Goal: Task Accomplishment & Management: Manage account settings

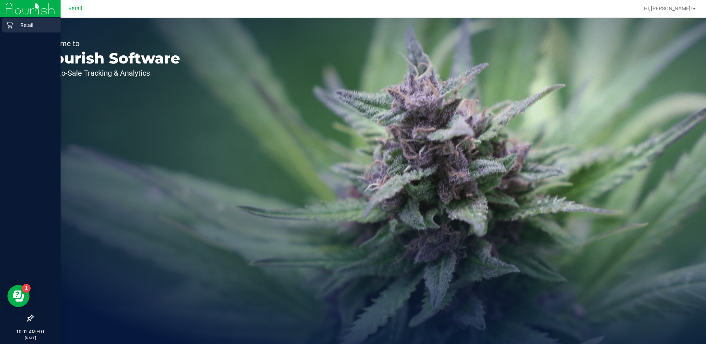
click at [15, 24] on p "Retail" at bounding box center [35, 25] width 44 height 9
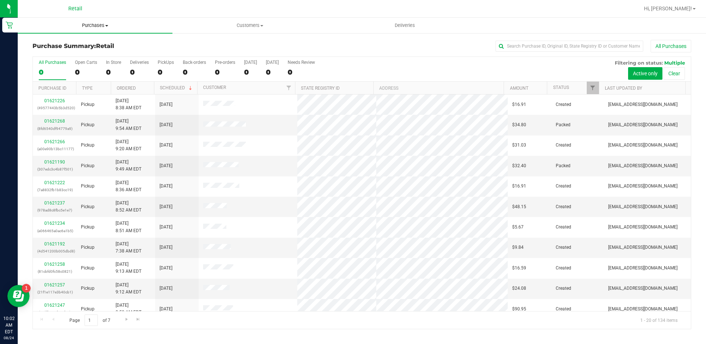
drag, startPoint x: 92, startPoint y: 27, endPoint x: 95, endPoint y: 32, distance: 6.1
click at [93, 27] on span "Purchases" at bounding box center [95, 25] width 155 height 7
click at [101, 44] on li "Summary of purchases" at bounding box center [95, 44] width 155 height 9
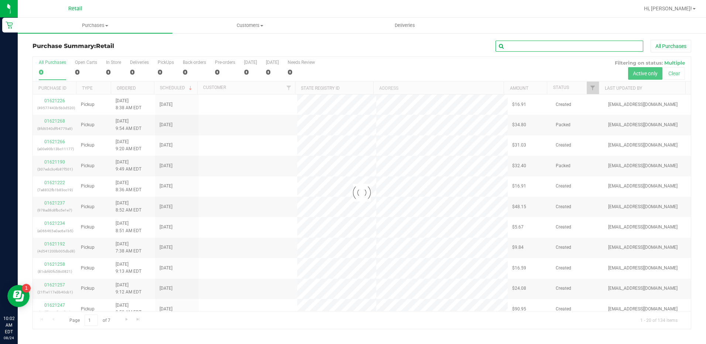
click at [558, 45] on input "text" at bounding box center [569, 46] width 148 height 11
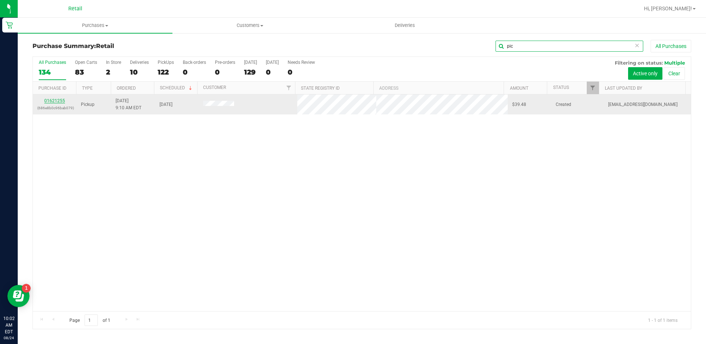
type input "pic"
click at [49, 102] on link "01621255" at bounding box center [54, 100] width 21 height 5
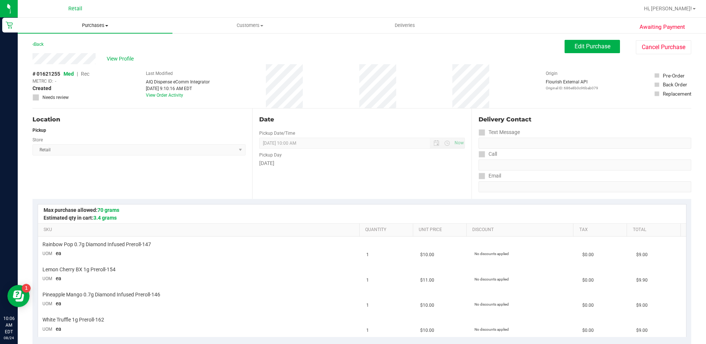
click at [101, 27] on span "Purchases" at bounding box center [95, 25] width 155 height 7
click at [238, 70] on div "# 01621255 Med | Rec METRC ID: - Created Needs review Last Modified AIQ Dispens…" at bounding box center [361, 86] width 658 height 44
click at [102, 24] on span "Purchases" at bounding box center [95, 25] width 155 height 7
click at [103, 43] on li "Summary of purchases" at bounding box center [95, 44] width 155 height 9
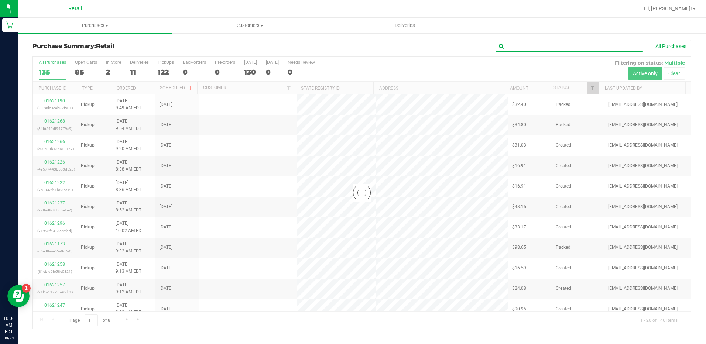
click at [548, 48] on input "text" at bounding box center [569, 46] width 148 height 11
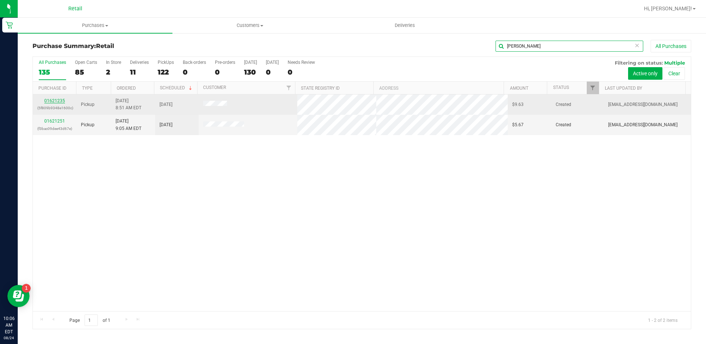
type input "[PERSON_NAME]"
click at [63, 100] on link "01621235" at bounding box center [54, 100] width 21 height 5
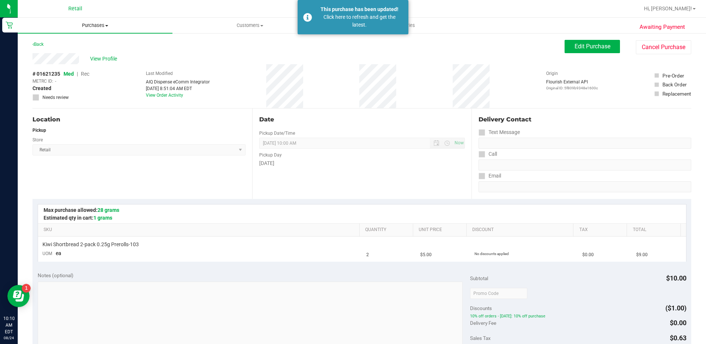
click at [96, 21] on uib-tab-heading "Purchases Summary of purchases Fulfillment All purchases" at bounding box center [95, 25] width 155 height 15
click at [98, 45] on li "Summary of purchases" at bounding box center [95, 44] width 155 height 9
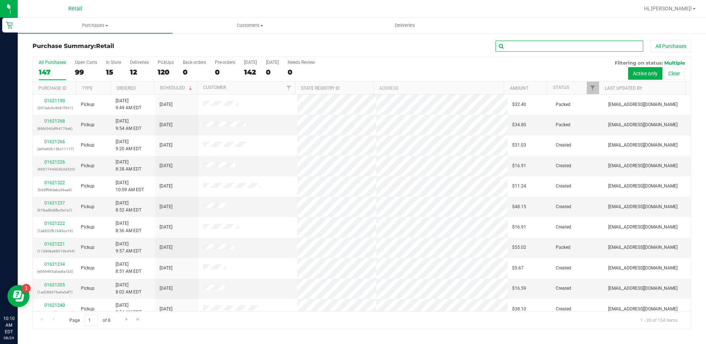
click at [561, 46] on input "text" at bounding box center [569, 46] width 148 height 11
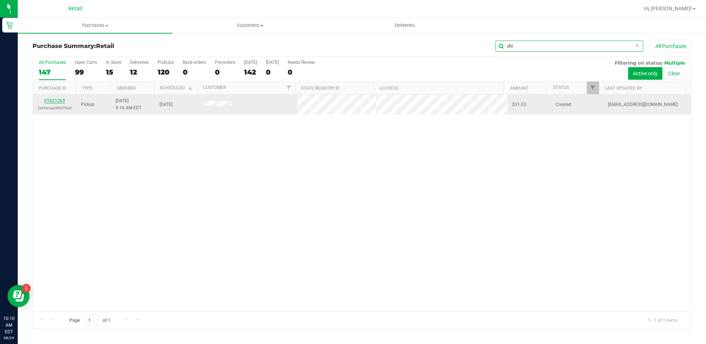
type input "chi"
click at [50, 99] on link "01621263" at bounding box center [54, 100] width 21 height 5
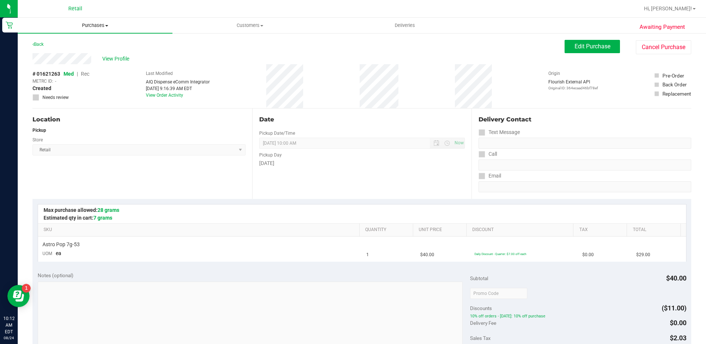
click at [80, 28] on span "Purchases" at bounding box center [95, 25] width 155 height 7
click at [58, 46] on span "Summary of purchases" at bounding box center [56, 44] width 76 height 6
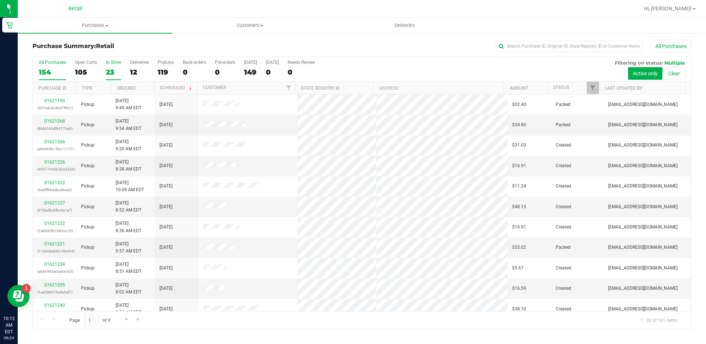
click at [108, 66] on label "In Store 23" at bounding box center [113, 70] width 15 height 20
click at [0, 0] on input "In Store 23" at bounding box center [0, 0] width 0 height 0
click at [596, 48] on input "text" at bounding box center [569, 46] width 148 height 11
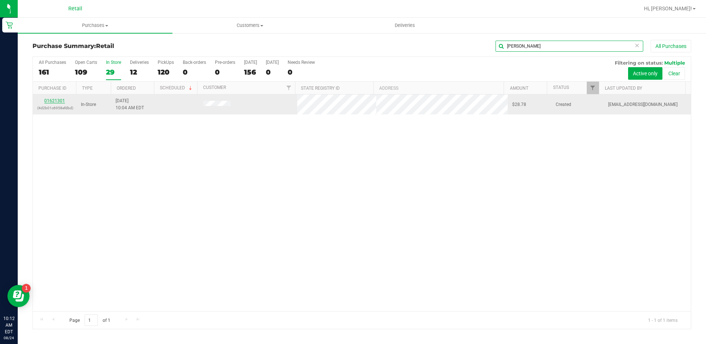
type input "[PERSON_NAME]"
click at [59, 103] on link "01621301" at bounding box center [54, 100] width 21 height 5
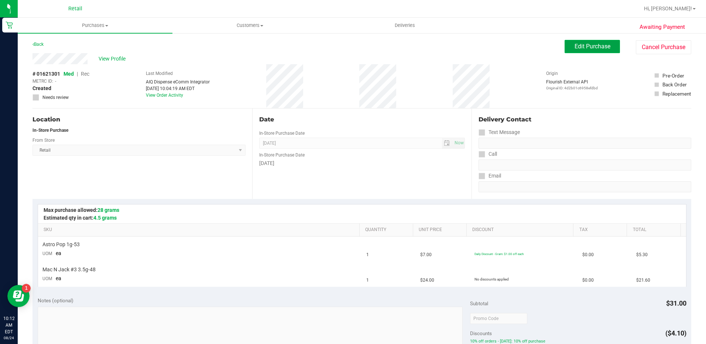
click at [574, 43] on span "Edit Purchase" at bounding box center [592, 46] width 36 height 7
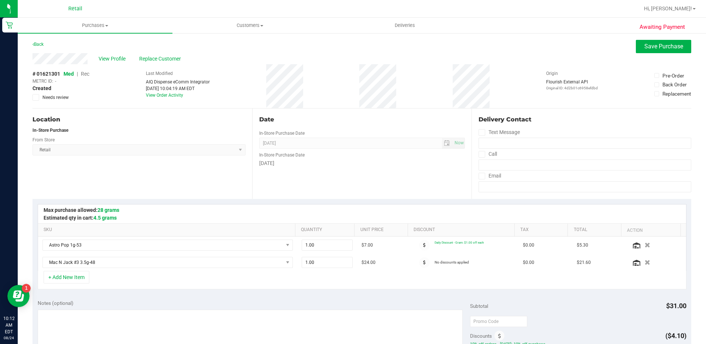
click at [84, 72] on span "Rec" at bounding box center [85, 74] width 8 height 6
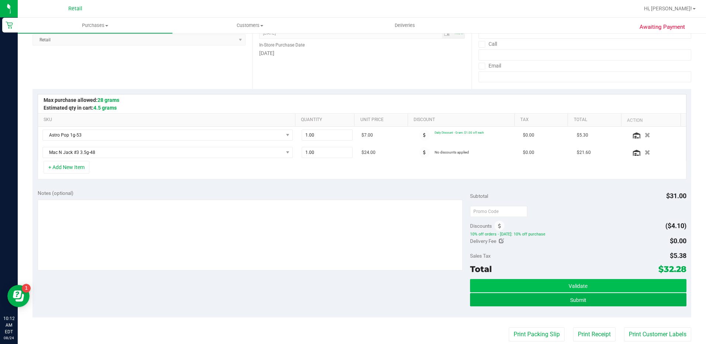
scroll to position [111, 0]
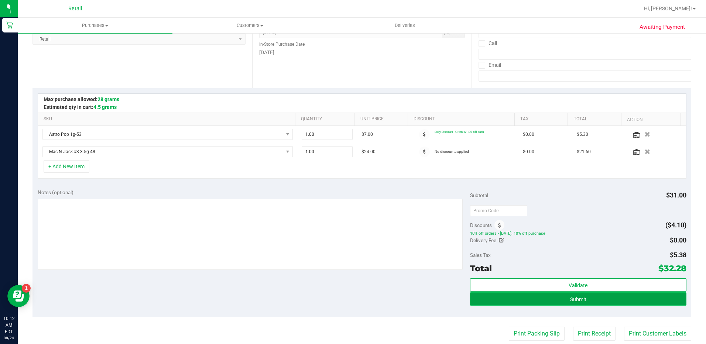
click at [576, 302] on span "Submit" at bounding box center [578, 299] width 16 height 6
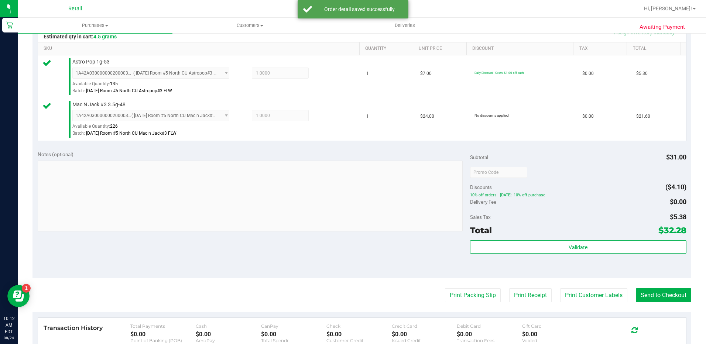
scroll to position [184, 0]
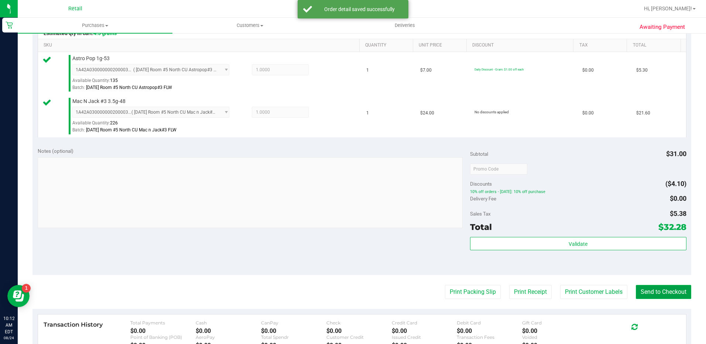
click at [648, 294] on button "Send to Checkout" at bounding box center [662, 292] width 55 height 14
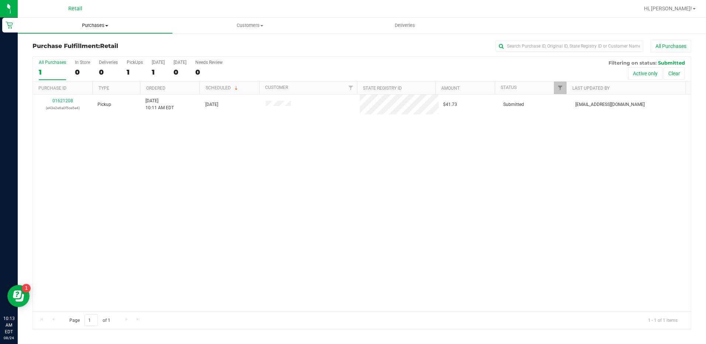
click at [85, 27] on span "Purchases" at bounding box center [95, 25] width 155 height 7
click at [100, 41] on li "Summary of purchases" at bounding box center [95, 44] width 155 height 9
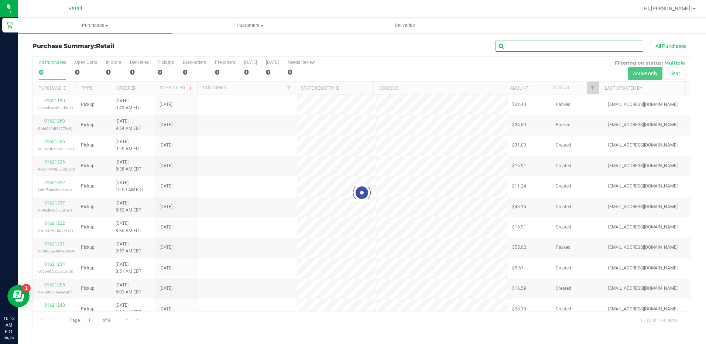
click at [580, 44] on input "text" at bounding box center [569, 46] width 148 height 11
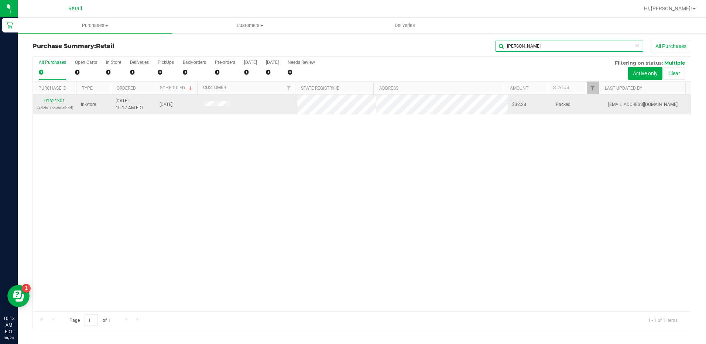
type input "[PERSON_NAME]"
click at [59, 100] on link "01621301" at bounding box center [54, 100] width 21 height 5
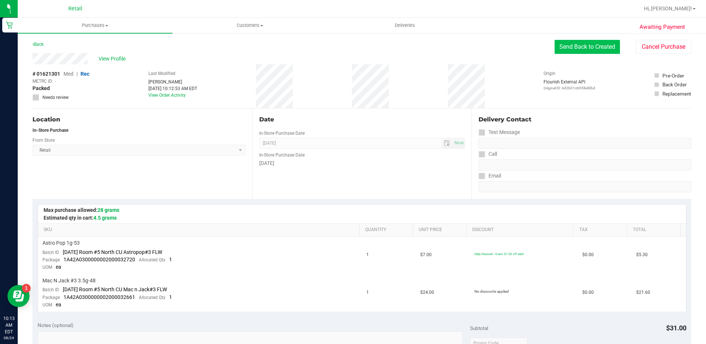
click at [605, 45] on button "Send Back to Created" at bounding box center [586, 47] width 65 height 14
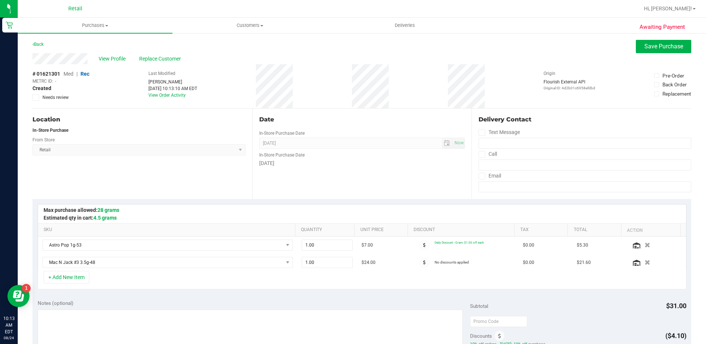
click at [142, 58] on span "Replace Customer" at bounding box center [161, 59] width 44 height 8
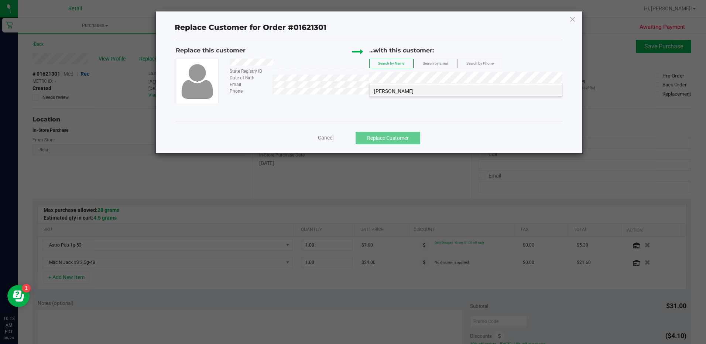
click at [465, 87] on li "[PERSON_NAME]" at bounding box center [465, 90] width 192 height 10
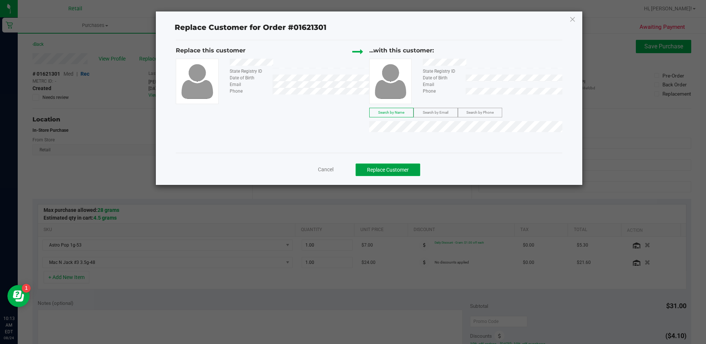
click at [411, 170] on button "Replace Customer" at bounding box center [387, 169] width 65 height 13
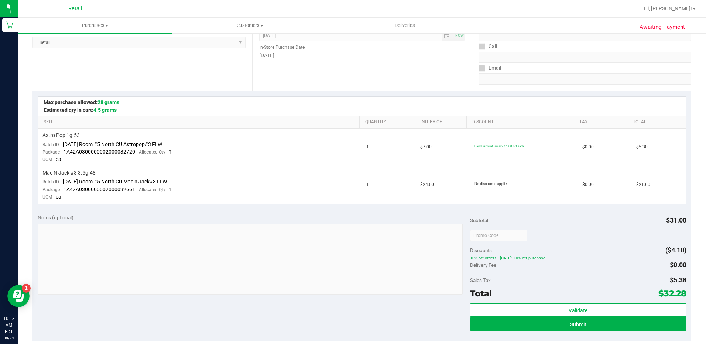
scroll to position [111, 0]
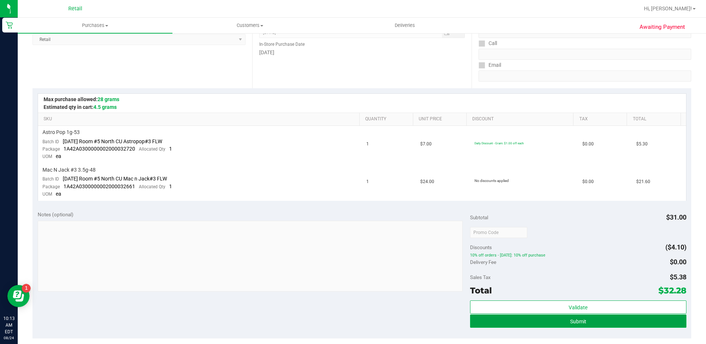
click at [620, 318] on button "Submit" at bounding box center [578, 320] width 216 height 13
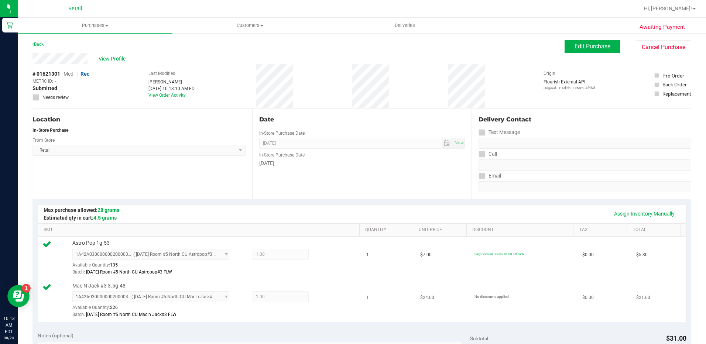
scroll to position [148, 0]
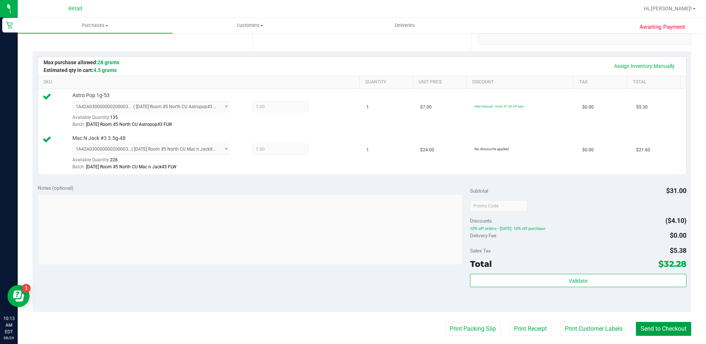
click at [651, 330] on button "Send to Checkout" at bounding box center [662, 329] width 55 height 14
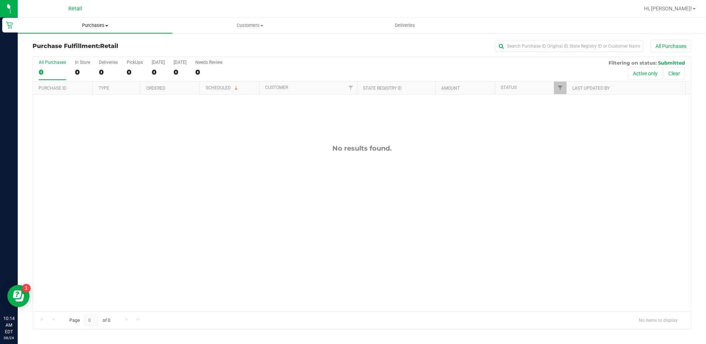
click at [89, 23] on span "Purchases" at bounding box center [95, 25] width 155 height 7
click at [99, 40] on li "Summary of purchases" at bounding box center [95, 44] width 155 height 9
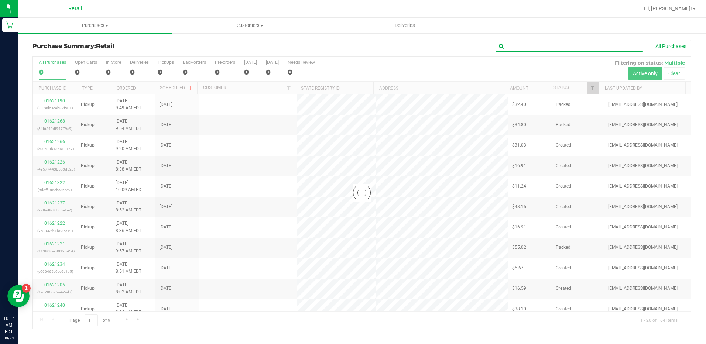
click at [569, 44] on input "text" at bounding box center [569, 46] width 148 height 11
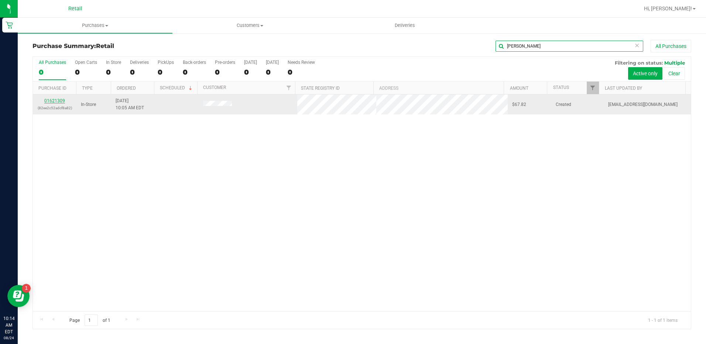
type input "[PERSON_NAME]"
click at [47, 100] on link "01621309" at bounding box center [54, 100] width 21 height 5
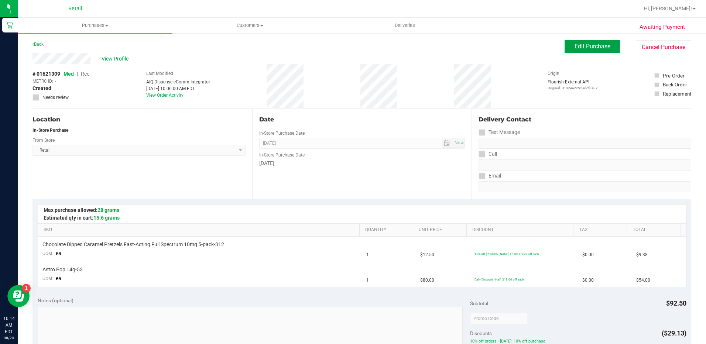
click at [575, 46] on span "Edit Purchase" at bounding box center [592, 46] width 36 height 7
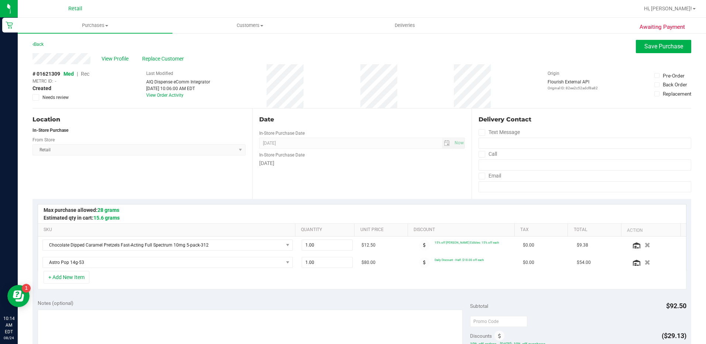
click at [84, 71] on span "Rec" at bounding box center [85, 74] width 8 height 6
click at [180, 55] on span "Replace Customer" at bounding box center [164, 59] width 44 height 8
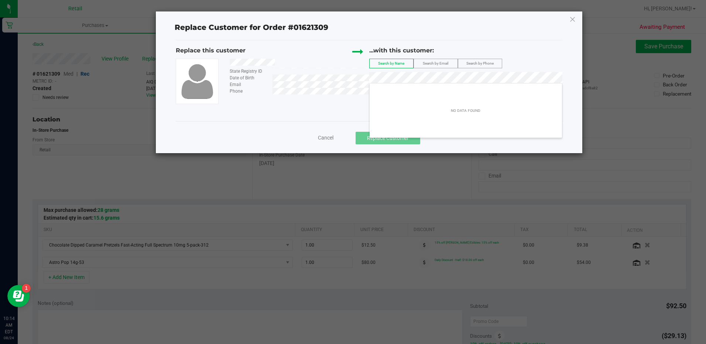
click at [323, 137] on span "Cancel" at bounding box center [325, 138] width 15 height 6
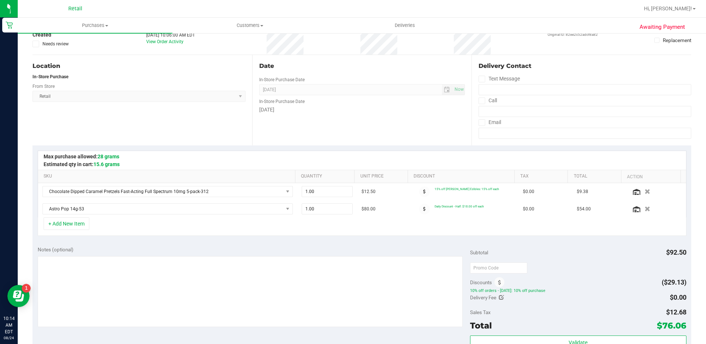
scroll to position [111, 0]
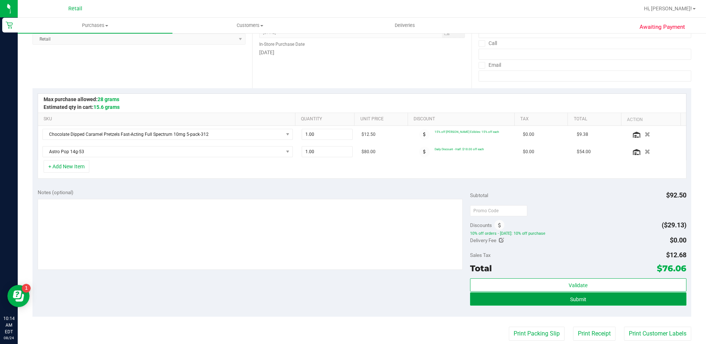
click at [628, 300] on button "Submit" at bounding box center [578, 298] width 216 height 13
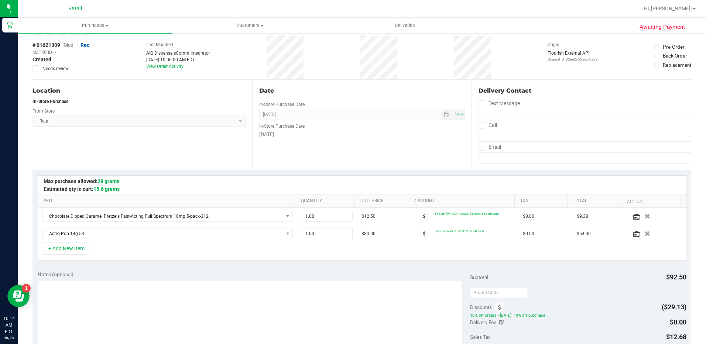
scroll to position [0, 0]
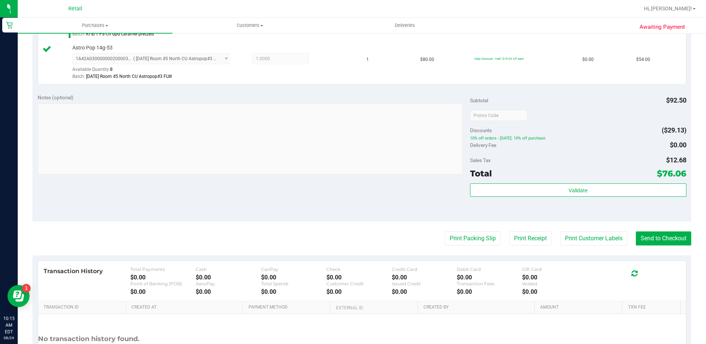
scroll to position [258, 0]
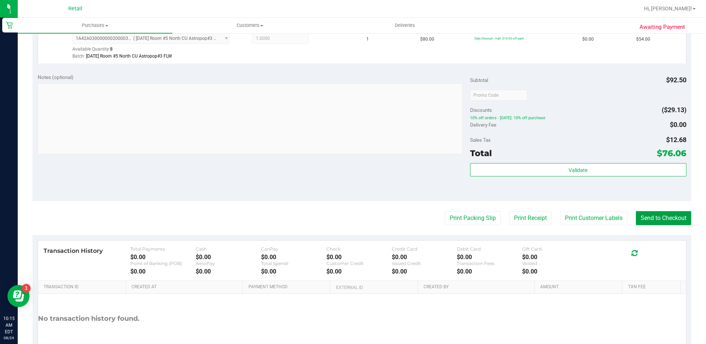
drag, startPoint x: 677, startPoint y: 213, endPoint x: 666, endPoint y: 198, distance: 18.8
click at [677, 213] on button "Send to Checkout" at bounding box center [662, 218] width 55 height 14
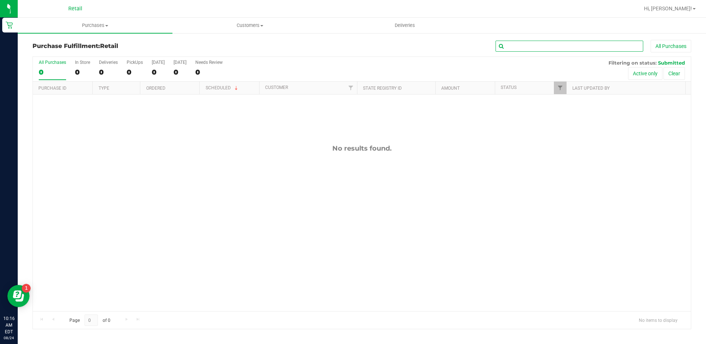
click at [523, 46] on input "text" at bounding box center [569, 46] width 148 height 11
click at [100, 24] on span "Purchases" at bounding box center [95, 25] width 155 height 7
click at [604, 47] on input "text" at bounding box center [569, 46] width 148 height 11
type input "mathi"
click at [101, 27] on span "Purchases" at bounding box center [95, 25] width 155 height 7
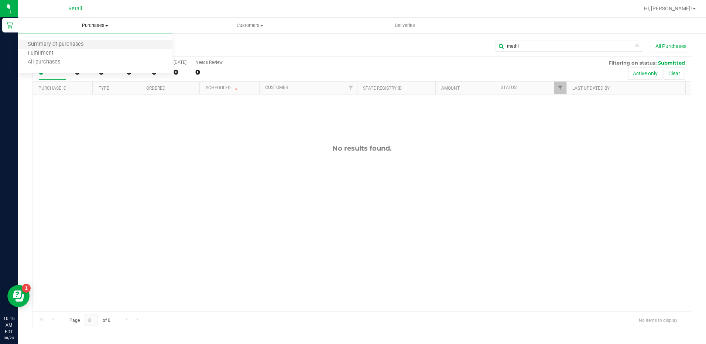
click at [104, 45] on li "Summary of purchases" at bounding box center [95, 44] width 155 height 9
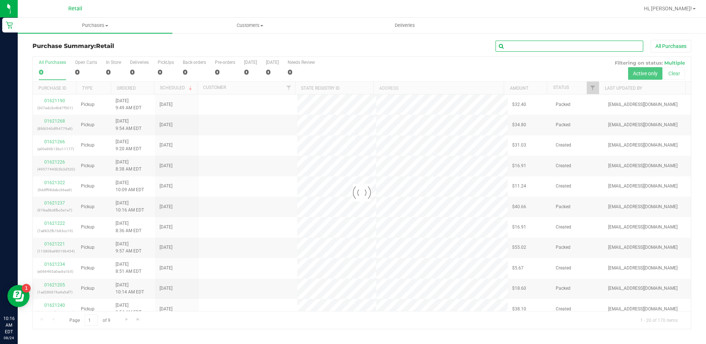
click at [579, 47] on input "text" at bounding box center [569, 46] width 148 height 11
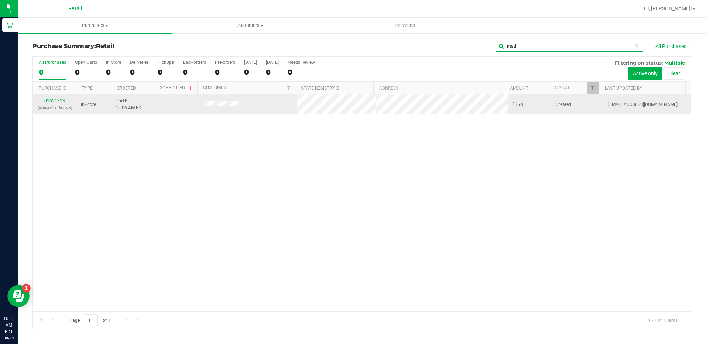
type input "mathi"
click at [55, 97] on td "01621313 (e688e1f3e3f83295)" at bounding box center [55, 104] width 44 height 20
click at [59, 104] on p "(e688e1f3e3f83295)" at bounding box center [54, 107] width 35 height 7
click at [48, 99] on link "01621313" at bounding box center [54, 100] width 21 height 5
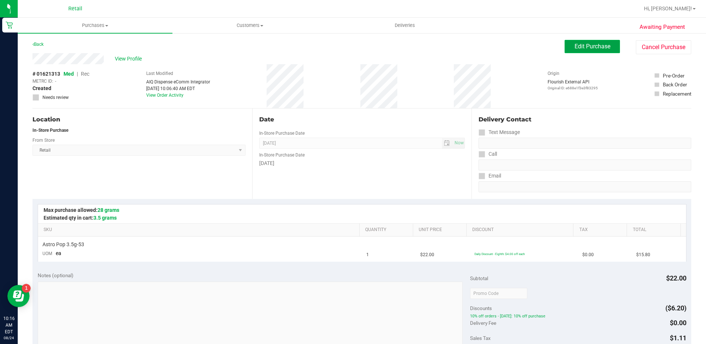
click at [580, 45] on span "Edit Purchase" at bounding box center [592, 46] width 36 height 7
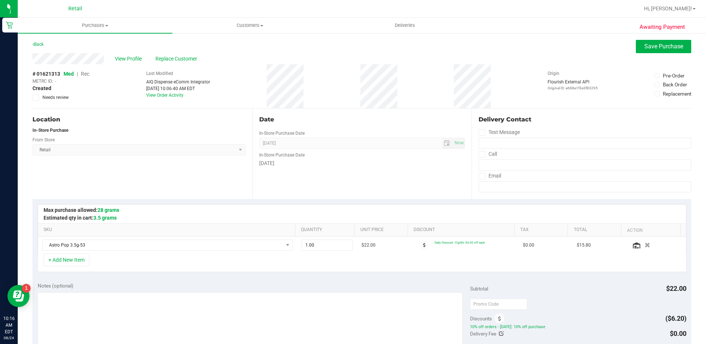
click at [86, 76] on span "Rec" at bounding box center [85, 74] width 8 height 6
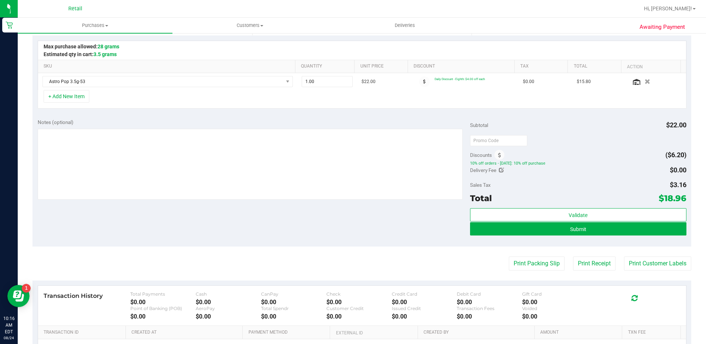
scroll to position [184, 0]
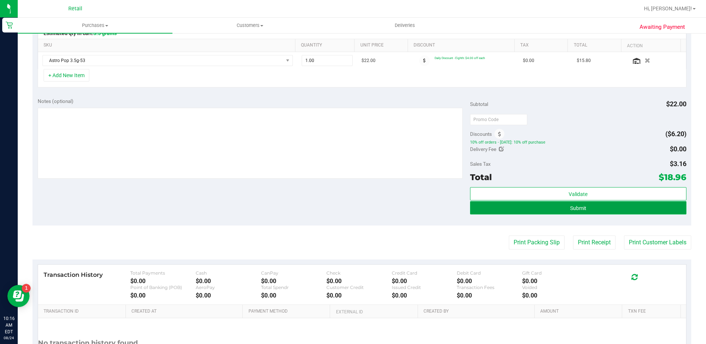
click at [578, 212] on button "Submit" at bounding box center [578, 207] width 216 height 13
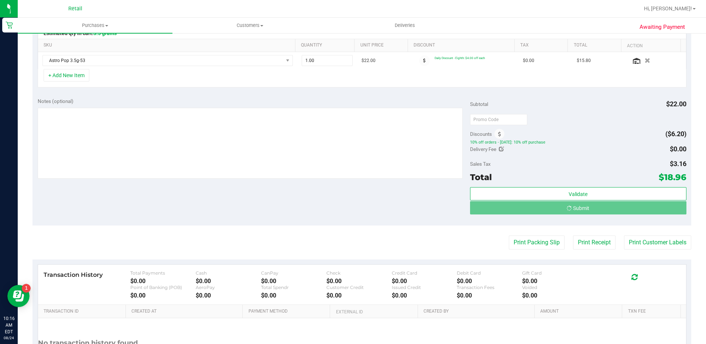
scroll to position [0, 0]
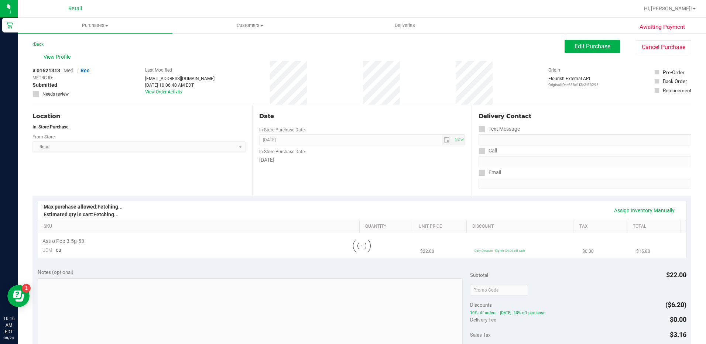
click at [184, 51] on div "Back Edit Purchase Cancel Purchase" at bounding box center [361, 46] width 658 height 13
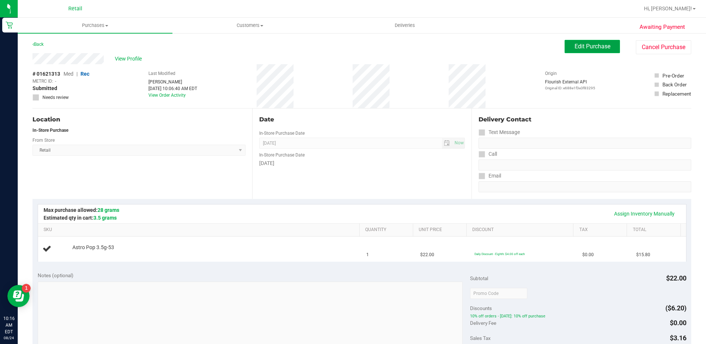
click at [574, 45] on span "Edit Purchase" at bounding box center [592, 46] width 36 height 7
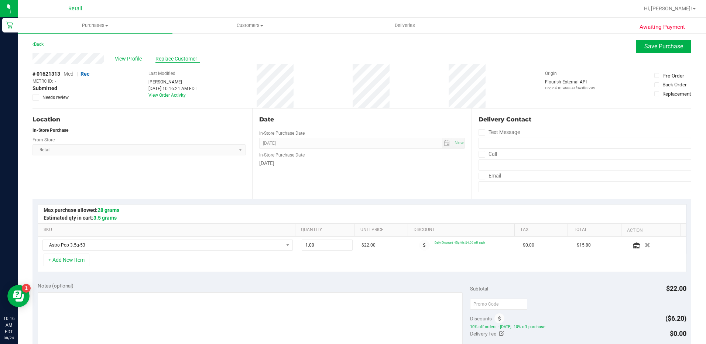
click at [177, 56] on span "Replace Customer" at bounding box center [177, 59] width 44 height 8
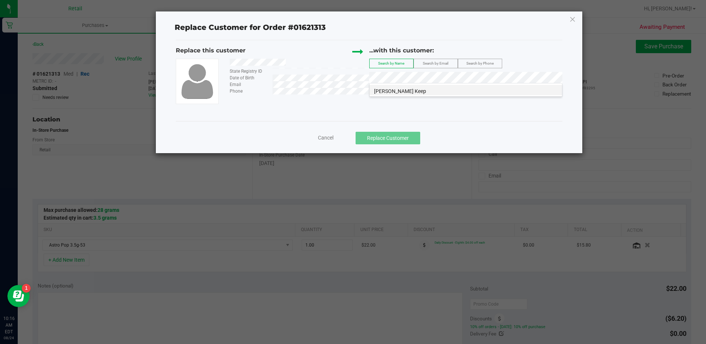
click at [461, 90] on li "[PERSON_NAME] Keep" at bounding box center [465, 90] width 192 height 10
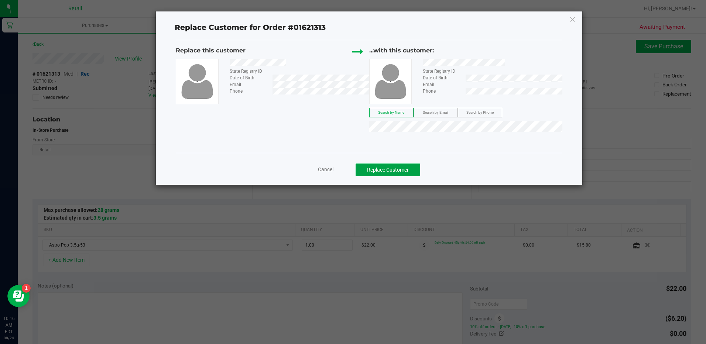
click at [409, 168] on button "Replace Customer" at bounding box center [387, 169] width 65 height 13
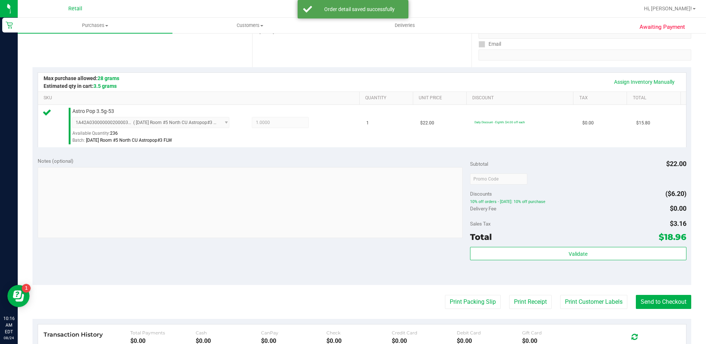
scroll to position [221, 0]
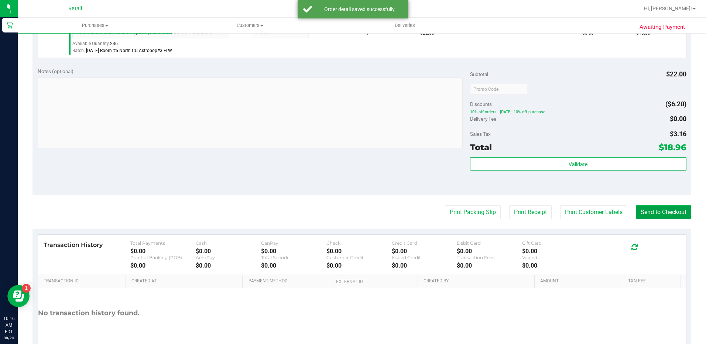
click at [659, 217] on button "Send to Checkout" at bounding box center [662, 212] width 55 height 14
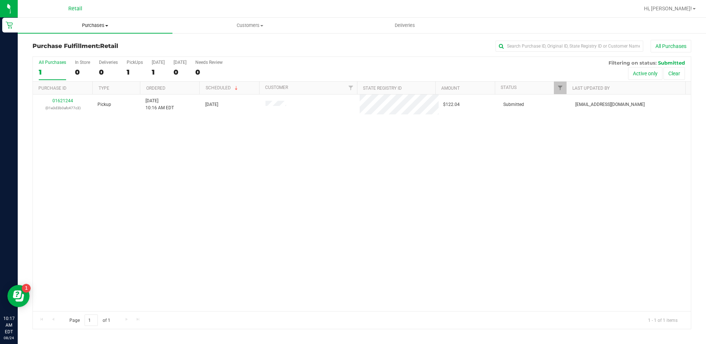
click at [101, 28] on span "Purchases" at bounding box center [95, 25] width 155 height 7
click at [95, 42] on li "Summary of purchases" at bounding box center [95, 44] width 155 height 9
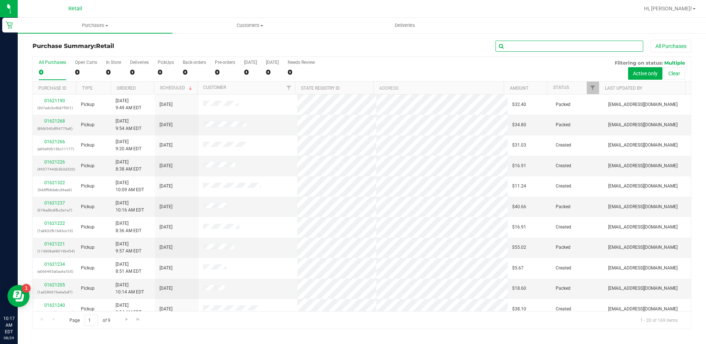
click at [580, 42] on input "text" at bounding box center [569, 46] width 148 height 11
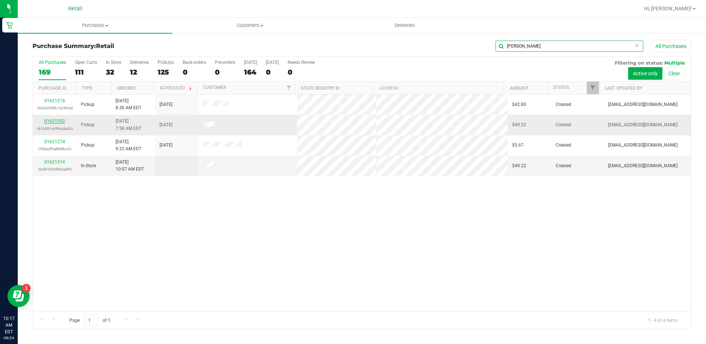
type input "[PERSON_NAME]"
click at [61, 121] on link "01621202" at bounding box center [54, 120] width 21 height 5
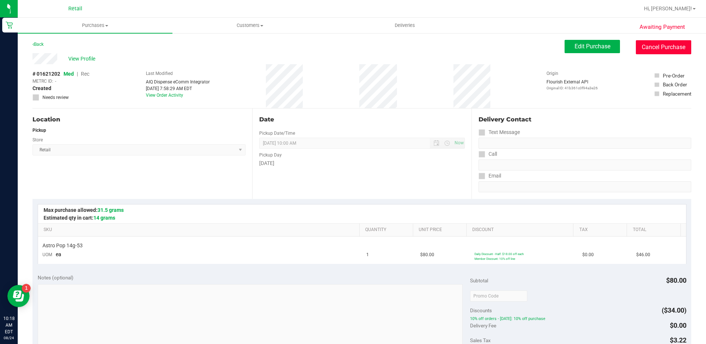
click at [645, 52] on button "Cancel Purchase" at bounding box center [662, 47] width 55 height 14
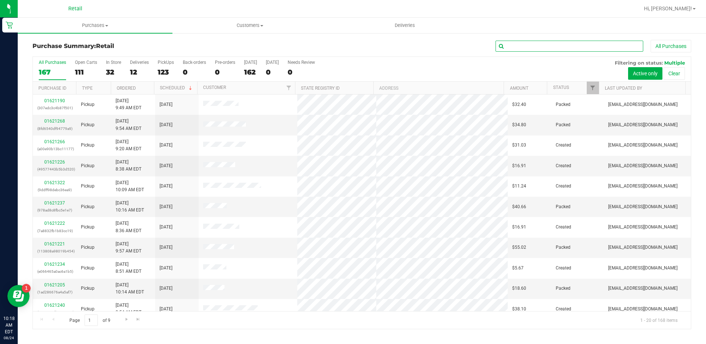
click at [531, 50] on input "text" at bounding box center [569, 46] width 148 height 11
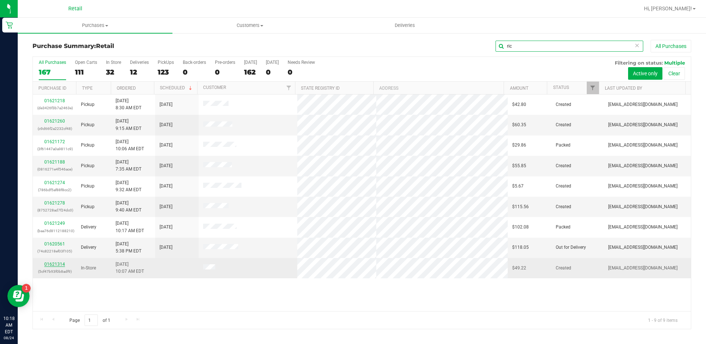
type input "ric"
click at [60, 266] on link "01621314" at bounding box center [54, 264] width 21 height 5
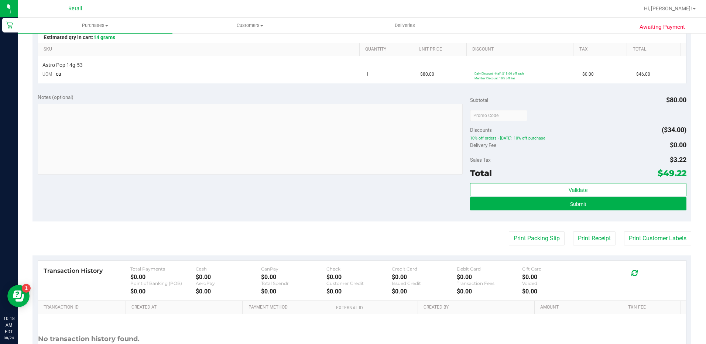
scroll to position [184, 0]
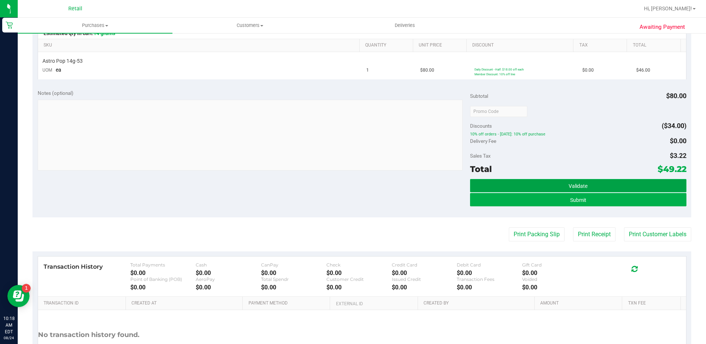
click at [612, 192] on button "Validate" at bounding box center [578, 185] width 216 height 13
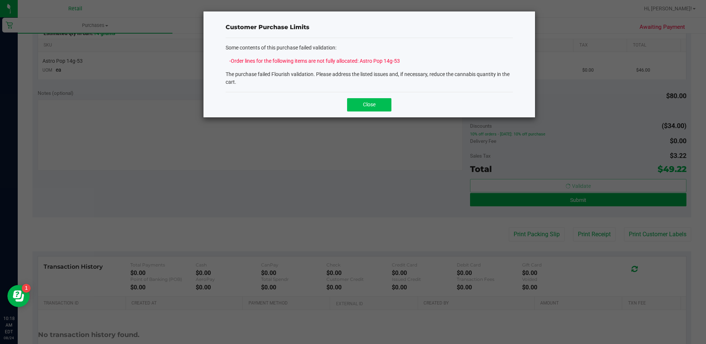
click at [361, 106] on button "Close" at bounding box center [369, 104] width 44 height 13
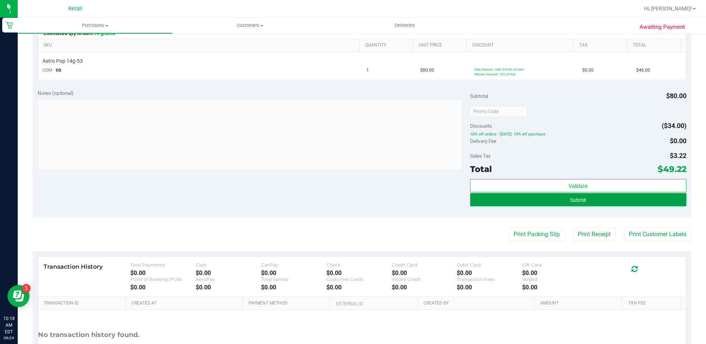
click at [482, 201] on button "Submit" at bounding box center [578, 199] width 216 height 13
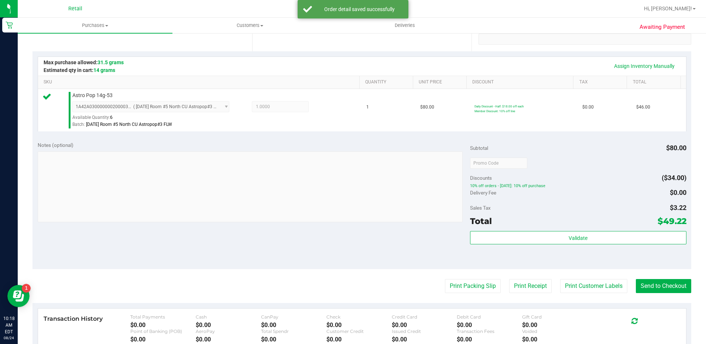
scroll to position [258, 0]
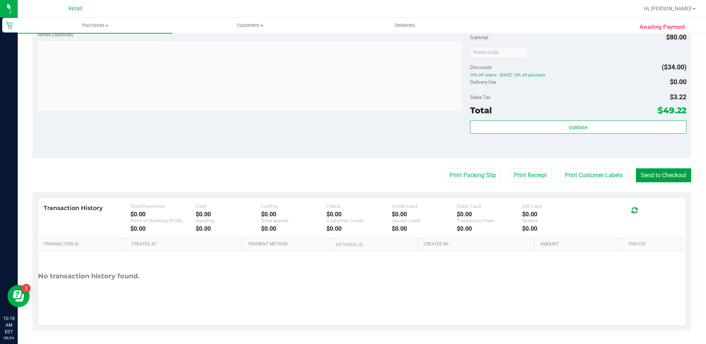
click at [665, 175] on button "Send to Checkout" at bounding box center [662, 175] width 55 height 14
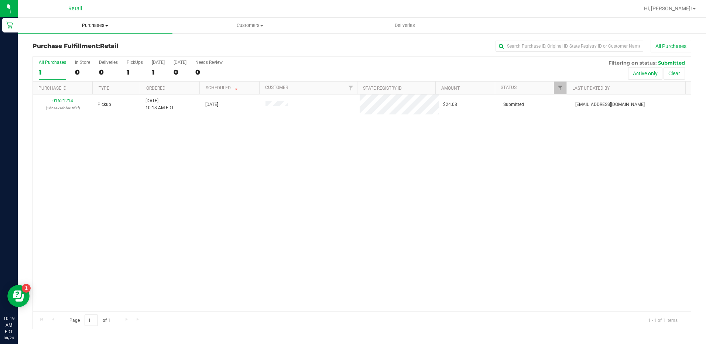
drag, startPoint x: 91, startPoint y: 25, endPoint x: 89, endPoint y: 35, distance: 9.8
click at [91, 25] on span "Purchases" at bounding box center [95, 25] width 155 height 7
click at [89, 45] on span "Summary of purchases" at bounding box center [56, 44] width 76 height 6
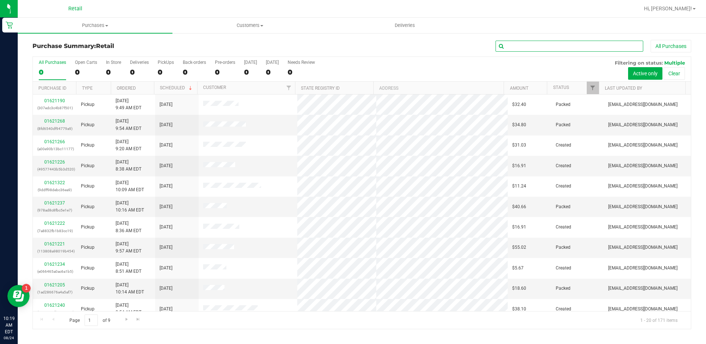
click at [592, 47] on input "text" at bounding box center [569, 46] width 148 height 11
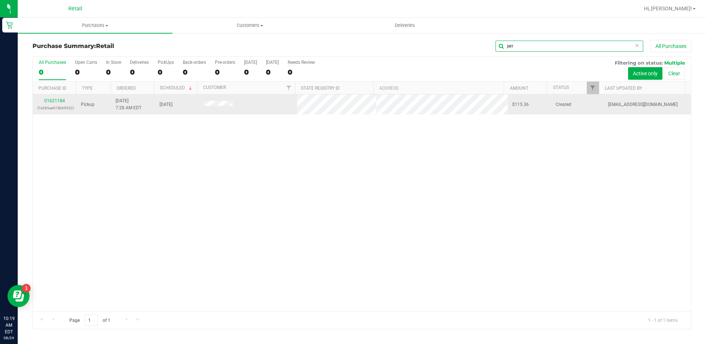
type input "jerr"
click at [58, 103] on div "01621184 (7e285ae97db69922)" at bounding box center [54, 104] width 35 height 14
click at [58, 103] on link "01621184" at bounding box center [54, 100] width 21 height 5
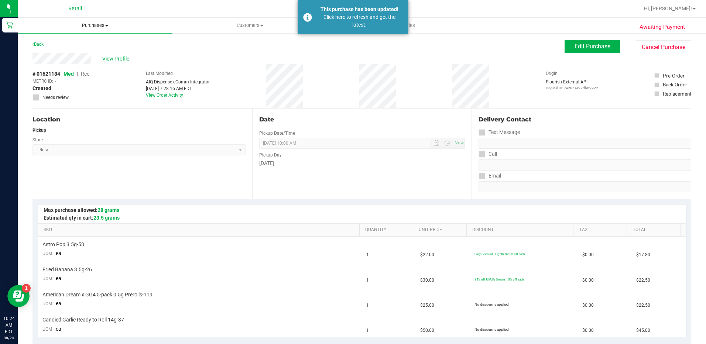
click at [93, 24] on span "Purchases" at bounding box center [95, 25] width 155 height 7
click at [93, 47] on li "Summary of purchases" at bounding box center [95, 44] width 155 height 9
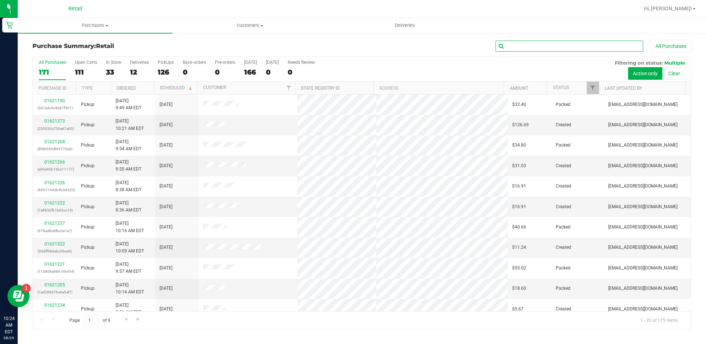
click at [513, 44] on input "text" at bounding box center [569, 46] width 148 height 11
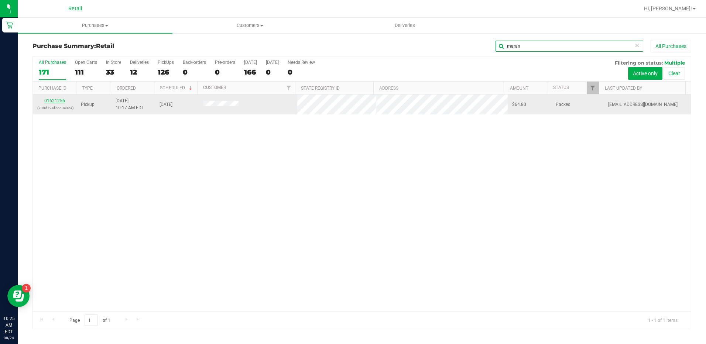
type input "maran"
click at [54, 99] on link "01621256" at bounding box center [54, 100] width 21 height 5
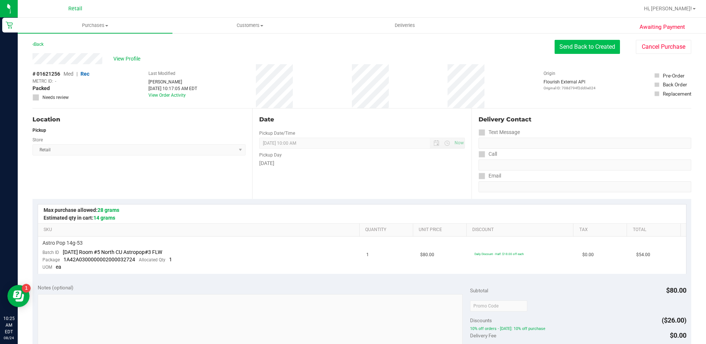
click at [575, 51] on button "Send Back to Created" at bounding box center [586, 47] width 65 height 14
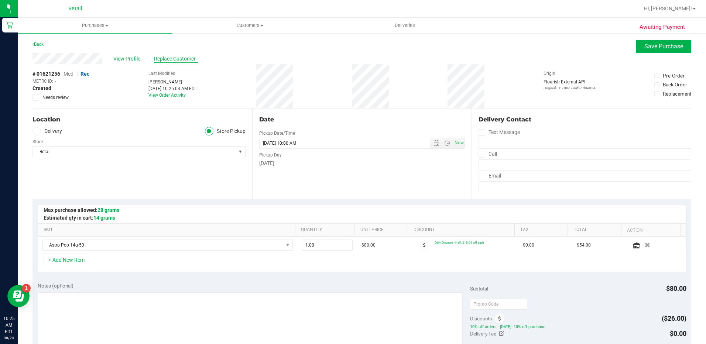
click at [174, 57] on span "Replace Customer" at bounding box center [176, 59] width 44 height 8
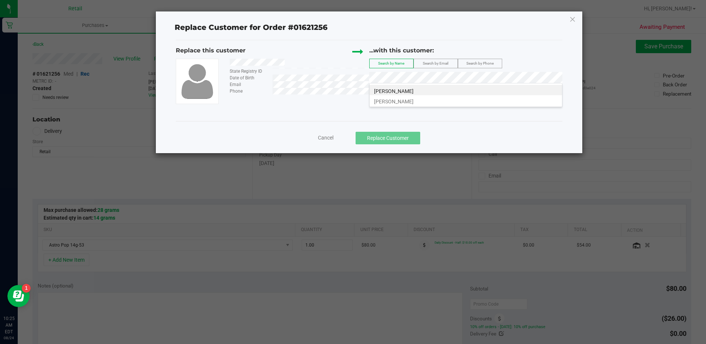
click at [431, 100] on li "[PERSON_NAME]" at bounding box center [465, 100] width 192 height 10
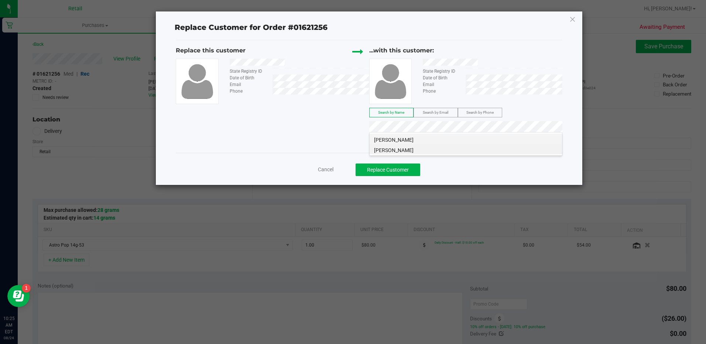
click at [508, 137] on li "[PERSON_NAME]" at bounding box center [465, 139] width 192 height 10
click at [395, 172] on button "Replace Customer" at bounding box center [387, 169] width 65 height 13
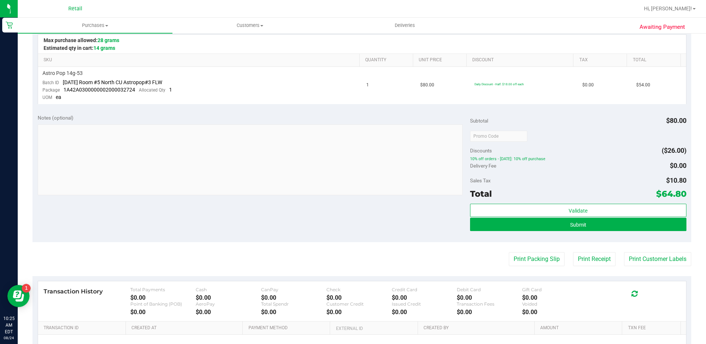
scroll to position [184, 0]
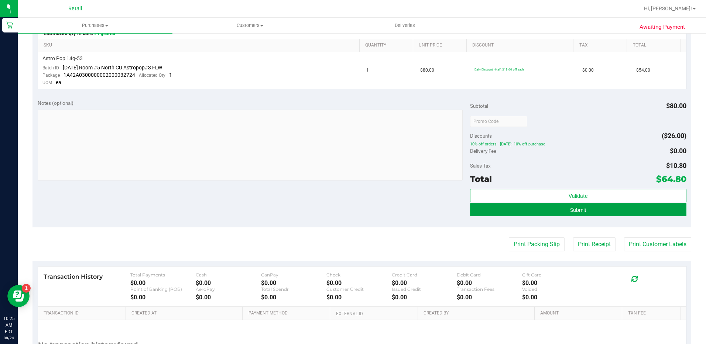
click at [564, 210] on button "Submit" at bounding box center [578, 209] width 216 height 13
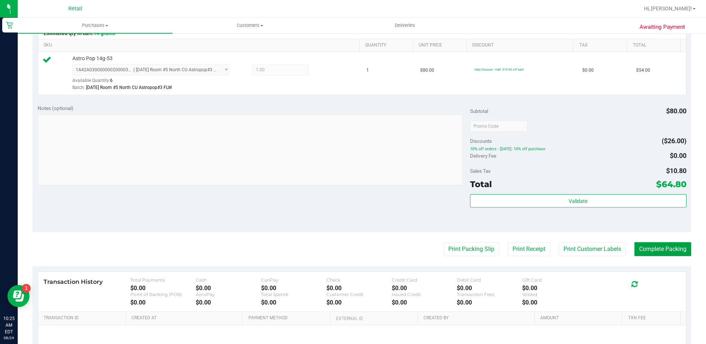
click at [653, 249] on button "Complete Packing" at bounding box center [662, 249] width 57 height 14
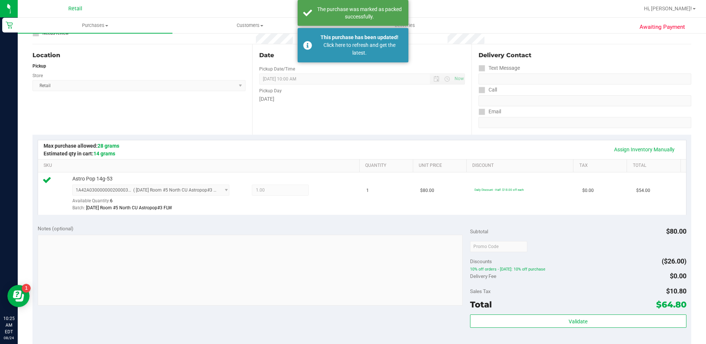
scroll to position [0, 0]
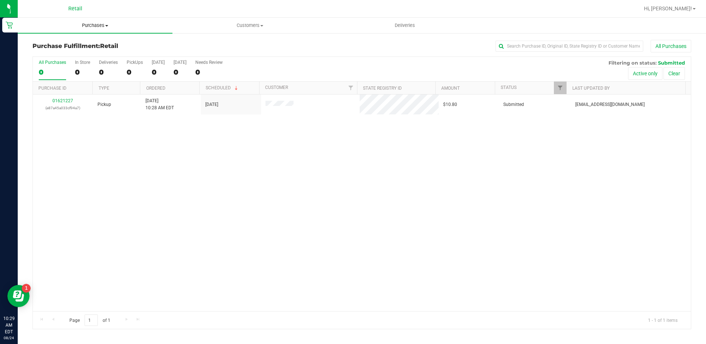
click at [88, 25] on span "Purchases" at bounding box center [95, 25] width 155 height 7
click at [94, 42] on li "Summary of purchases" at bounding box center [95, 44] width 155 height 9
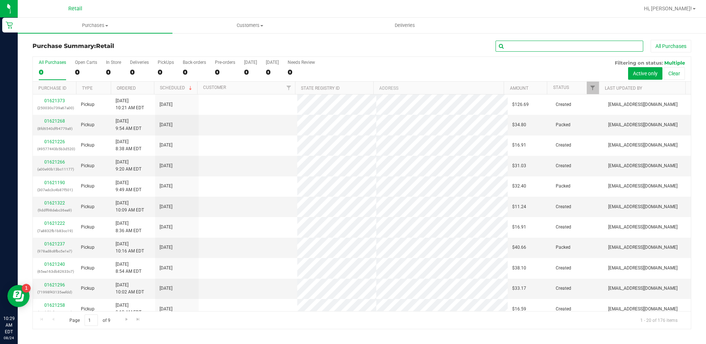
click at [603, 45] on input "text" at bounding box center [569, 46] width 148 height 11
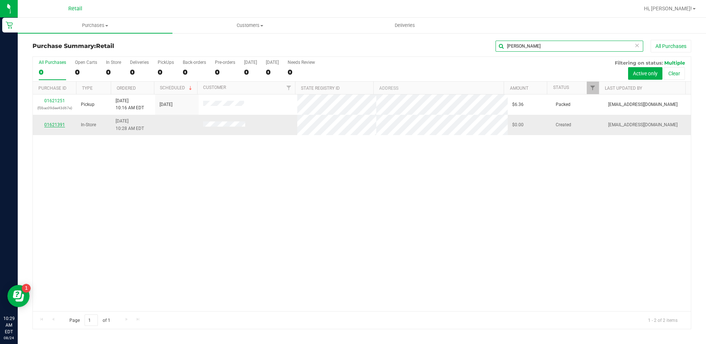
type input "[PERSON_NAME]"
click at [52, 124] on link "01621391" at bounding box center [54, 124] width 21 height 5
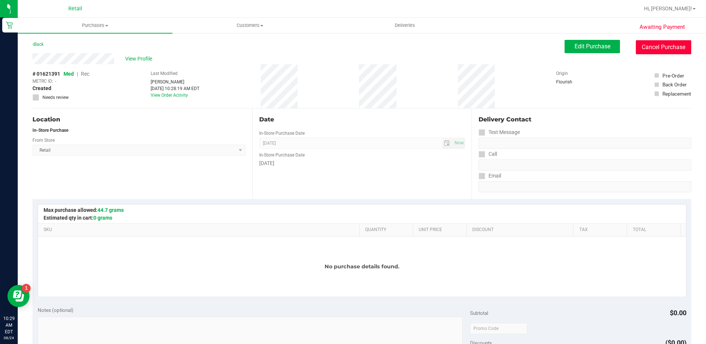
click at [646, 48] on button "Cancel Purchase" at bounding box center [662, 47] width 55 height 14
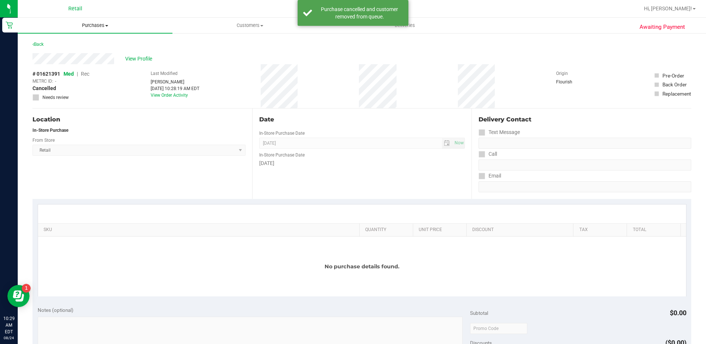
drag, startPoint x: 107, startPoint y: 25, endPoint x: 107, endPoint y: 31, distance: 5.5
click at [107, 25] on span at bounding box center [106, 25] width 3 height 1
click at [108, 44] on li "Summary of purchases" at bounding box center [95, 44] width 155 height 9
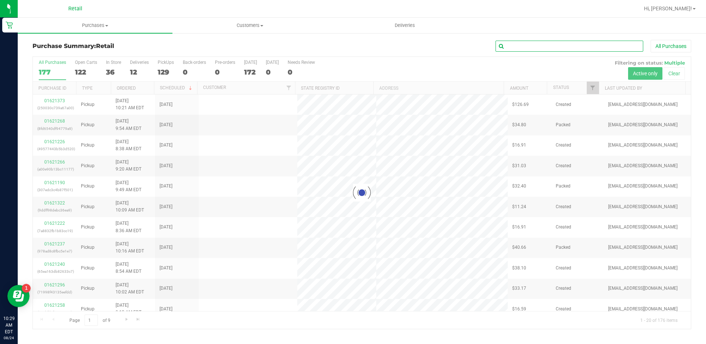
click at [590, 46] on input "text" at bounding box center [569, 46] width 148 height 11
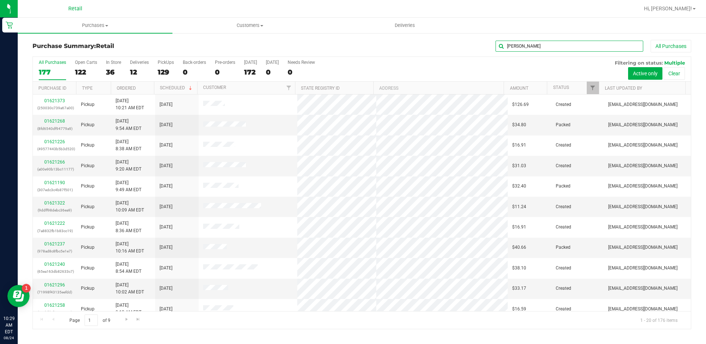
type input "[PERSON_NAME]"
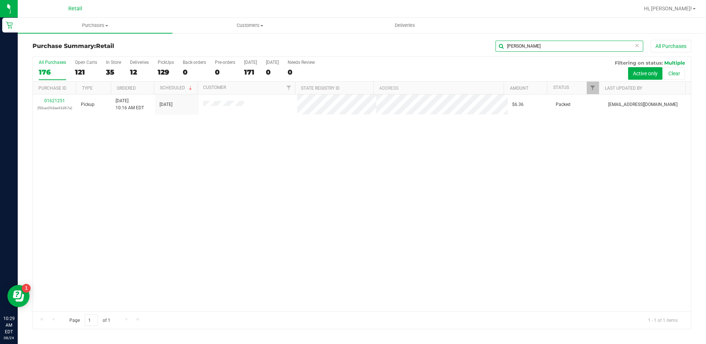
click at [563, 44] on input "[PERSON_NAME]" at bounding box center [569, 46] width 148 height 11
type input "[PERSON_NAME]"
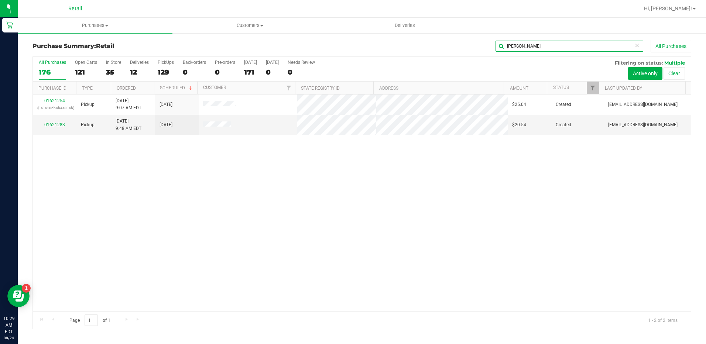
drag, startPoint x: 528, startPoint y: 47, endPoint x: 475, endPoint y: 45, distance: 53.2
click at [475, 45] on div "[PERSON_NAME] All Purchases" at bounding box center [471, 46] width 439 height 13
type input "eva"
drag, startPoint x: 84, startPoint y: 25, endPoint x: 86, endPoint y: 29, distance: 3.9
click at [84, 25] on span "Purchases" at bounding box center [95, 25] width 155 height 7
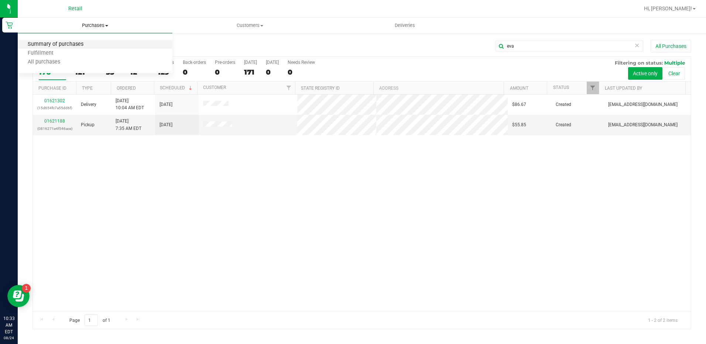
click at [92, 43] on span "Summary of purchases" at bounding box center [56, 44] width 76 height 6
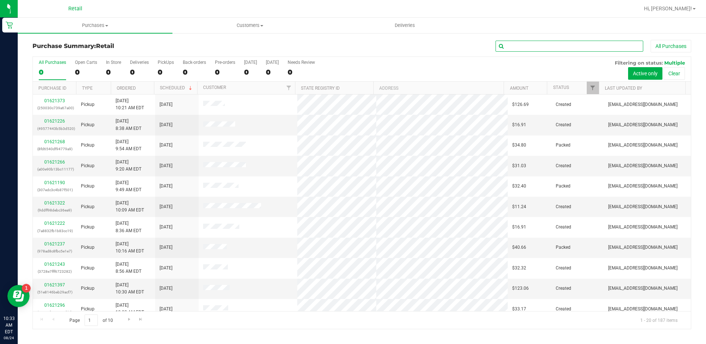
click at [535, 47] on input "text" at bounding box center [569, 46] width 148 height 11
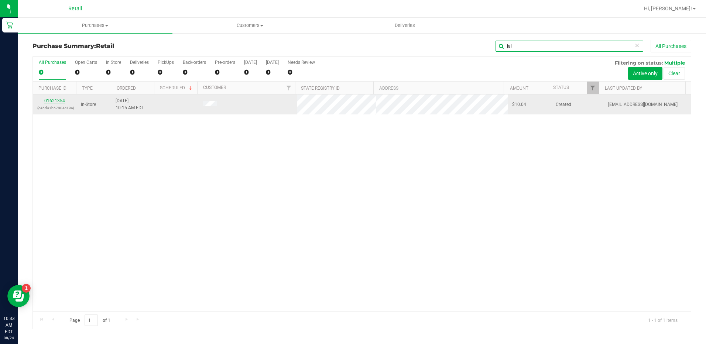
type input "jal"
click at [50, 101] on link "01621354" at bounding box center [54, 100] width 21 height 5
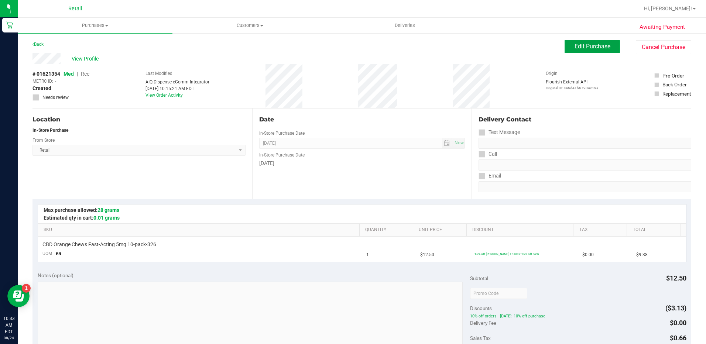
click at [564, 50] on button "Edit Purchase" at bounding box center [591, 46] width 55 height 13
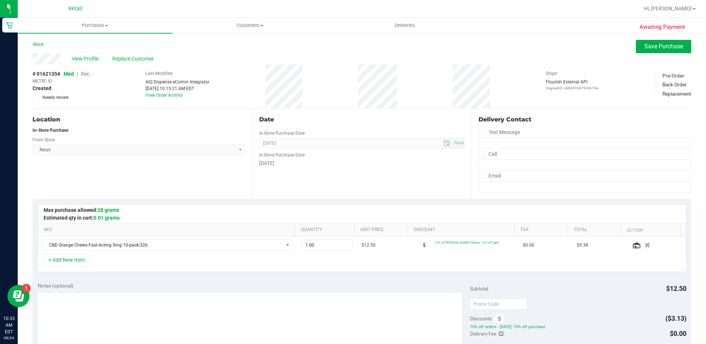
click at [87, 73] on span "Rec" at bounding box center [85, 74] width 8 height 6
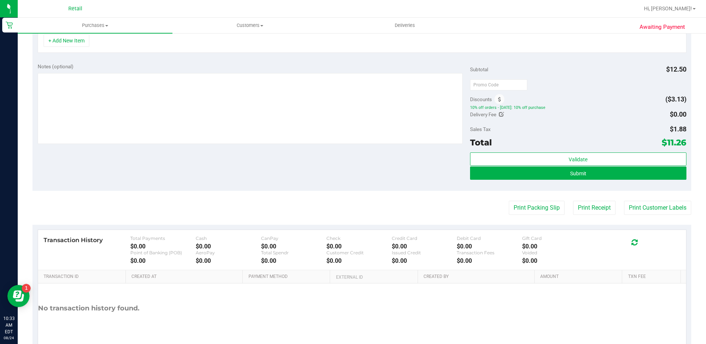
scroll to position [253, 0]
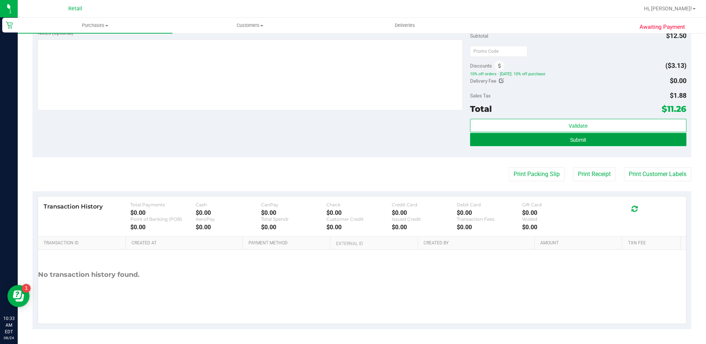
click at [566, 134] on button "Submit" at bounding box center [578, 139] width 216 height 13
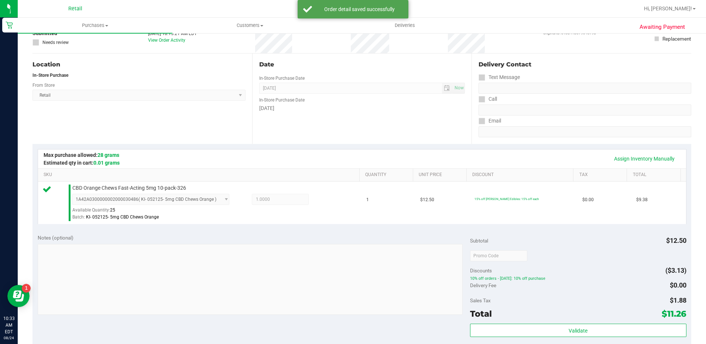
scroll to position [148, 0]
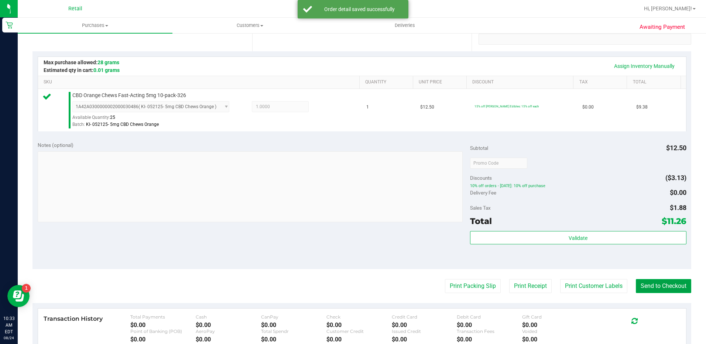
click at [659, 287] on button "Send to Checkout" at bounding box center [662, 286] width 55 height 14
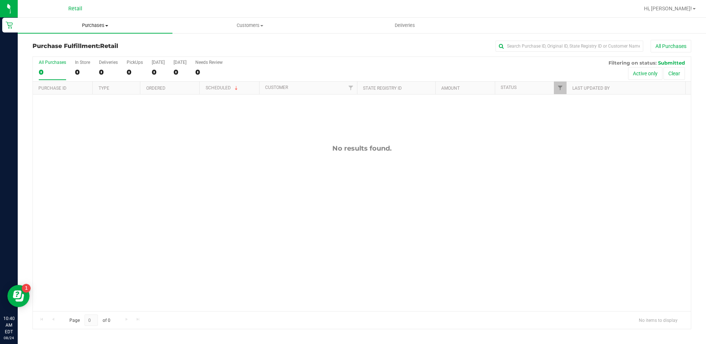
click at [85, 23] on span "Purchases" at bounding box center [95, 25] width 155 height 7
click at [96, 44] on li "Summary of purchases" at bounding box center [95, 44] width 155 height 9
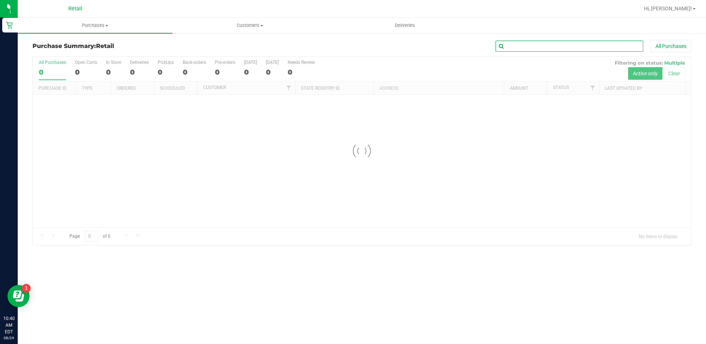
click at [564, 46] on input "text" at bounding box center [569, 46] width 148 height 11
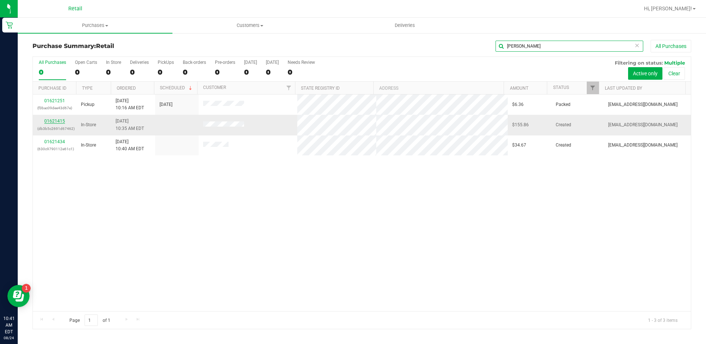
type input "[PERSON_NAME]"
click at [55, 120] on link "01621415" at bounding box center [54, 120] width 21 height 5
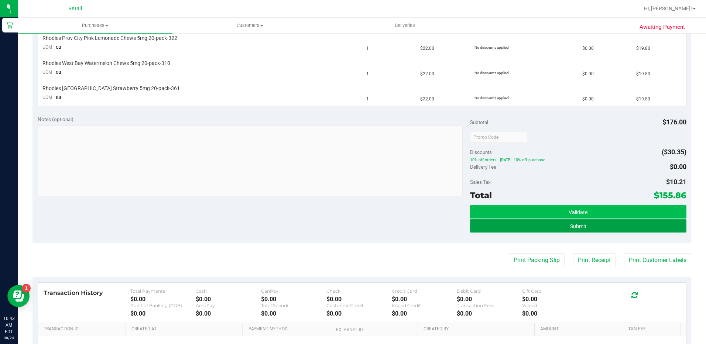
click at [595, 225] on button "Submit" at bounding box center [578, 225] width 216 height 13
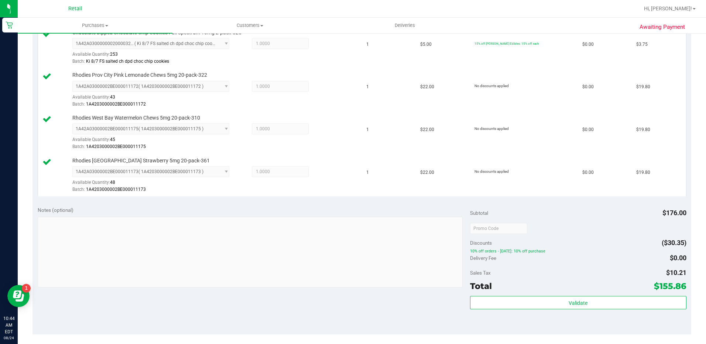
scroll to position [443, 0]
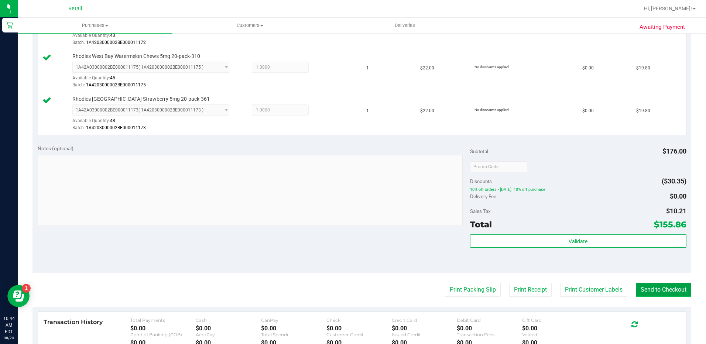
drag, startPoint x: 668, startPoint y: 292, endPoint x: 653, endPoint y: 286, distance: 15.6
click at [668, 292] on button "Send to Checkout" at bounding box center [662, 290] width 55 height 14
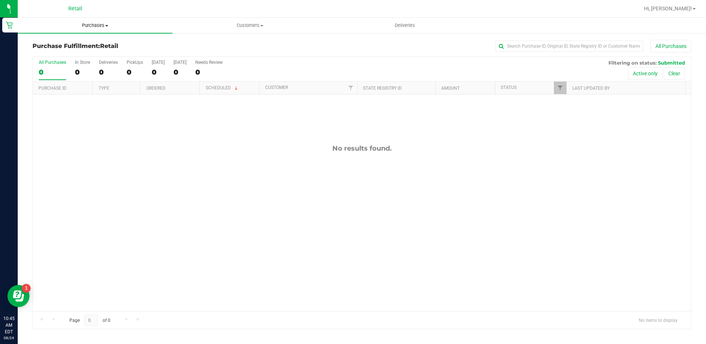
click at [87, 26] on span "Purchases" at bounding box center [95, 25] width 155 height 7
click at [90, 44] on span "Summary of purchases" at bounding box center [56, 44] width 76 height 6
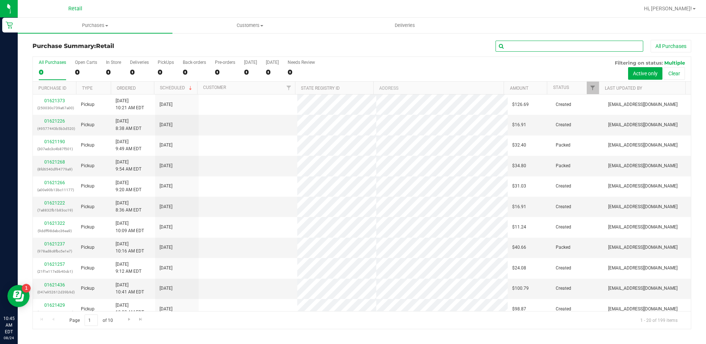
click at [521, 49] on input "text" at bounding box center [569, 46] width 148 height 11
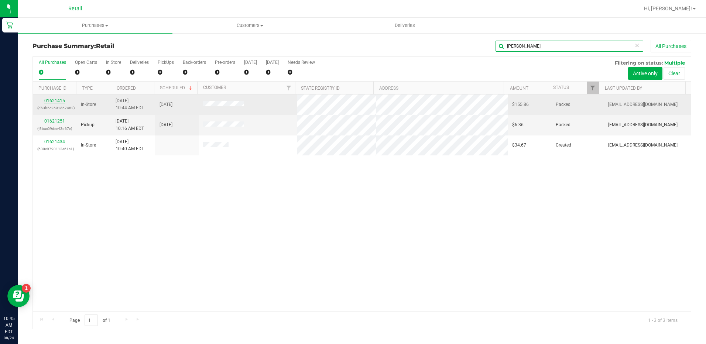
type input "[PERSON_NAME]"
click at [54, 102] on link "01621415" at bounding box center [54, 100] width 21 height 5
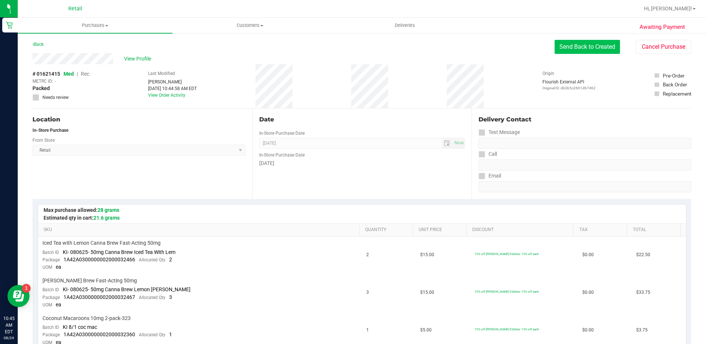
click at [565, 42] on button "Send Back to Created" at bounding box center [586, 47] width 65 height 14
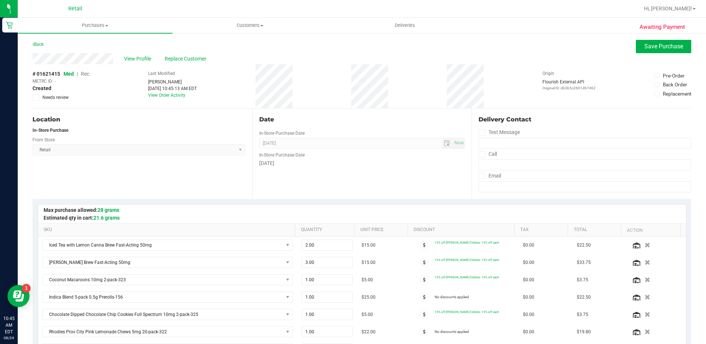
click at [175, 57] on span "Replace Customer" at bounding box center [187, 59] width 44 height 8
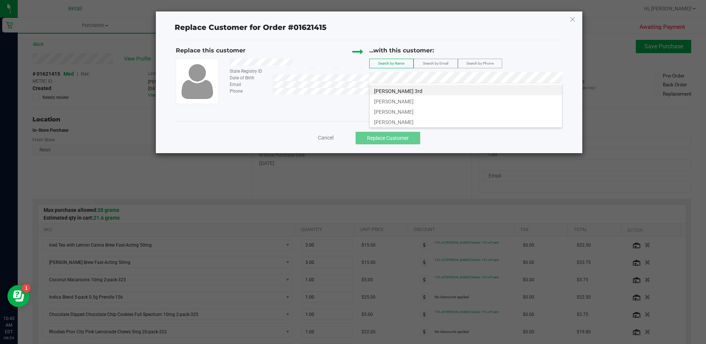
drag, startPoint x: 425, startPoint y: 101, endPoint x: 437, endPoint y: 118, distance: 20.9
click at [425, 101] on li "[PERSON_NAME]" at bounding box center [465, 100] width 192 height 10
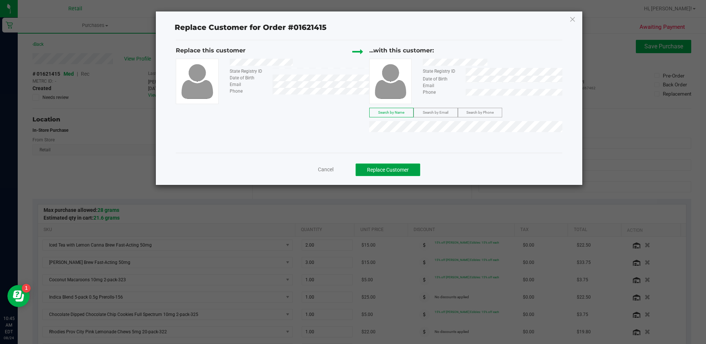
click at [407, 172] on button "Replace Customer" at bounding box center [387, 169] width 65 height 13
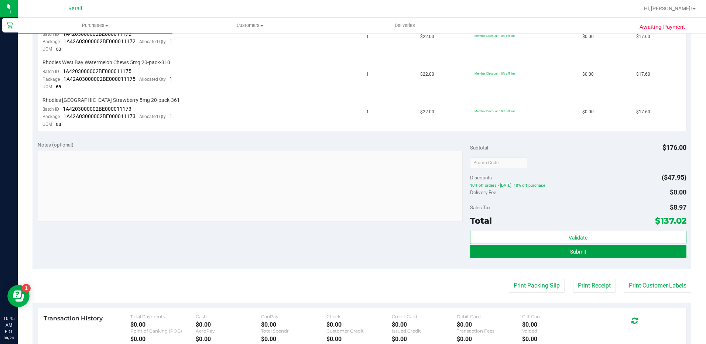
click at [595, 252] on button "Submit" at bounding box center [578, 251] width 216 height 13
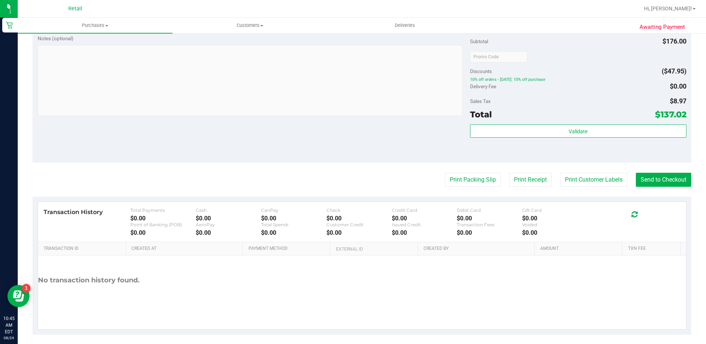
scroll to position [553, 0]
click at [670, 177] on button "Send to Checkout" at bounding box center [662, 179] width 55 height 14
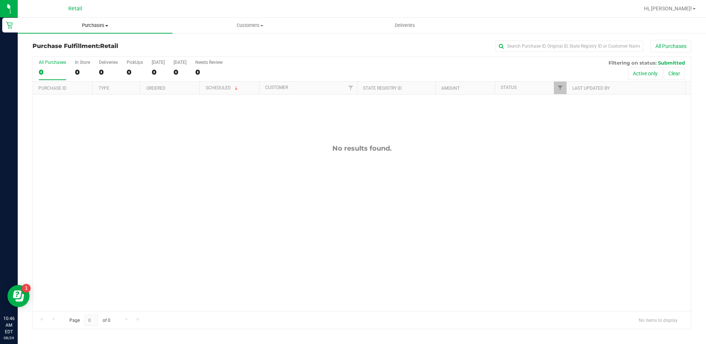
drag, startPoint x: 87, startPoint y: 26, endPoint x: 118, endPoint y: 31, distance: 31.1
click at [88, 26] on span "Purchases" at bounding box center [95, 25] width 155 height 7
click at [122, 45] on li "Summary of purchases" at bounding box center [95, 44] width 155 height 9
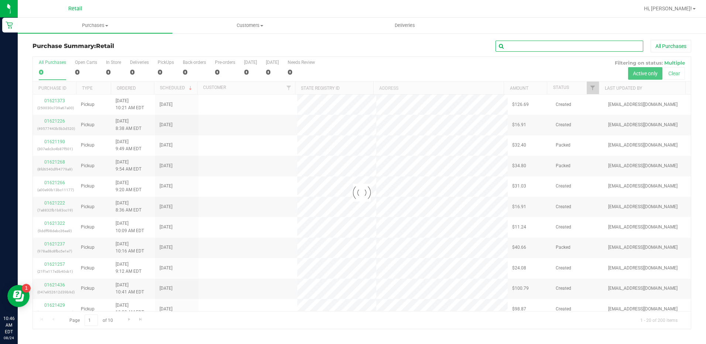
click at [613, 42] on input "text" at bounding box center [569, 46] width 148 height 11
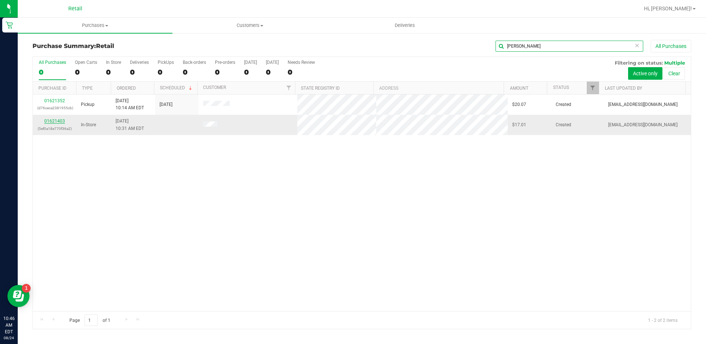
type input "[PERSON_NAME]"
click at [62, 121] on link "01621403" at bounding box center [54, 120] width 21 height 5
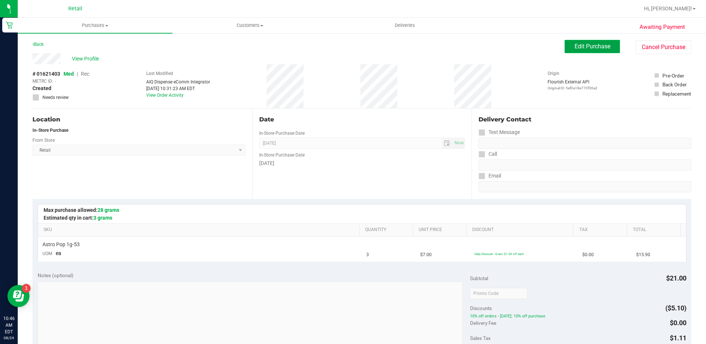
click at [574, 49] on span "Edit Purchase" at bounding box center [592, 46] width 36 height 7
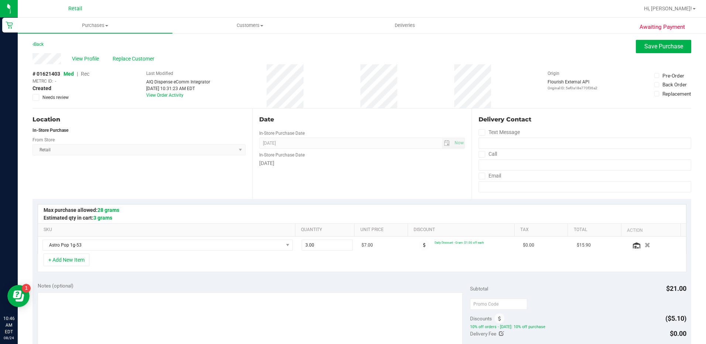
click at [87, 74] on span "Rec" at bounding box center [85, 74] width 8 height 6
click at [86, 59] on span "View Profile" at bounding box center [87, 59] width 30 height 8
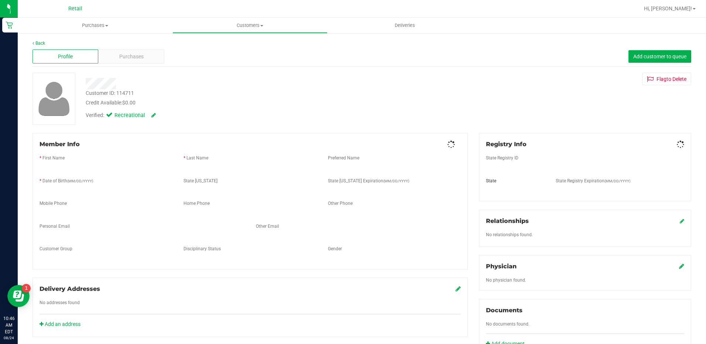
click at [112, 59] on div "Purchases" at bounding box center [131, 56] width 66 height 14
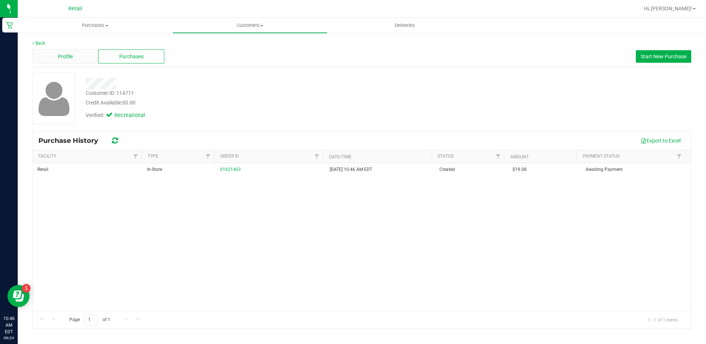
click at [65, 59] on span "Profile" at bounding box center [65, 57] width 15 height 8
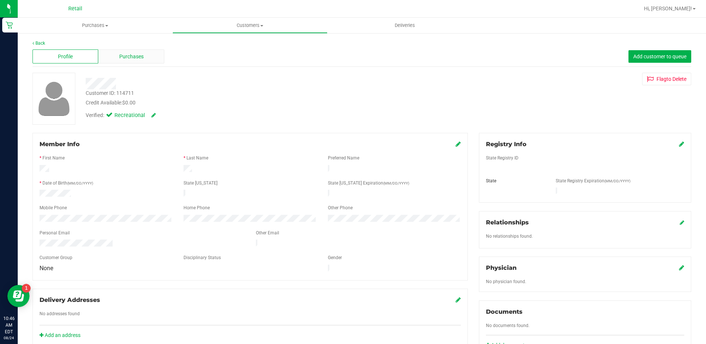
click at [137, 57] on span "Purchases" at bounding box center [131, 57] width 24 height 8
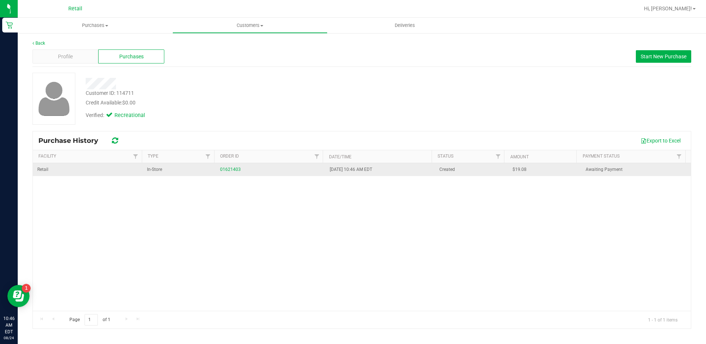
drag, startPoint x: 223, startPoint y: 166, endPoint x: 356, endPoint y: 160, distance: 133.7
click at [223, 166] on div "01621403" at bounding box center [270, 169] width 101 height 7
click at [230, 170] on link "01621403" at bounding box center [230, 169] width 21 height 5
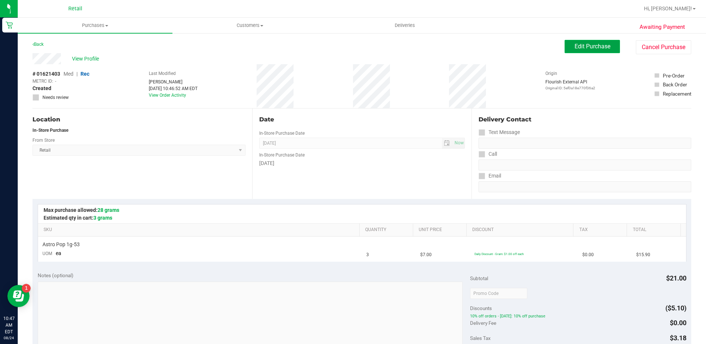
click at [580, 48] on span "Edit Purchase" at bounding box center [592, 46] width 36 height 7
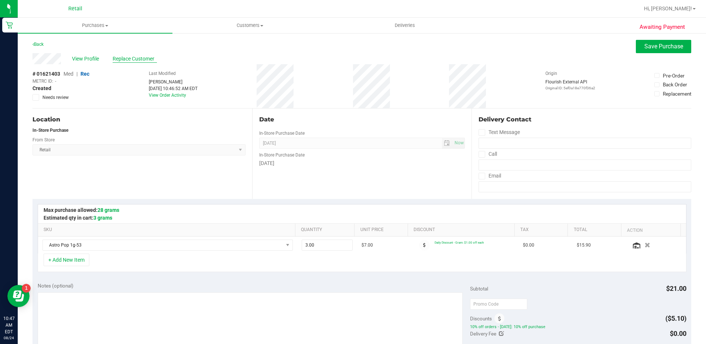
click at [129, 61] on span "Replace Customer" at bounding box center [135, 59] width 44 height 8
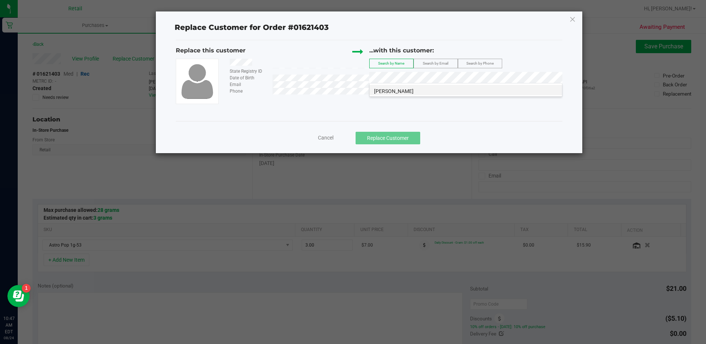
click at [452, 90] on li "[PERSON_NAME]" at bounding box center [465, 90] width 192 height 10
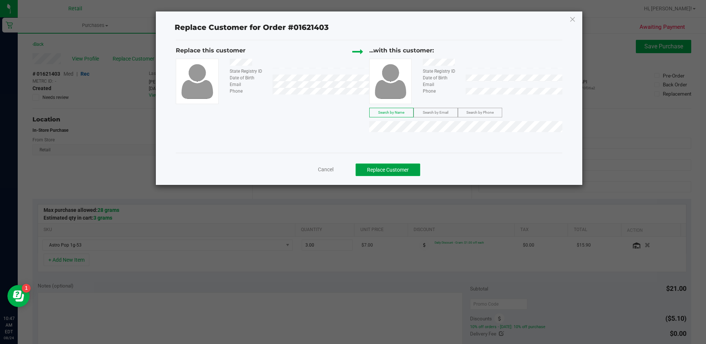
click at [400, 168] on button "Replace Customer" at bounding box center [387, 169] width 65 height 13
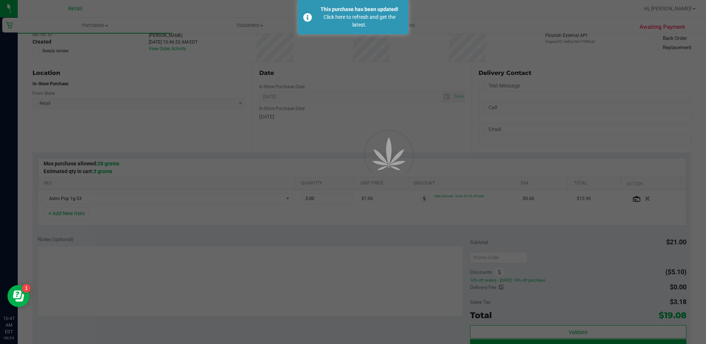
scroll to position [188, 0]
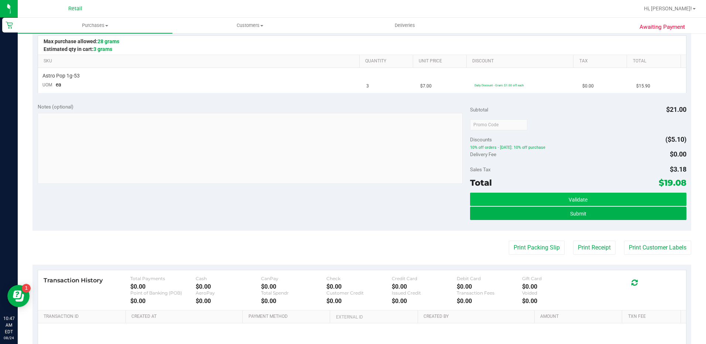
scroll to position [184, 0]
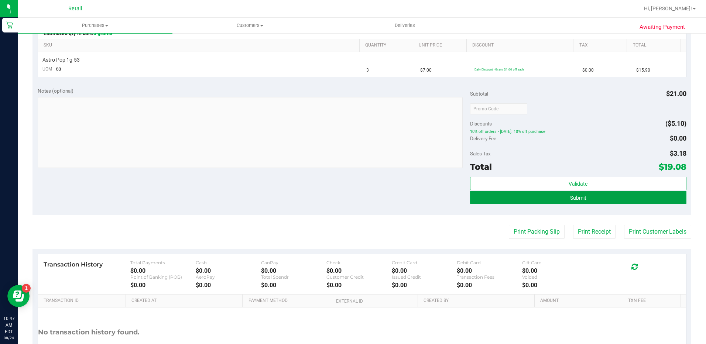
drag, startPoint x: 506, startPoint y: 194, endPoint x: 522, endPoint y: 220, distance: 29.9
click at [506, 194] on button "Submit" at bounding box center [578, 197] width 216 height 13
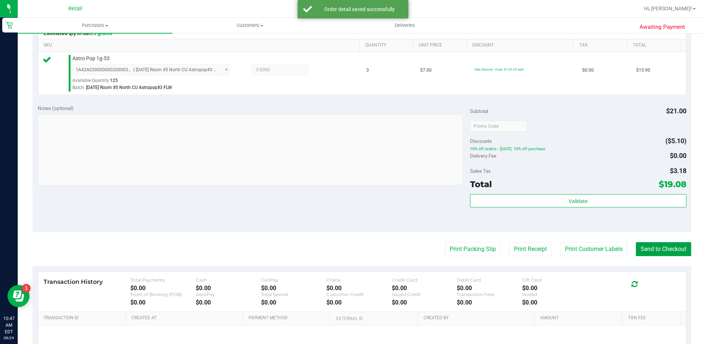
click at [659, 255] on button "Send to Checkout" at bounding box center [662, 249] width 55 height 14
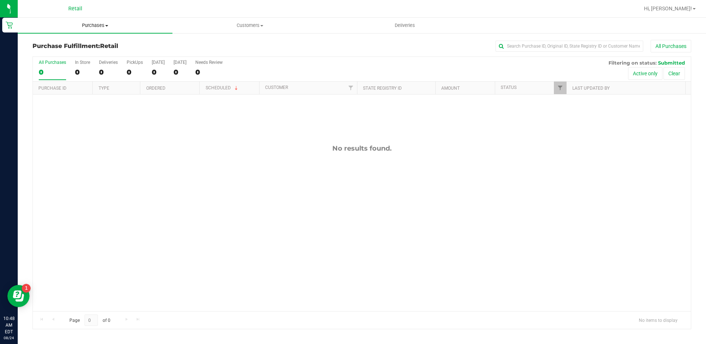
click at [91, 25] on span "Purchases" at bounding box center [95, 25] width 155 height 7
click at [93, 40] on li "Summary of purchases" at bounding box center [95, 44] width 155 height 9
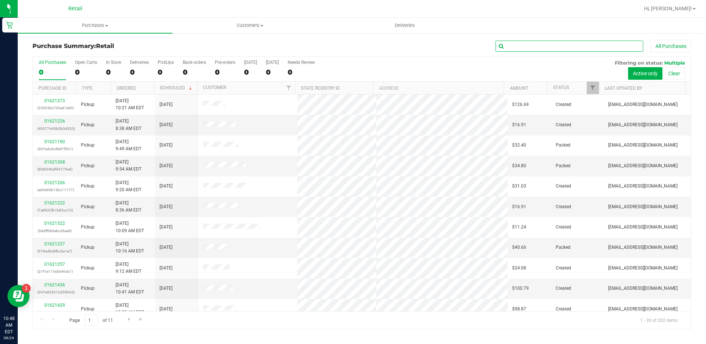
click at [622, 47] on input "text" at bounding box center [569, 46] width 148 height 11
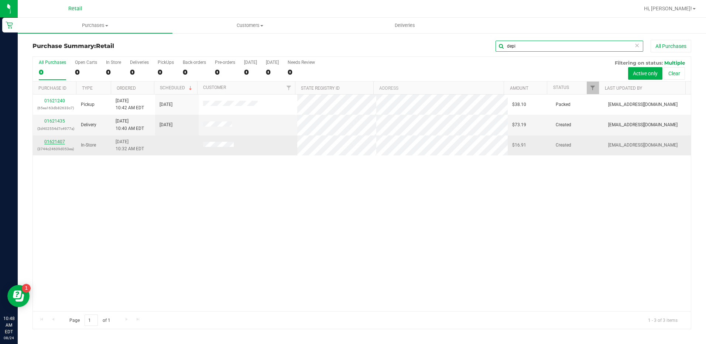
type input "depi"
click at [52, 140] on link "01621407" at bounding box center [54, 141] width 21 height 5
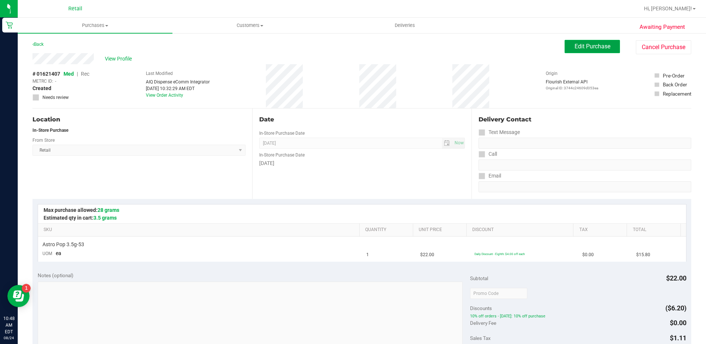
click at [574, 45] on span "Edit Purchase" at bounding box center [592, 46] width 36 height 7
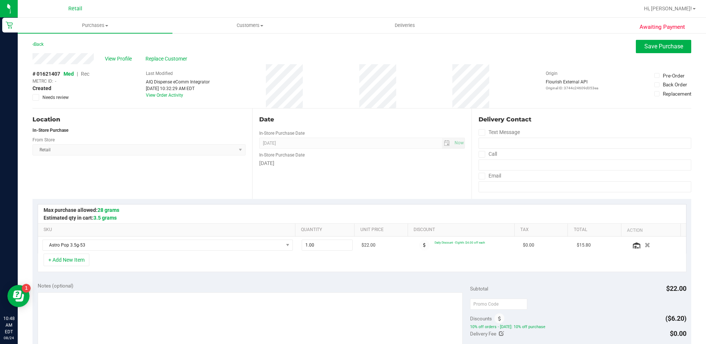
click at [87, 74] on span "Rec" at bounding box center [85, 74] width 8 height 6
click at [166, 59] on span "Replace Customer" at bounding box center [167, 59] width 44 height 8
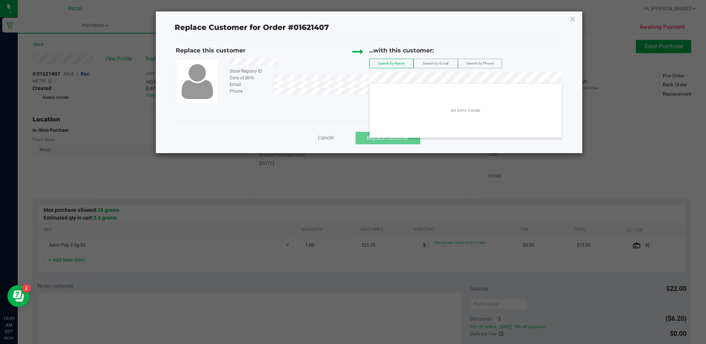
click at [328, 138] on span "Cancel" at bounding box center [325, 138] width 15 height 6
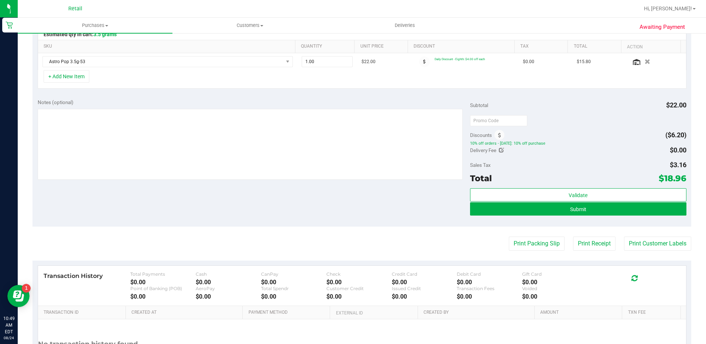
scroll to position [184, 0]
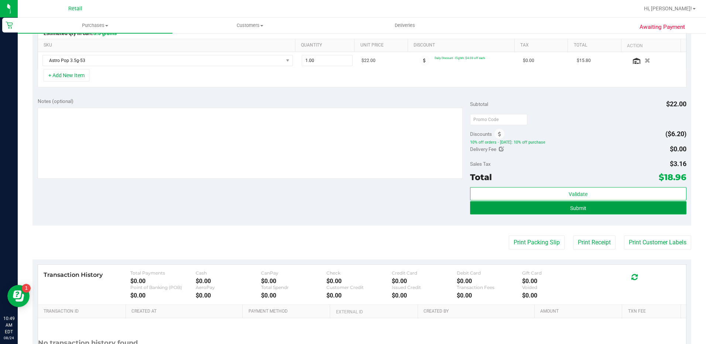
click at [641, 211] on button "Submit" at bounding box center [578, 207] width 216 height 13
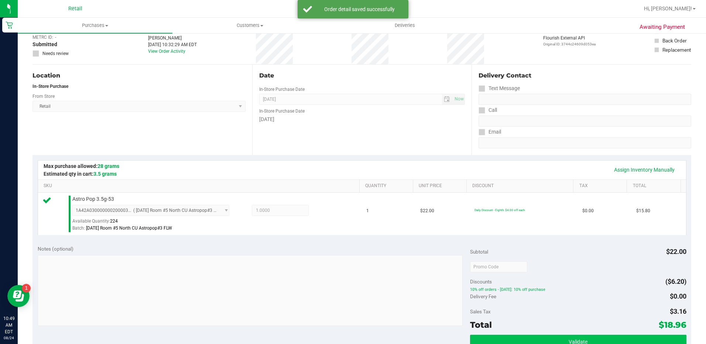
scroll to position [184, 0]
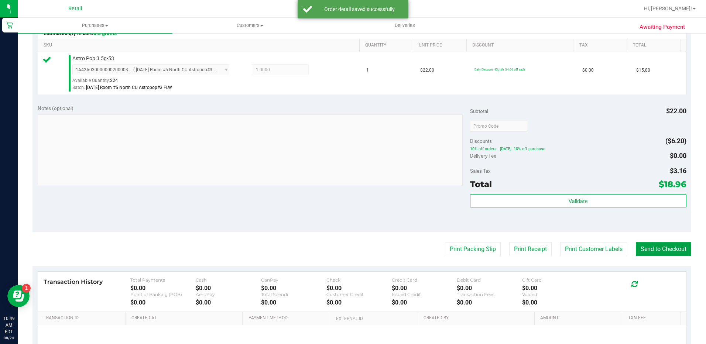
click at [648, 255] on button "Send to Checkout" at bounding box center [662, 249] width 55 height 14
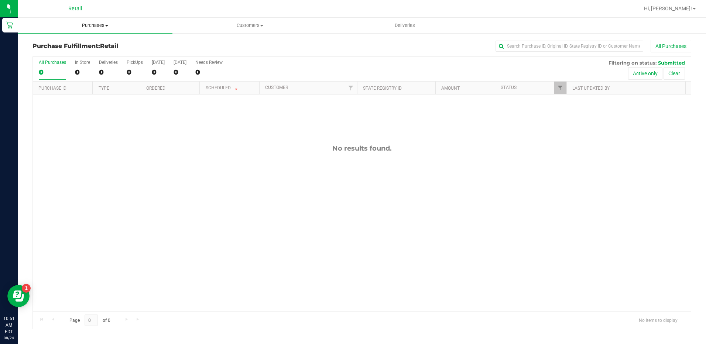
drag, startPoint x: 93, startPoint y: 23, endPoint x: 94, endPoint y: 32, distance: 8.9
click at [93, 23] on span "Purchases" at bounding box center [95, 25] width 155 height 7
click at [99, 41] on li "Summary of purchases" at bounding box center [95, 44] width 155 height 9
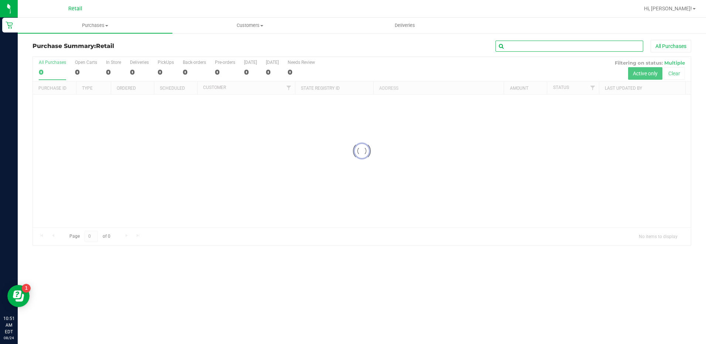
click at [570, 45] on input "text" at bounding box center [569, 46] width 148 height 11
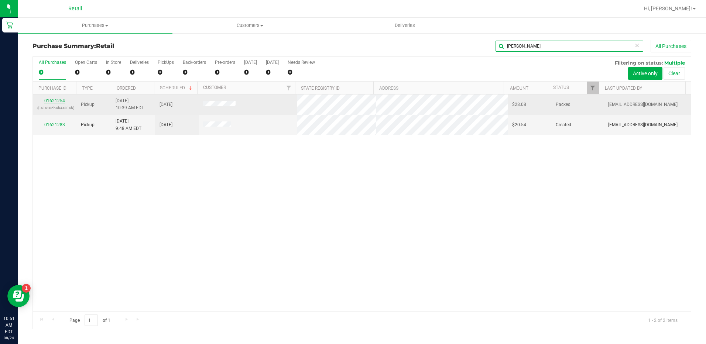
type input "[PERSON_NAME]"
click at [56, 101] on link "01621254" at bounding box center [54, 100] width 21 height 5
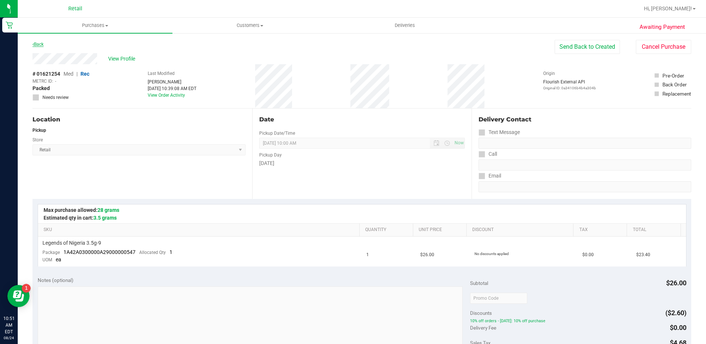
click at [40, 42] on link "Back" at bounding box center [37, 44] width 11 height 5
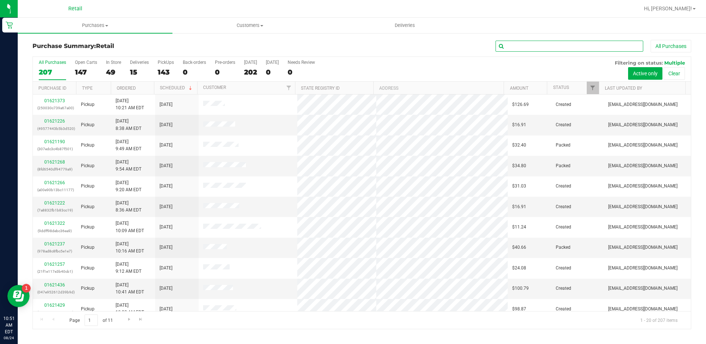
click at [559, 49] on input "text" at bounding box center [569, 46] width 148 height 11
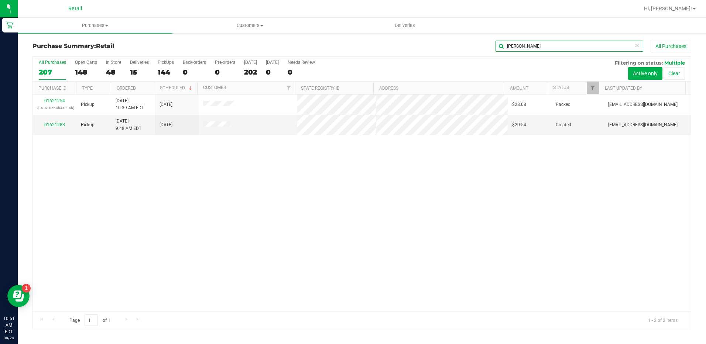
click at [511, 46] on input "[PERSON_NAME]" at bounding box center [569, 46] width 148 height 11
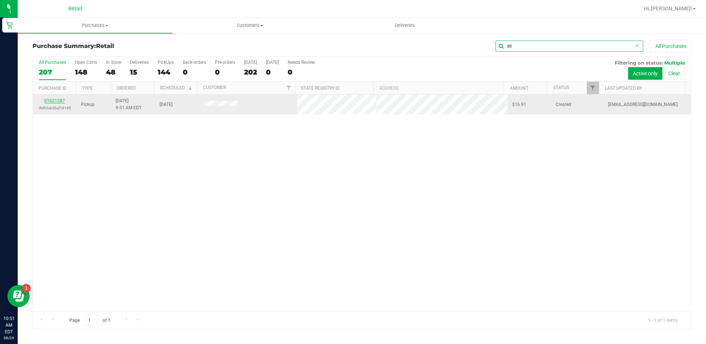
type input "dil"
click at [54, 101] on link "01621287" at bounding box center [54, 100] width 21 height 5
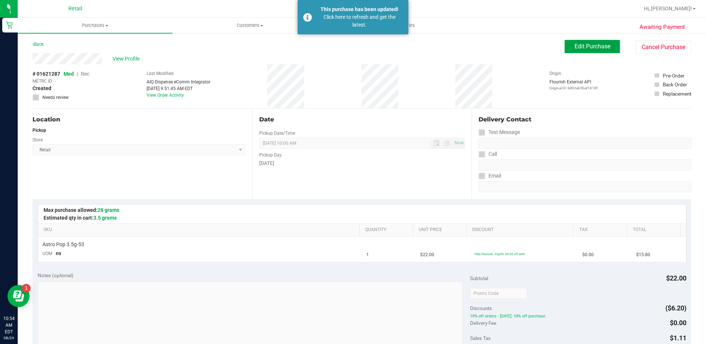
drag, startPoint x: 589, startPoint y: 48, endPoint x: 581, endPoint y: 47, distance: 7.8
click at [589, 48] on span "Edit Purchase" at bounding box center [592, 46] width 36 height 7
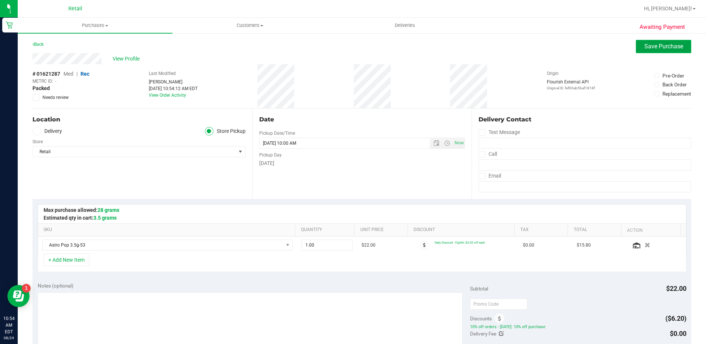
click at [646, 43] on button "Save Purchase" at bounding box center [662, 46] width 55 height 13
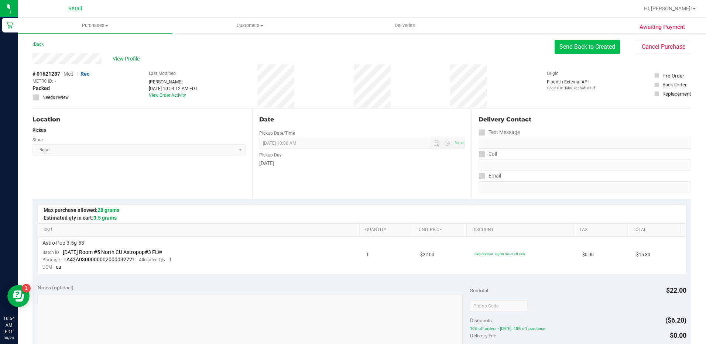
click at [570, 43] on button "Send Back to Created" at bounding box center [586, 47] width 65 height 14
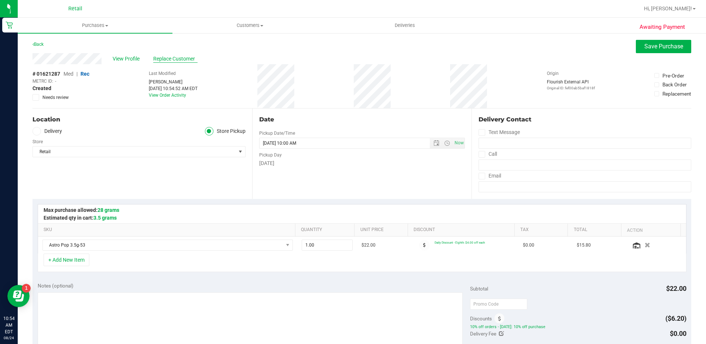
click at [177, 56] on span "Replace Customer" at bounding box center [175, 59] width 44 height 8
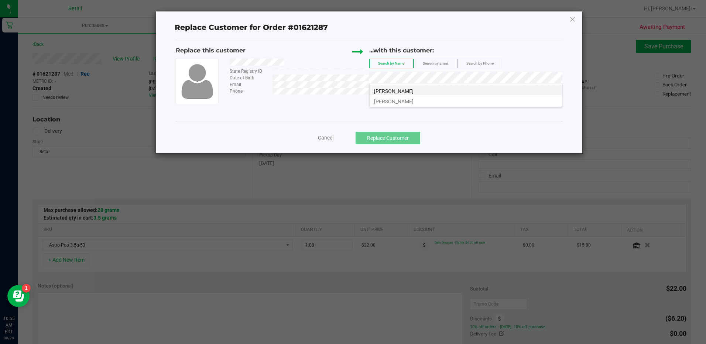
click at [422, 91] on li "[PERSON_NAME]" at bounding box center [465, 90] width 192 height 10
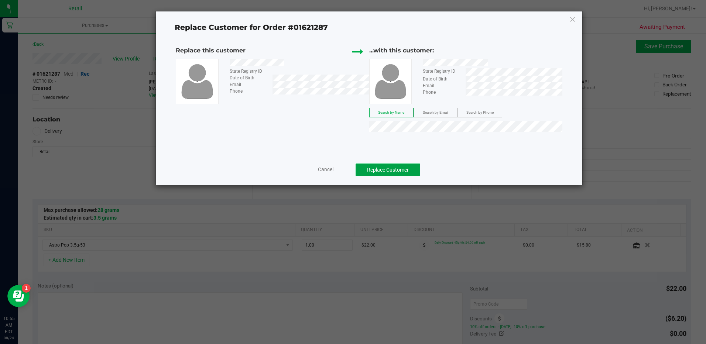
click at [407, 167] on button "Replace Customer" at bounding box center [387, 169] width 65 height 13
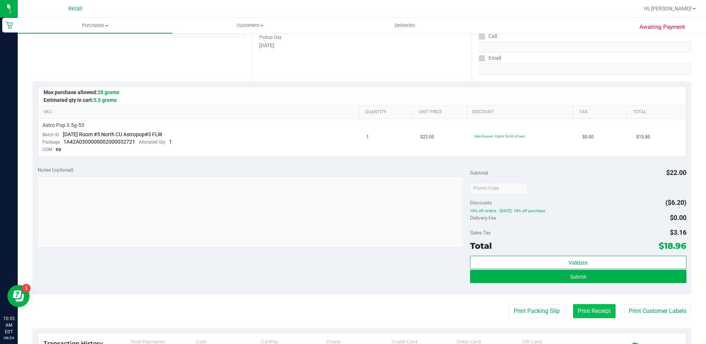
scroll to position [184, 0]
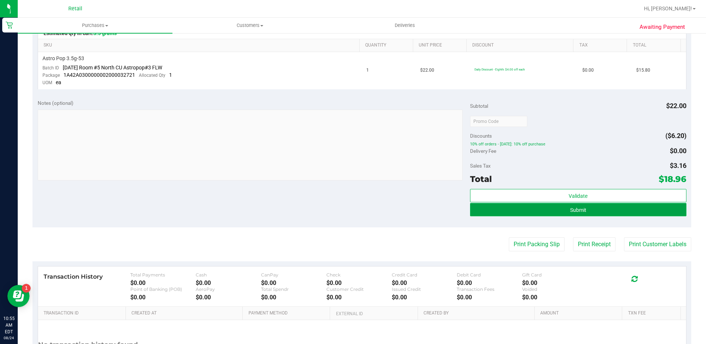
click at [599, 207] on button "Submit" at bounding box center [578, 209] width 216 height 13
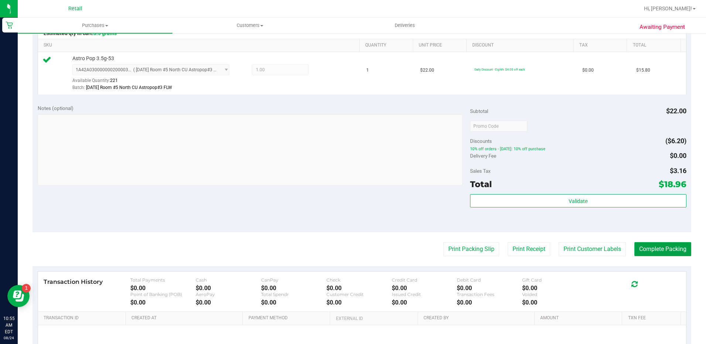
click at [652, 249] on button "Complete Packing" at bounding box center [662, 249] width 57 height 14
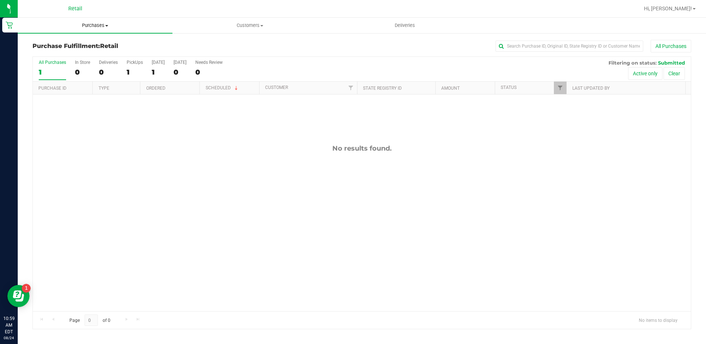
click at [90, 24] on span "Purchases" at bounding box center [95, 25] width 155 height 7
click at [100, 42] on li "Summary of purchases" at bounding box center [95, 44] width 155 height 9
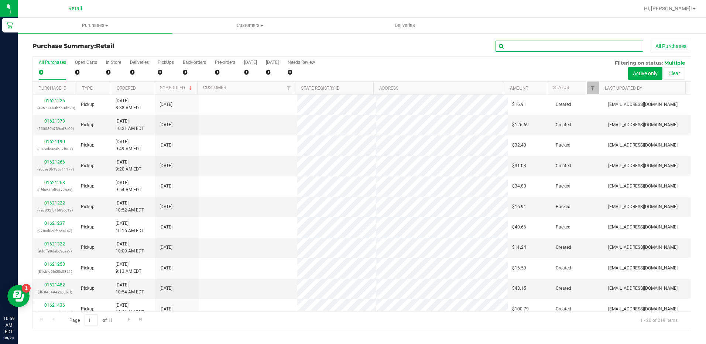
click at [530, 47] on input "text" at bounding box center [569, 46] width 148 height 11
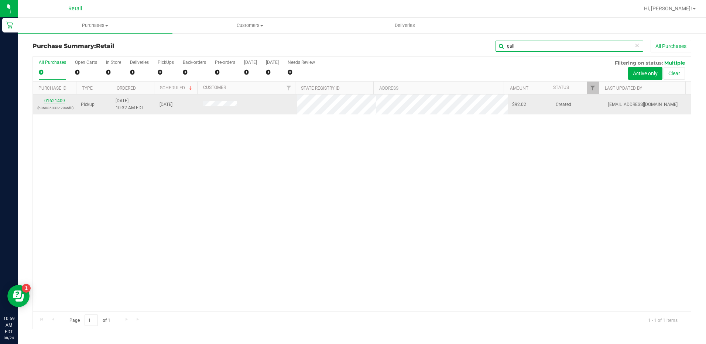
type input "gall"
click at [59, 100] on link "01621409" at bounding box center [54, 100] width 21 height 5
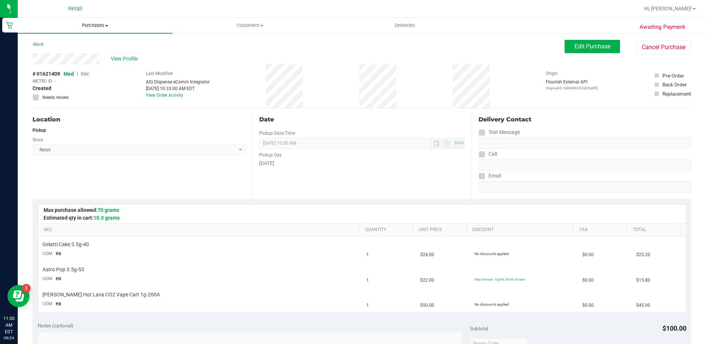
click at [86, 22] on uib-tab-heading "Purchases Summary of purchases Fulfillment All purchases" at bounding box center [95, 25] width 155 height 15
click at [99, 45] on li "Summary of purchases" at bounding box center [95, 44] width 155 height 9
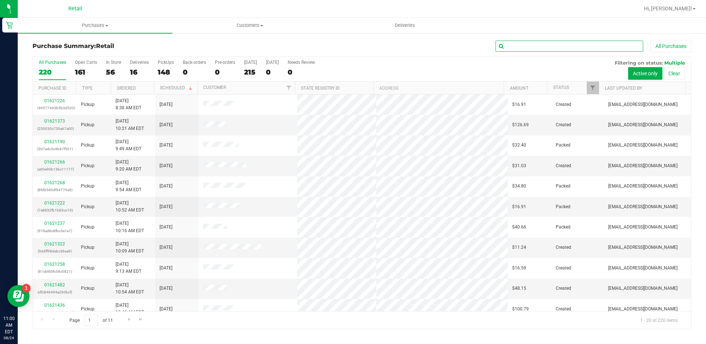
click at [583, 43] on input "text" at bounding box center [569, 46] width 148 height 11
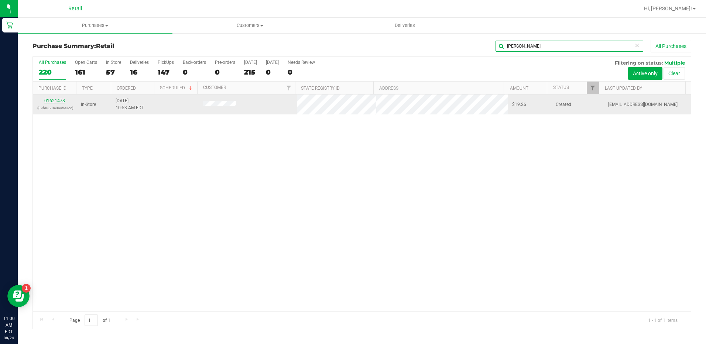
type input "[PERSON_NAME]"
click at [63, 101] on link "01621478" at bounding box center [54, 100] width 21 height 5
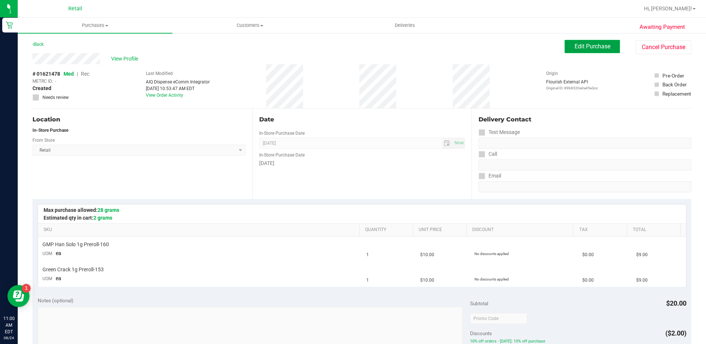
click at [581, 52] on button "Edit Purchase" at bounding box center [591, 46] width 55 height 13
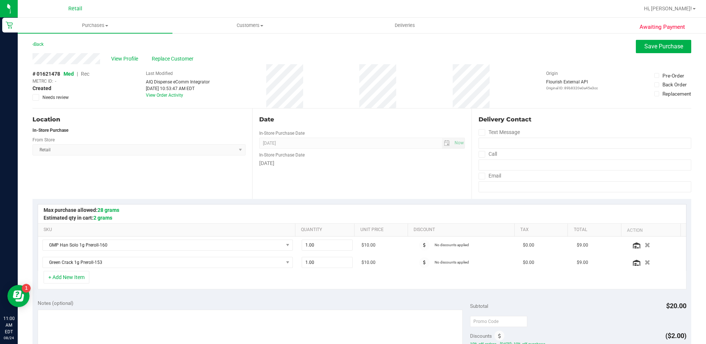
click at [84, 73] on span "Rec" at bounding box center [85, 74] width 8 height 6
click at [660, 44] on span "Save Purchase" at bounding box center [663, 46] width 39 height 7
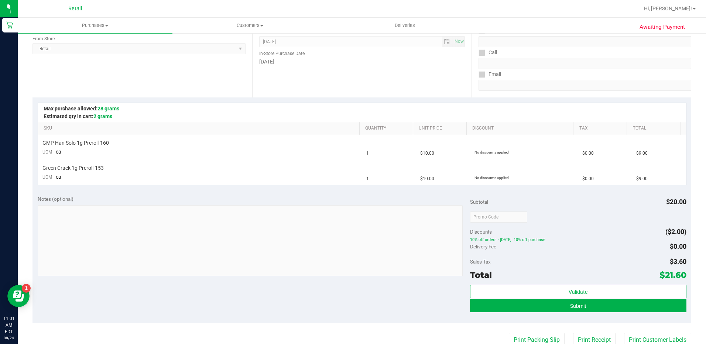
scroll to position [148, 0]
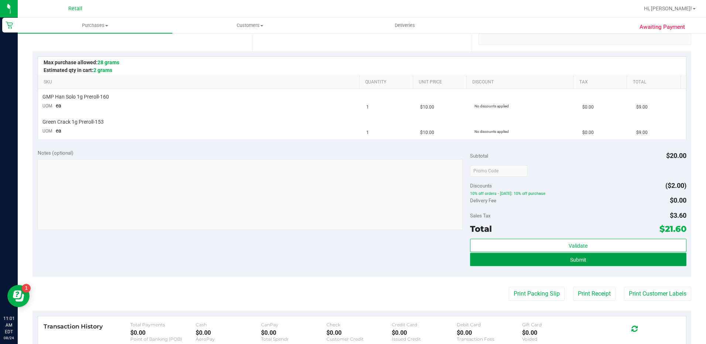
click at [565, 265] on button "Submit" at bounding box center [578, 259] width 216 height 13
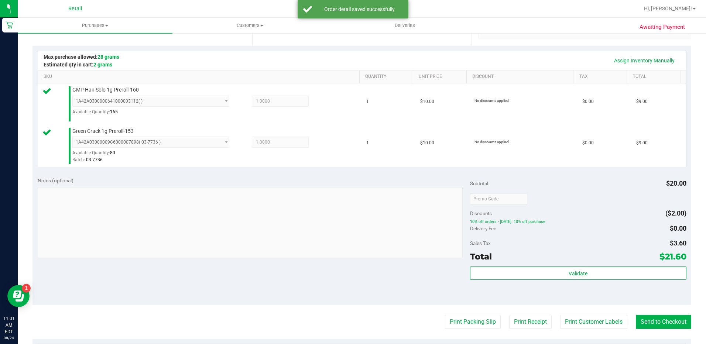
scroll to position [184, 0]
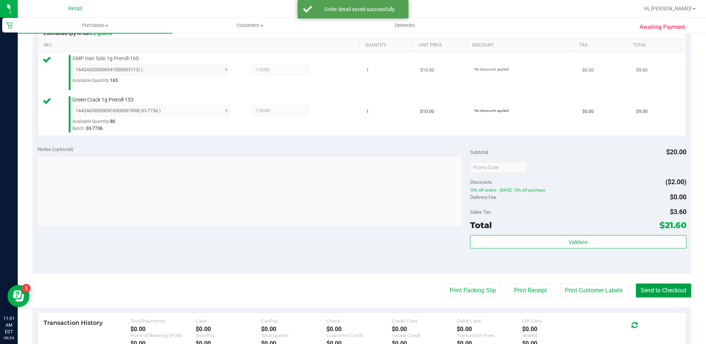
drag, startPoint x: 651, startPoint y: 292, endPoint x: 286, endPoint y: 78, distance: 423.1
click at [650, 292] on button "Send to Checkout" at bounding box center [662, 290] width 55 height 14
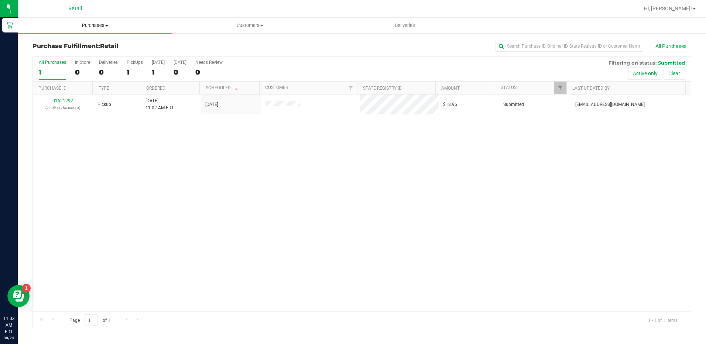
click at [98, 26] on span "Purchases" at bounding box center [95, 25] width 155 height 7
click at [107, 42] on li "Summary of purchases" at bounding box center [95, 44] width 155 height 9
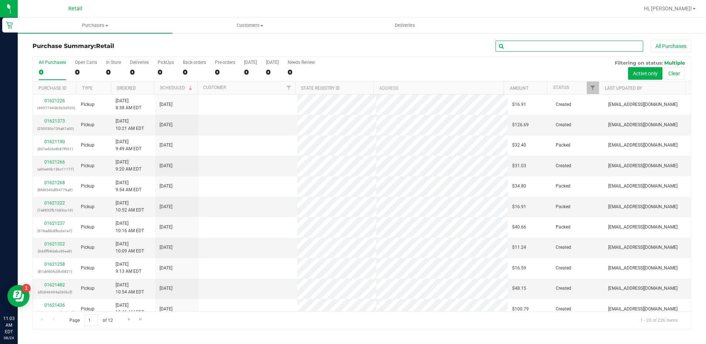
click at [600, 47] on input "text" at bounding box center [569, 46] width 148 height 11
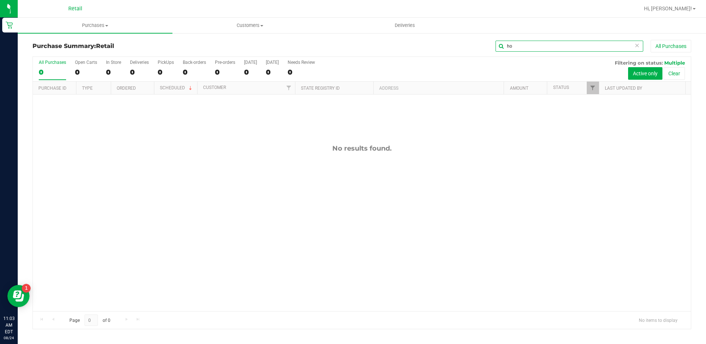
type input "h"
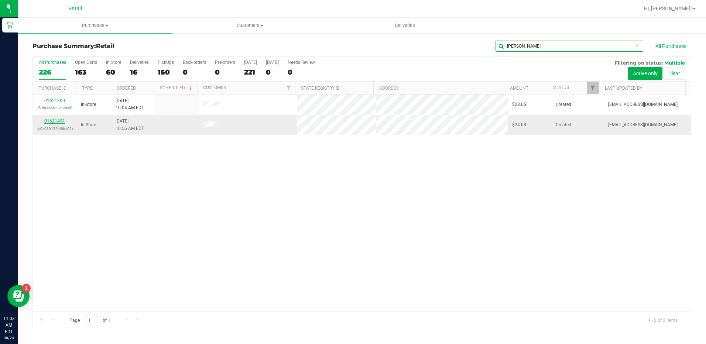
type input "[PERSON_NAME]"
click at [55, 118] on link "01621491" at bounding box center [54, 120] width 21 height 5
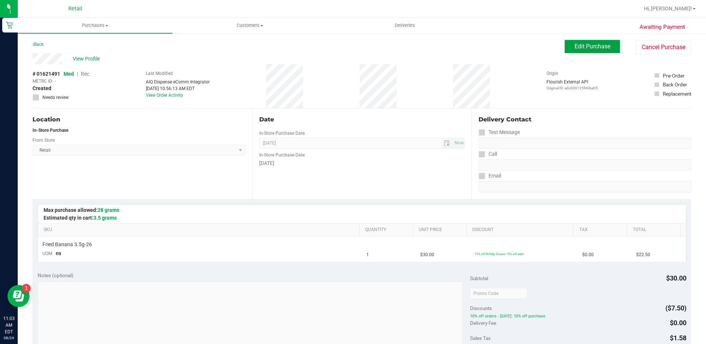
click at [574, 42] on button "Edit Purchase" at bounding box center [591, 46] width 55 height 13
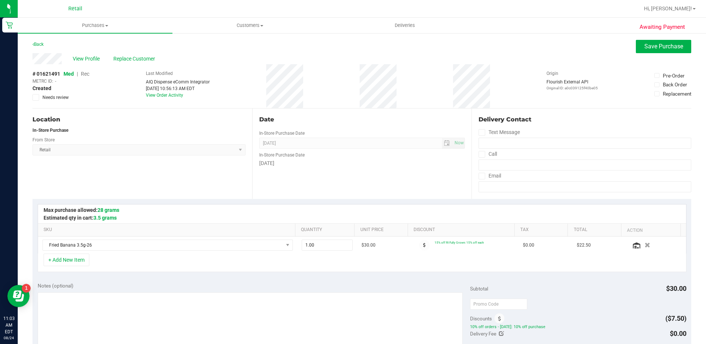
click at [84, 72] on span "Rec" at bounding box center [85, 74] width 8 height 6
click at [142, 57] on span "Replace Customer" at bounding box center [135, 59] width 44 height 8
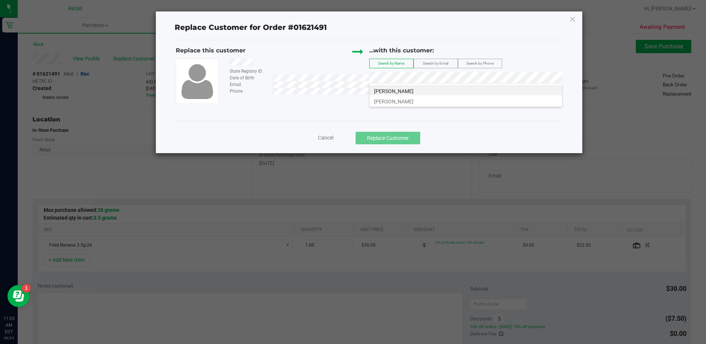
click at [406, 91] on li "[PERSON_NAME]" at bounding box center [465, 90] width 192 height 10
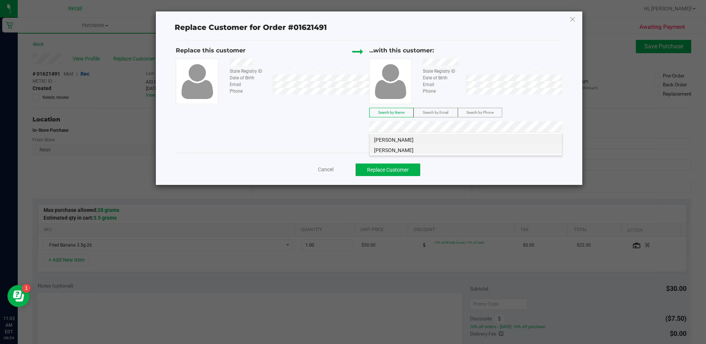
click at [503, 149] on li "[PERSON_NAME]" at bounding box center [465, 149] width 192 height 10
click at [414, 169] on button "Replace Customer" at bounding box center [387, 169] width 65 height 13
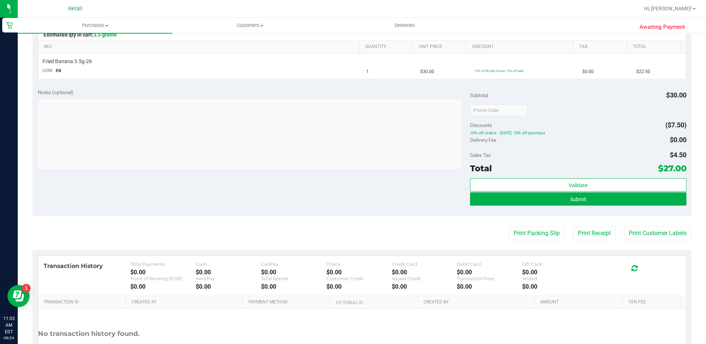
scroll to position [184, 0]
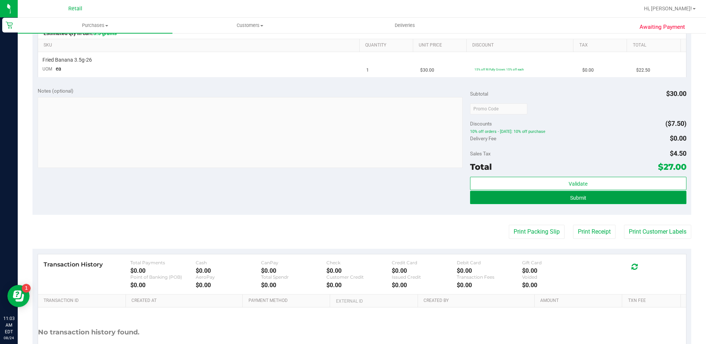
click at [603, 196] on button "Submit" at bounding box center [578, 197] width 216 height 13
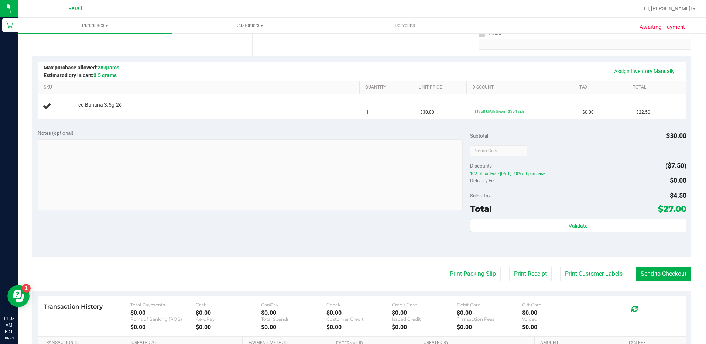
scroll to position [148, 0]
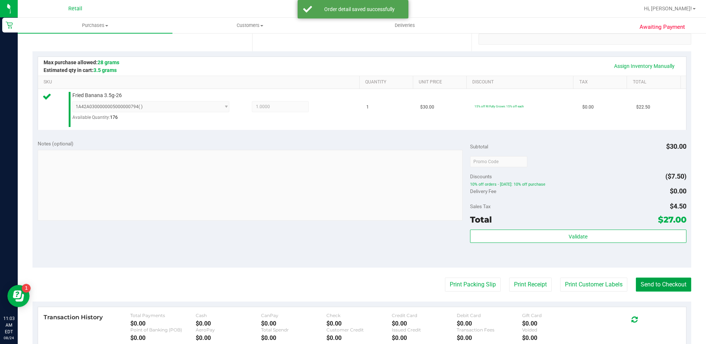
click at [638, 283] on button "Send to Checkout" at bounding box center [662, 284] width 55 height 14
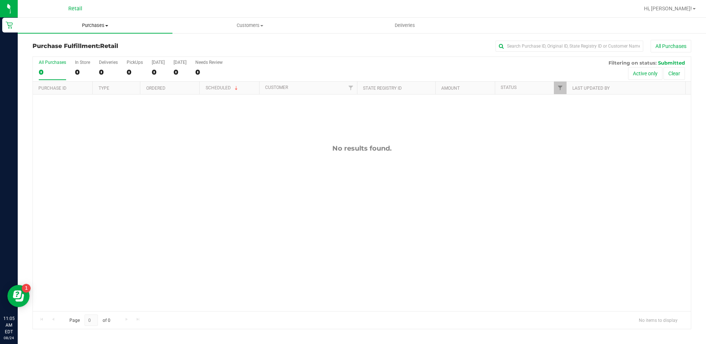
click at [92, 28] on span "Purchases" at bounding box center [95, 25] width 155 height 7
click at [539, 46] on input "text" at bounding box center [569, 46] width 148 height 11
type input "stor"
click at [97, 25] on span "Purchases" at bounding box center [95, 25] width 155 height 7
click at [101, 41] on li "Summary of purchases" at bounding box center [95, 44] width 155 height 9
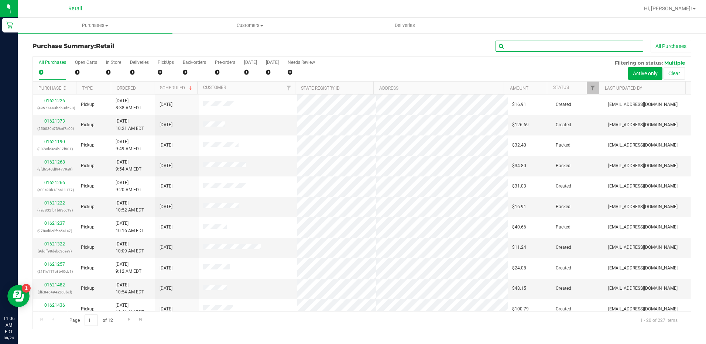
click at [550, 42] on input "text" at bounding box center [569, 46] width 148 height 11
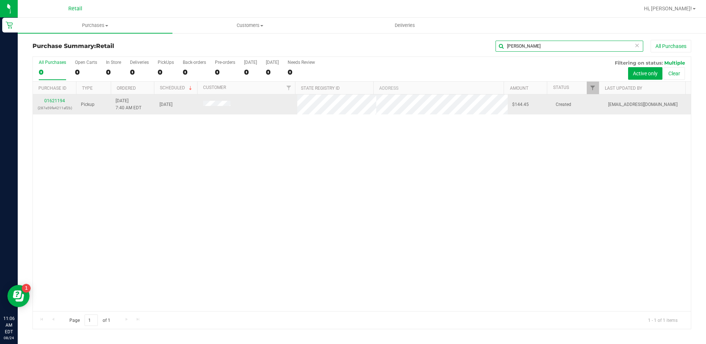
type input "[PERSON_NAME]"
click at [59, 96] on td "01621194 (287e59fe4211af2b)" at bounding box center [55, 104] width 44 height 20
click at [58, 104] on div "01621194 (287e59fe4211af2b)" at bounding box center [54, 104] width 35 height 14
click at [57, 99] on link "01621194" at bounding box center [54, 100] width 21 height 5
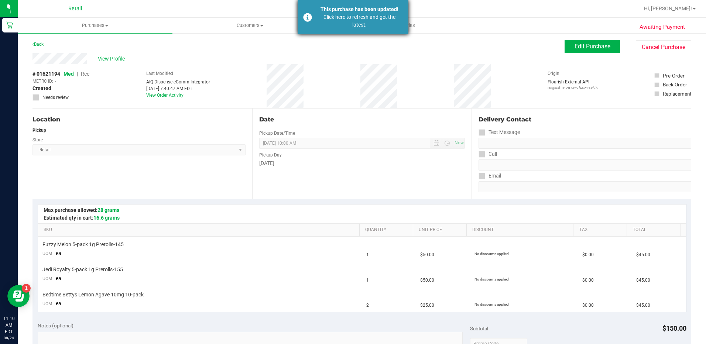
click at [357, 17] on div "Click here to refresh and get the latest." at bounding box center [359, 20] width 87 height 15
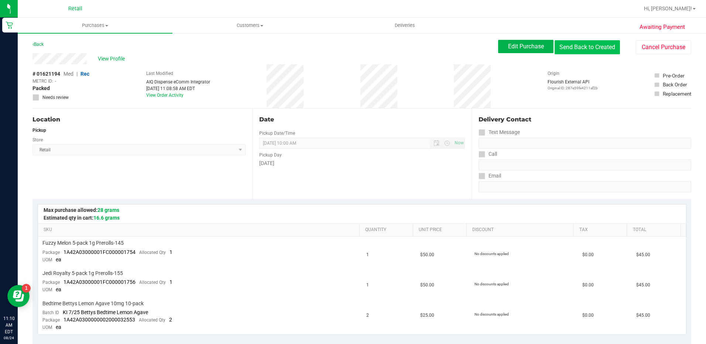
click at [572, 47] on button "Send Back to Created" at bounding box center [586, 47] width 65 height 14
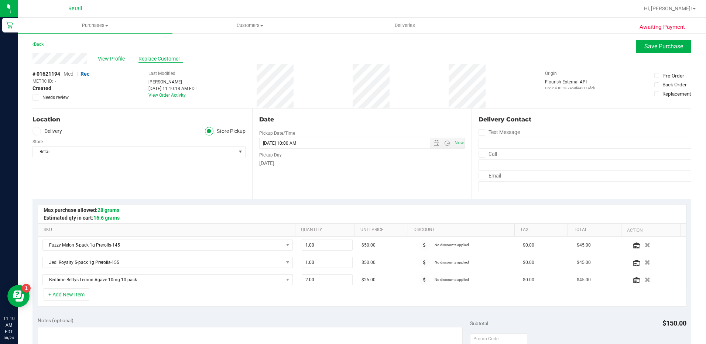
click at [156, 62] on span "Replace Customer" at bounding box center [160, 59] width 44 height 8
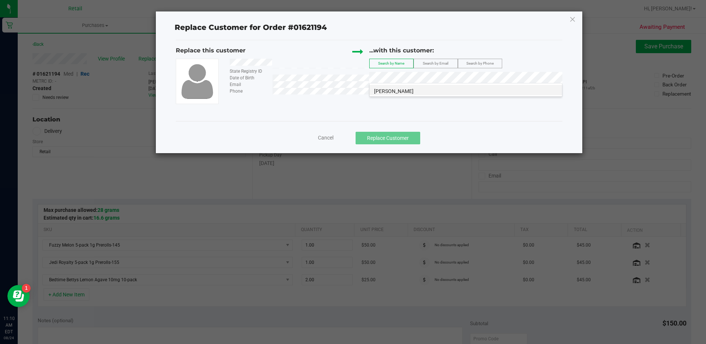
click at [455, 91] on li "[PERSON_NAME]" at bounding box center [465, 90] width 192 height 10
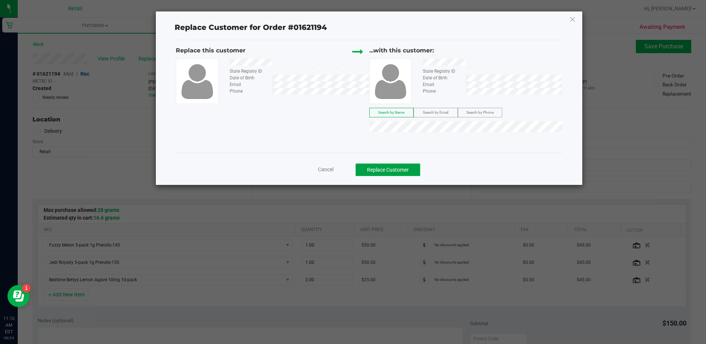
click at [409, 169] on button "Replace Customer" at bounding box center [387, 169] width 65 height 13
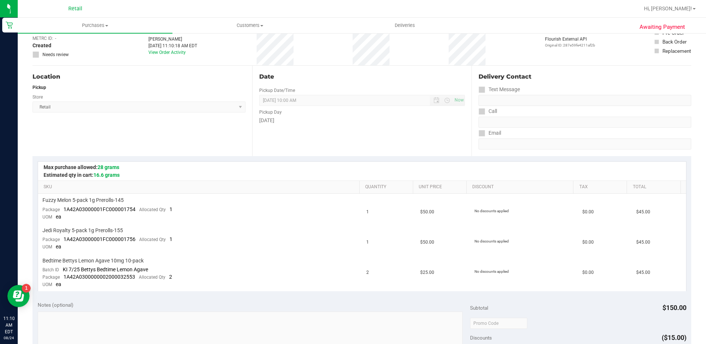
scroll to position [148, 0]
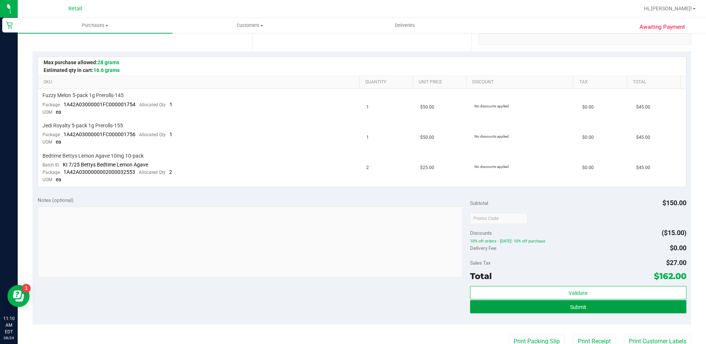
click at [668, 307] on button "Submit" at bounding box center [578, 306] width 216 height 13
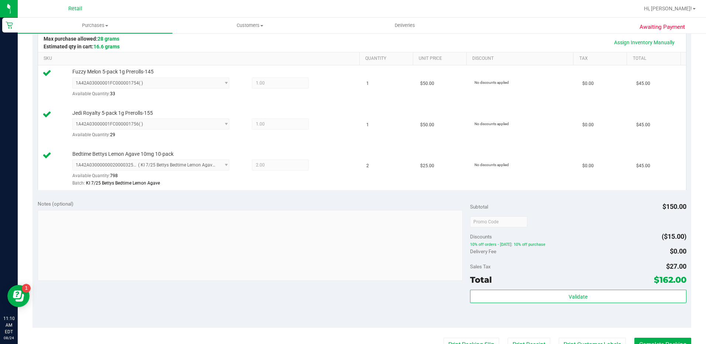
scroll to position [184, 0]
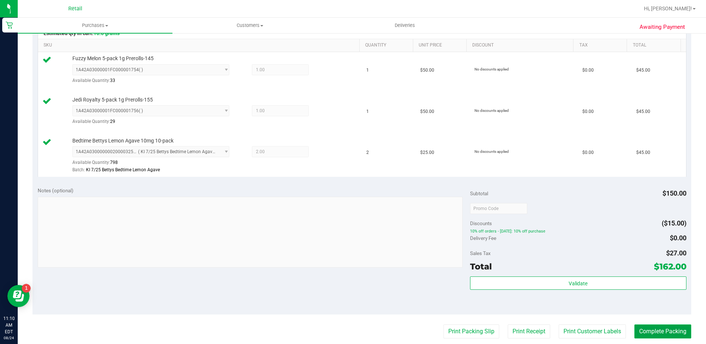
click at [659, 337] on button "Complete Packing" at bounding box center [662, 331] width 57 height 14
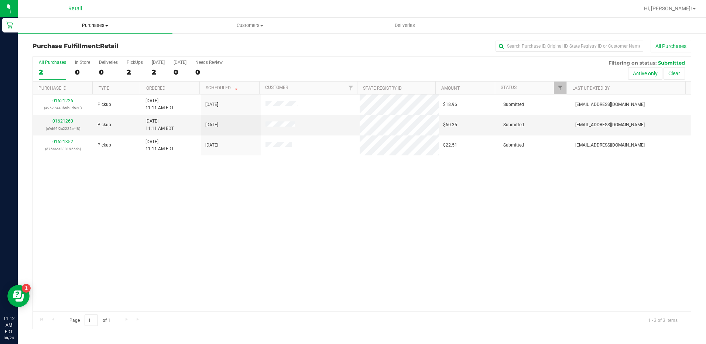
drag, startPoint x: 100, startPoint y: 24, endPoint x: 99, endPoint y: 38, distance: 14.1
click at [100, 24] on span "Purchases" at bounding box center [95, 25] width 155 height 7
click at [99, 46] on li "Summary of purchases" at bounding box center [95, 44] width 155 height 9
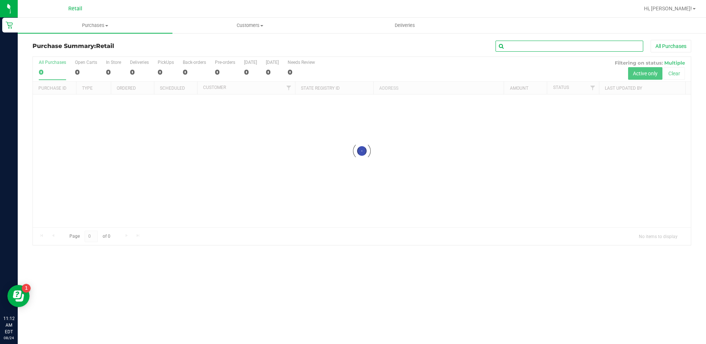
click at [562, 46] on input "text" at bounding box center [569, 46] width 148 height 11
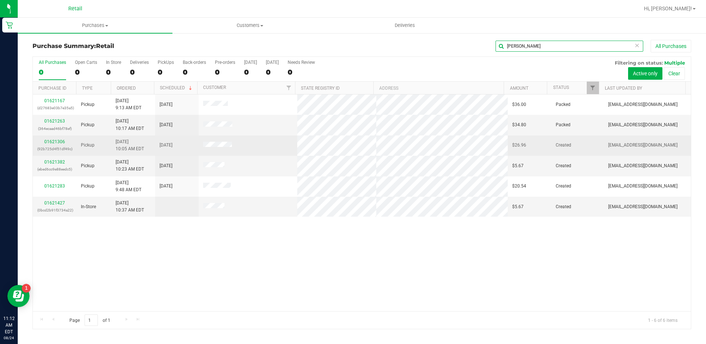
type input "[PERSON_NAME]"
click at [66, 139] on div "01621306 (92b725d4f51df49c)" at bounding box center [54, 145] width 35 height 14
click at [55, 142] on link "01621306" at bounding box center [54, 141] width 21 height 5
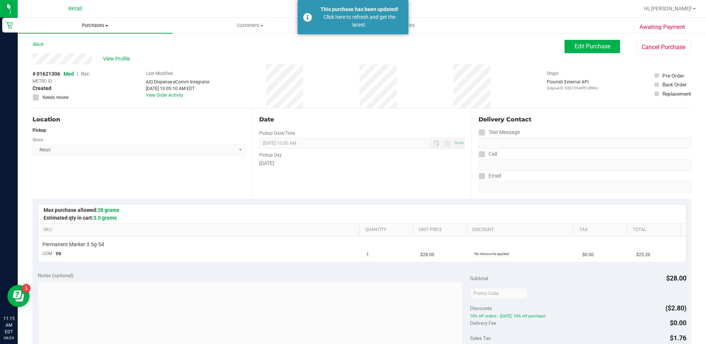
click at [99, 26] on span "Purchases" at bounding box center [95, 25] width 155 height 7
click at [96, 44] on li "Summary of purchases" at bounding box center [95, 44] width 155 height 9
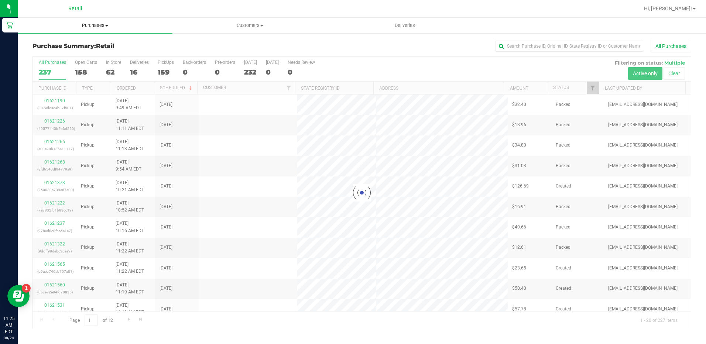
click at [91, 23] on span "Purchases" at bounding box center [95, 25] width 155 height 7
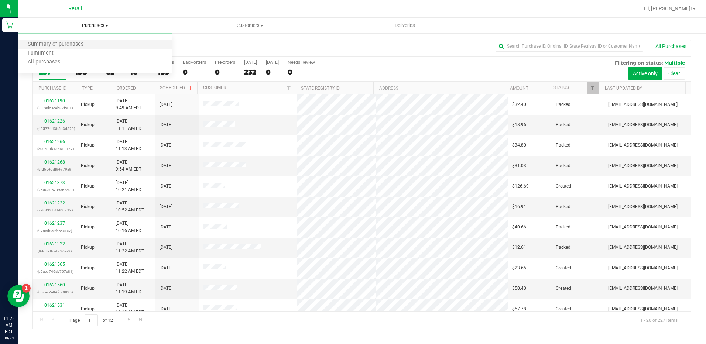
click at [107, 40] on li "Summary of purchases" at bounding box center [95, 44] width 155 height 9
click at [593, 47] on input "text" at bounding box center [569, 46] width 148 height 11
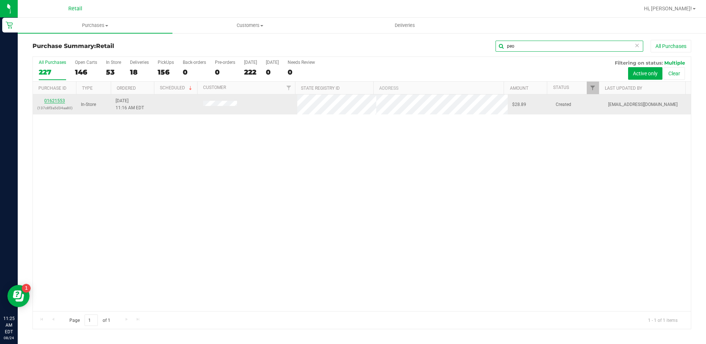
type input "peo"
click at [56, 101] on link "01621553" at bounding box center [54, 100] width 21 height 5
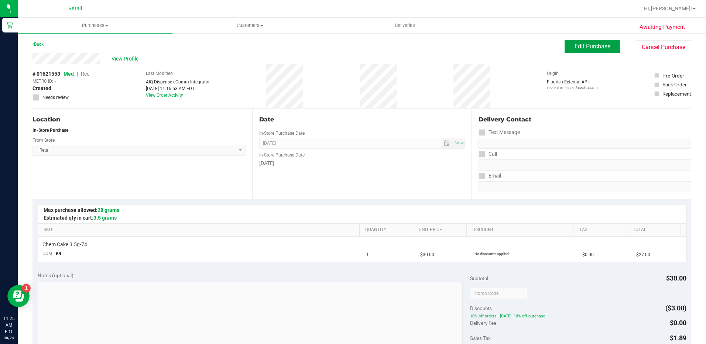
click at [594, 48] on span "Edit Purchase" at bounding box center [592, 46] width 36 height 7
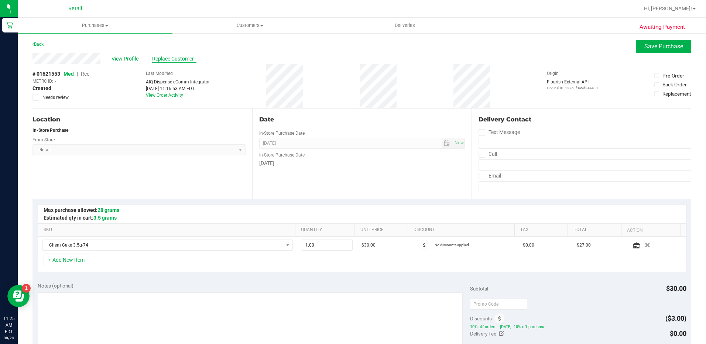
click at [171, 62] on span "Replace Customer" at bounding box center [174, 59] width 44 height 8
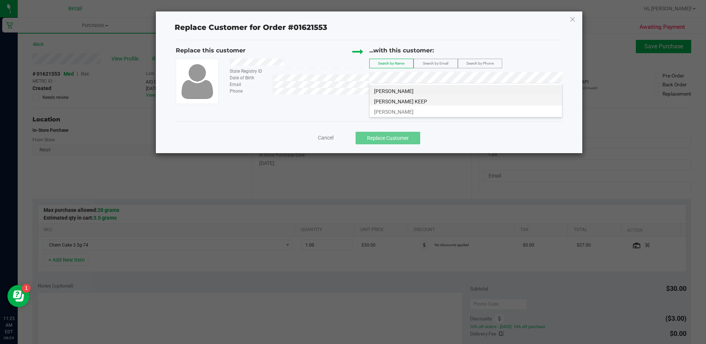
click at [445, 105] on li "[PERSON_NAME] KEEP" at bounding box center [465, 100] width 192 height 10
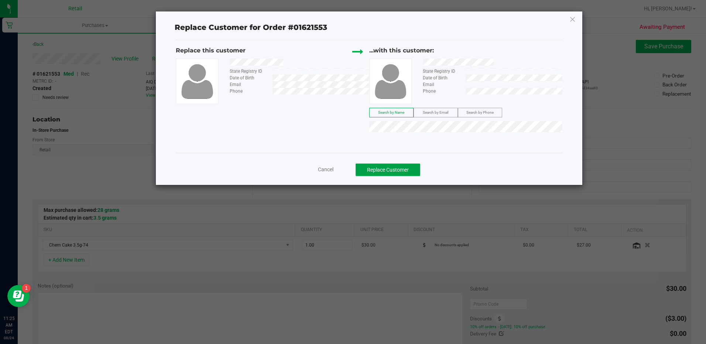
click at [402, 172] on button "Replace Customer" at bounding box center [387, 169] width 65 height 13
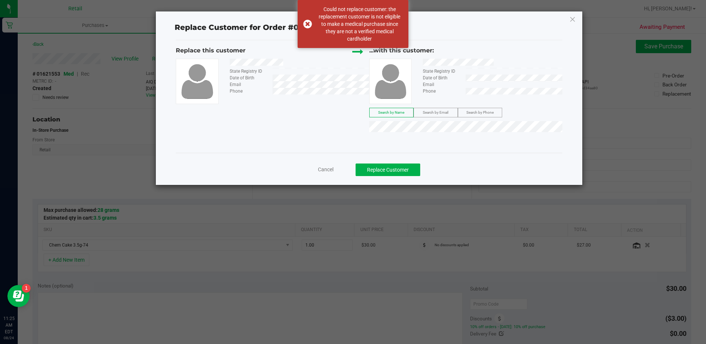
click at [326, 165] on div "Cancel Replace Customer" at bounding box center [368, 169] width 375 height 13
click at [325, 173] on div "Cancel Replace Customer" at bounding box center [368, 169] width 375 height 13
click at [324, 171] on span "Cancel" at bounding box center [325, 169] width 15 height 6
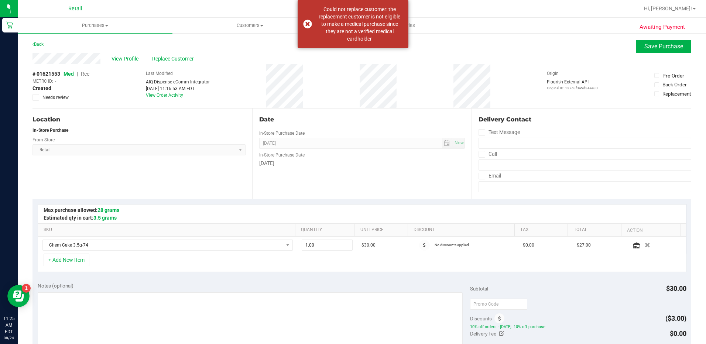
click at [85, 75] on span "Rec" at bounding box center [85, 74] width 8 height 6
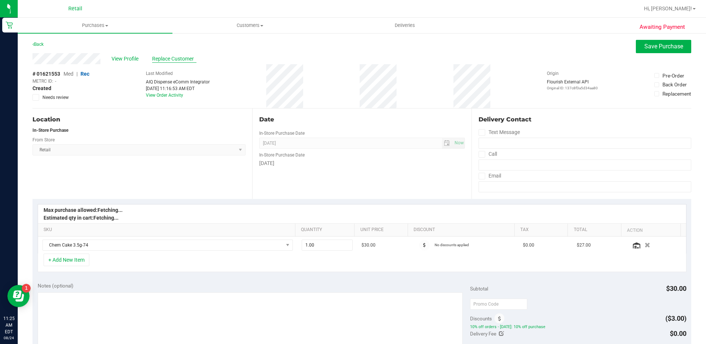
click at [169, 59] on span "Replace Customer" at bounding box center [174, 59] width 44 height 8
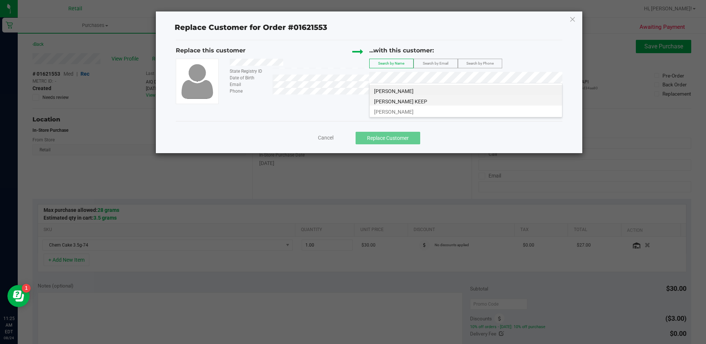
click at [468, 97] on li "[PERSON_NAME] KEEP" at bounding box center [465, 100] width 192 height 10
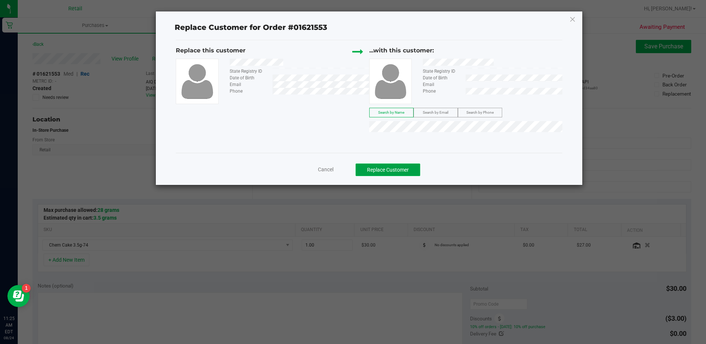
click at [404, 172] on button "Replace Customer" at bounding box center [387, 169] width 65 height 13
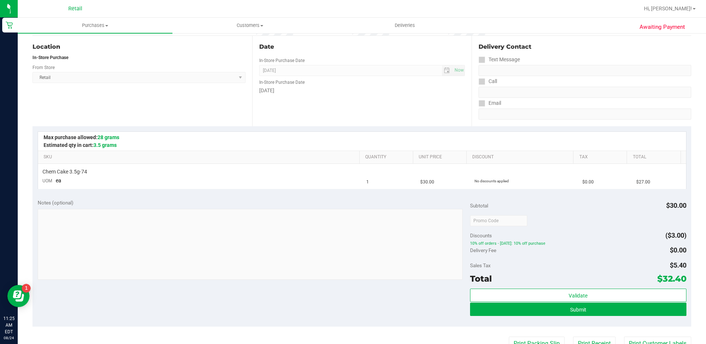
scroll to position [74, 0]
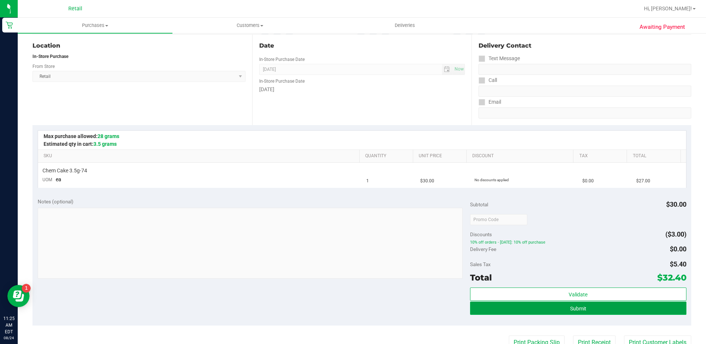
click at [557, 309] on button "Submit" at bounding box center [578, 307] width 216 height 13
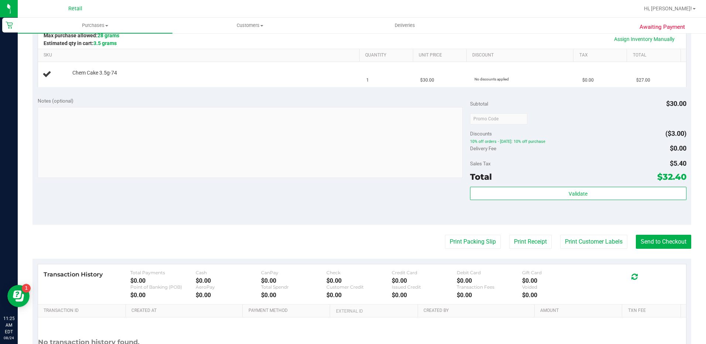
scroll to position [184, 0]
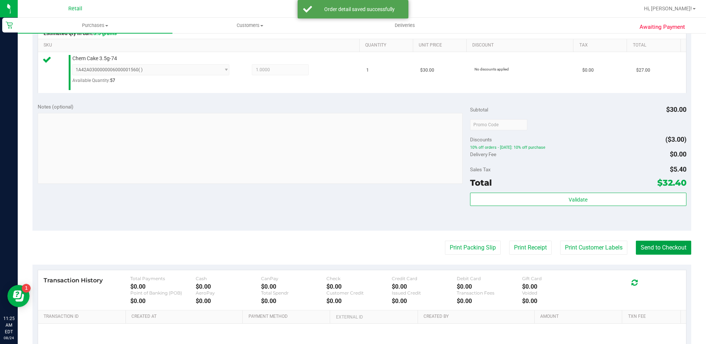
drag, startPoint x: 675, startPoint y: 245, endPoint x: 467, endPoint y: 271, distance: 209.3
click at [629, 252] on div "Print Packing Slip Print Receipt Print Customer Labels Send to Checkout" at bounding box center [361, 248] width 658 height 14
click at [655, 248] on button "Send to Checkout" at bounding box center [662, 248] width 55 height 14
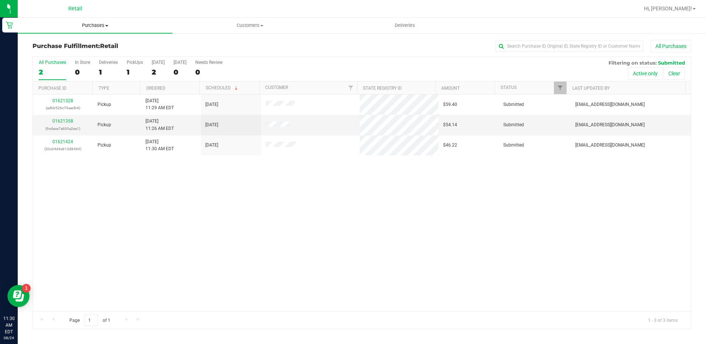
click at [93, 23] on span "Purchases" at bounding box center [95, 25] width 155 height 7
click at [95, 43] on li "Summary of purchases" at bounding box center [95, 44] width 155 height 9
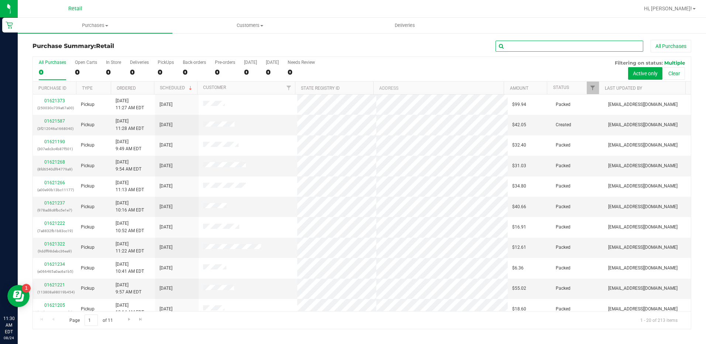
click at [545, 46] on input "text" at bounding box center [569, 46] width 148 height 11
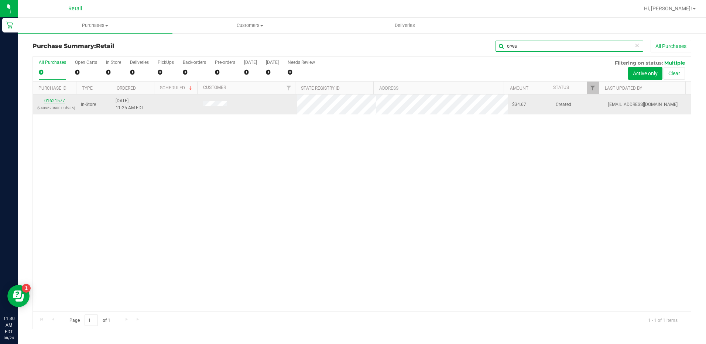
type input "orwa"
click at [55, 100] on link "01621577" at bounding box center [54, 100] width 21 height 5
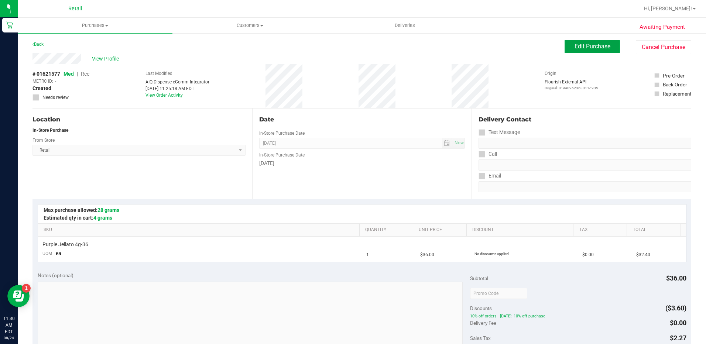
click at [591, 44] on span "Edit Purchase" at bounding box center [592, 46] width 36 height 7
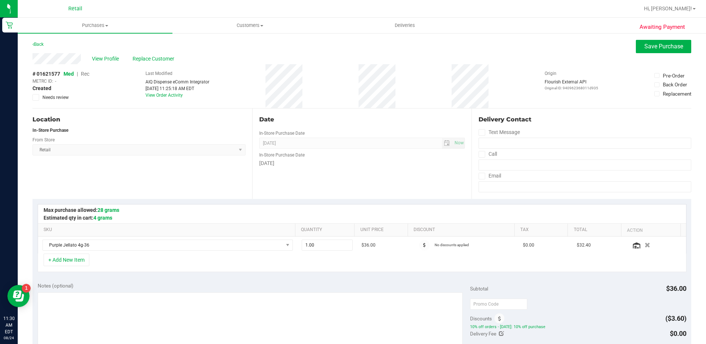
click at [85, 75] on span "Rec" at bounding box center [85, 74] width 8 height 6
click at [157, 55] on span "Replace Customer" at bounding box center [154, 59] width 44 height 8
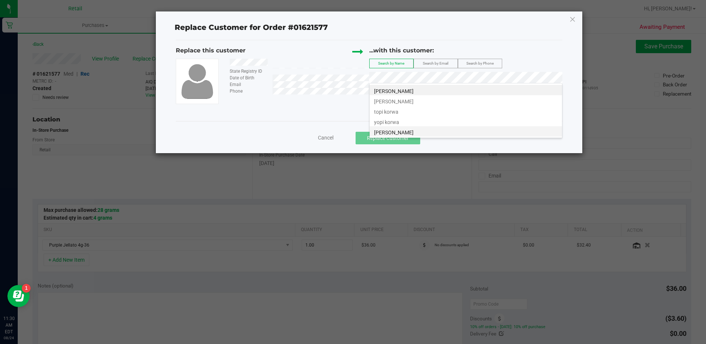
click at [433, 131] on li "[PERSON_NAME]" at bounding box center [465, 131] width 192 height 10
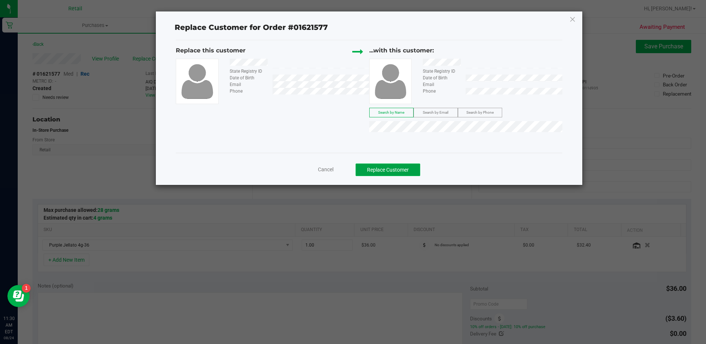
click at [395, 166] on button "Replace Customer" at bounding box center [387, 169] width 65 height 13
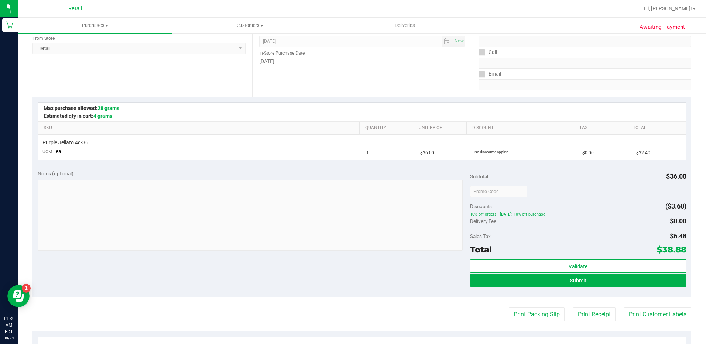
scroll to position [148, 0]
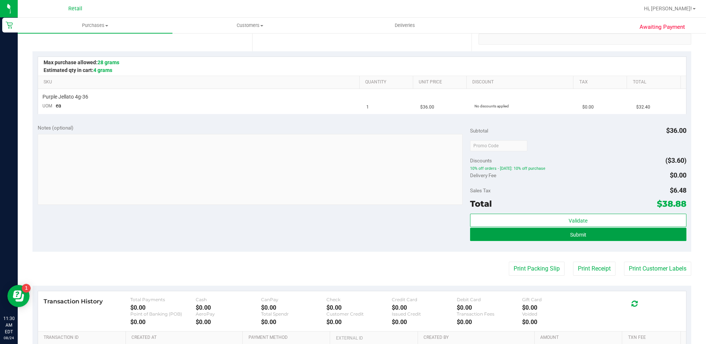
click at [568, 231] on button "Submit" at bounding box center [578, 234] width 216 height 13
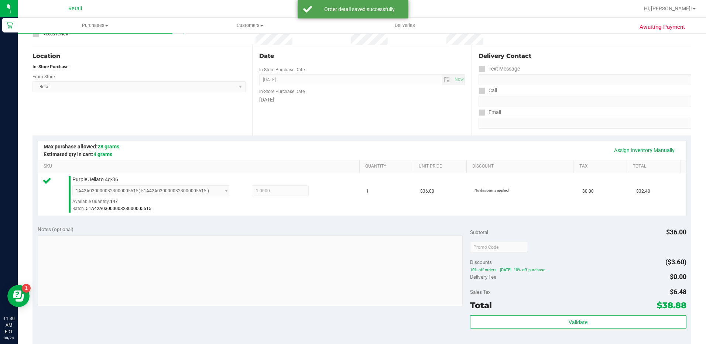
scroll to position [184, 0]
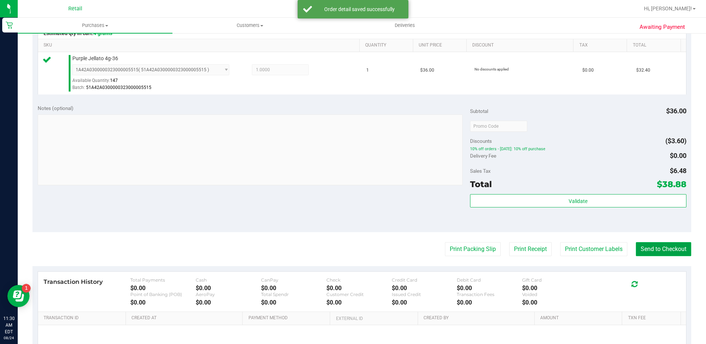
click at [664, 252] on button "Send to Checkout" at bounding box center [662, 249] width 55 height 14
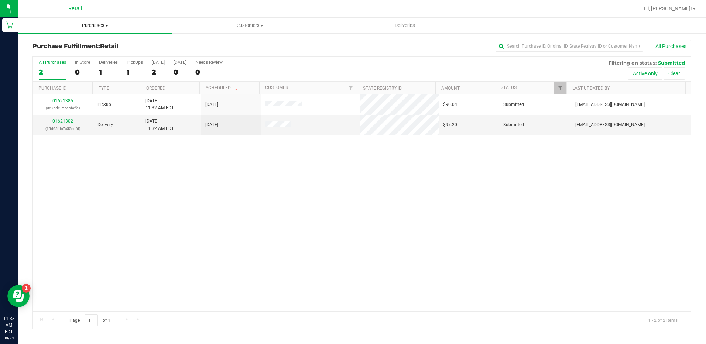
click at [88, 24] on span "Purchases" at bounding box center [95, 25] width 155 height 7
click at [92, 45] on li "Summary of purchases" at bounding box center [95, 44] width 155 height 9
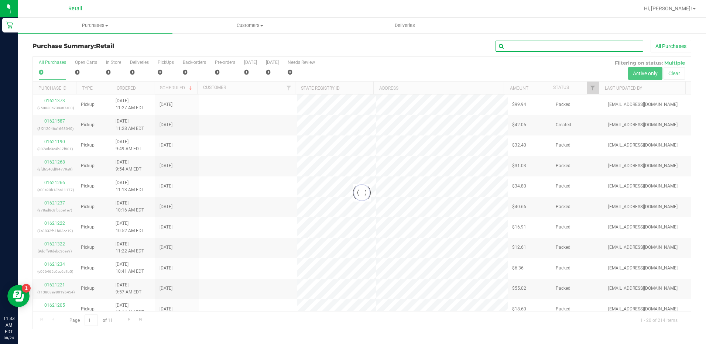
click at [552, 45] on input "text" at bounding box center [569, 46] width 148 height 11
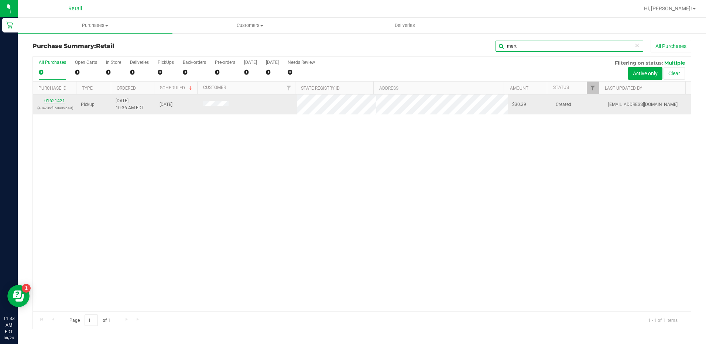
type input "mart"
click at [55, 100] on link "01621421" at bounding box center [54, 100] width 21 height 5
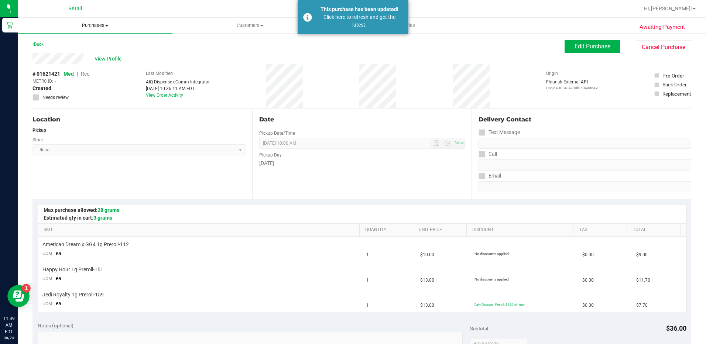
click at [82, 21] on uib-tab-heading "Purchases Summary of purchases Fulfillment All purchases" at bounding box center [95, 25] width 155 height 15
click at [87, 39] on ul "Summary of purchases Fulfillment All purchases" at bounding box center [95, 54] width 155 height 40
click at [89, 24] on span "Purchases" at bounding box center [95, 25] width 155 height 7
click at [88, 42] on span "Summary of purchases" at bounding box center [56, 44] width 76 height 6
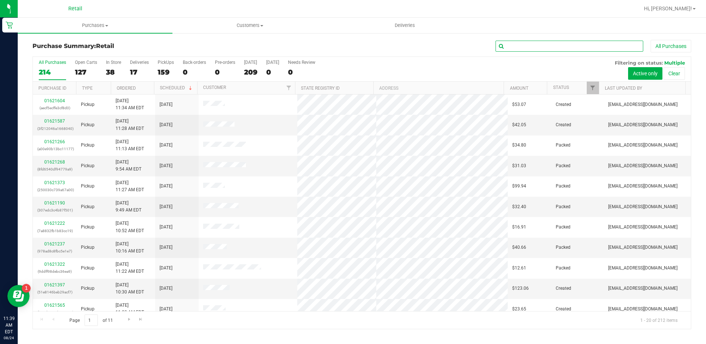
drag, startPoint x: 579, startPoint y: 44, endPoint x: 583, endPoint y: 46, distance: 4.5
click at [582, 45] on input "text" at bounding box center [569, 46] width 148 height 11
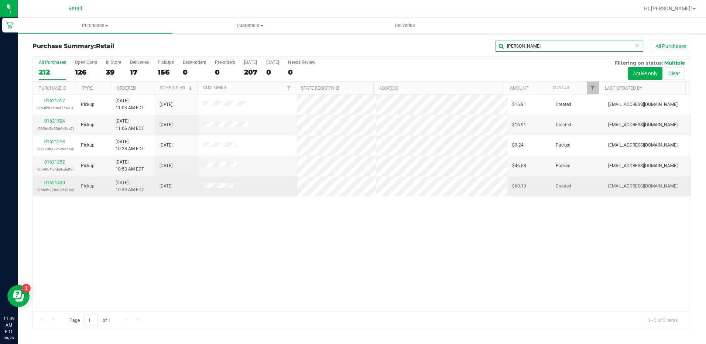
type input "[PERSON_NAME]"
click at [60, 182] on link "01621430" at bounding box center [54, 182] width 21 height 5
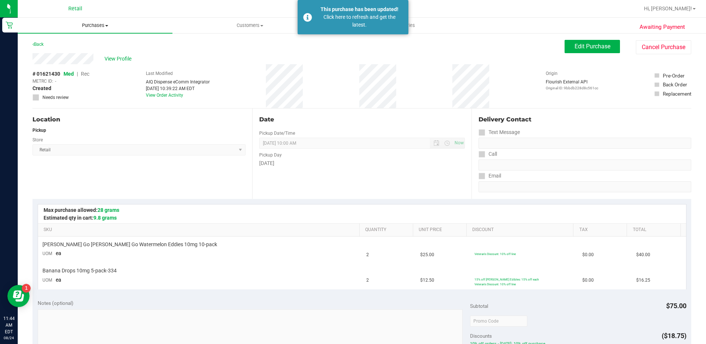
click at [97, 26] on span "Purchases" at bounding box center [95, 25] width 155 height 7
click at [123, 46] on li "Summary of purchases" at bounding box center [95, 44] width 155 height 9
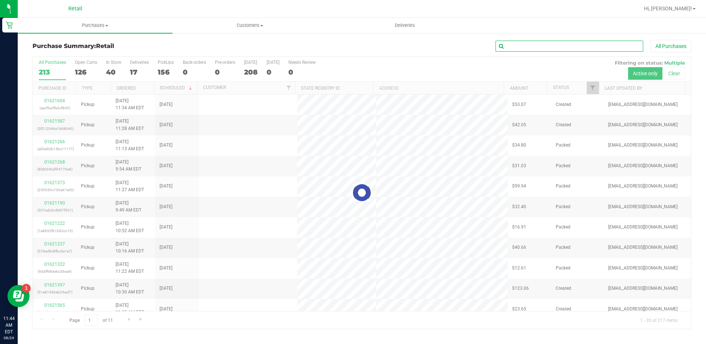
click at [579, 42] on input "text" at bounding box center [569, 46] width 148 height 11
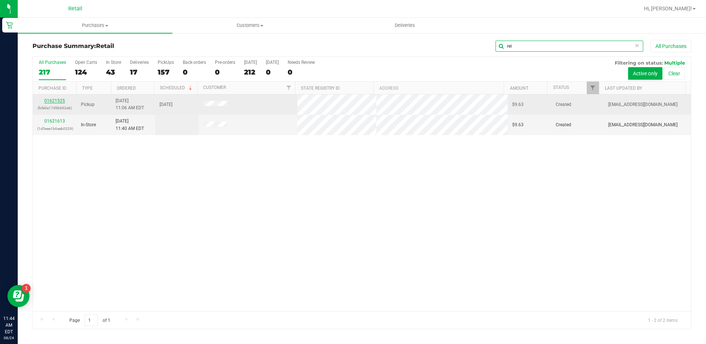
type input "rei"
click at [61, 100] on link "01621525" at bounding box center [54, 100] width 21 height 5
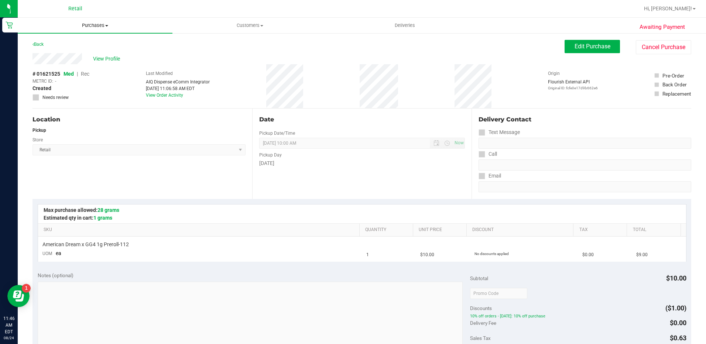
drag, startPoint x: 99, startPoint y: 24, endPoint x: 99, endPoint y: 31, distance: 6.3
click at [99, 24] on span "Purchases" at bounding box center [95, 25] width 155 height 7
click at [99, 47] on li "Summary of purchases" at bounding box center [95, 44] width 155 height 9
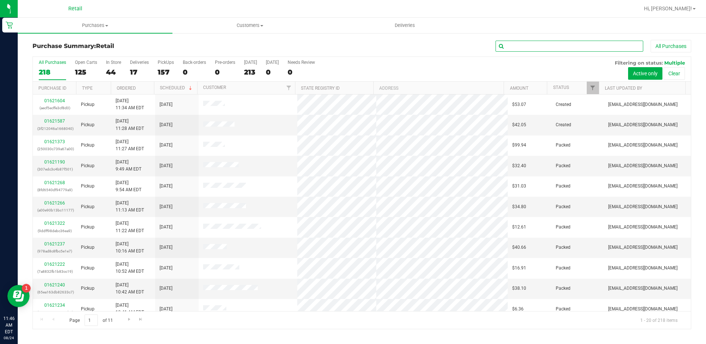
click at [604, 47] on input "text" at bounding box center [569, 46] width 148 height 11
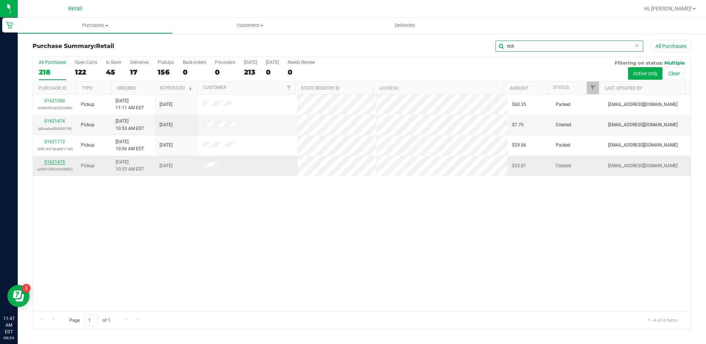
type input "rich"
click at [58, 162] on link "01621475" at bounding box center [54, 161] width 21 height 5
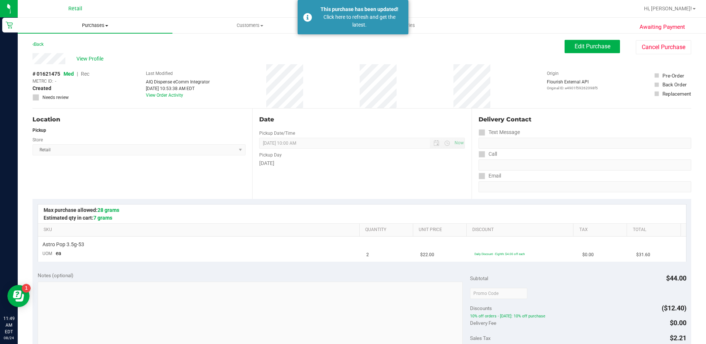
click at [86, 29] on uib-tab-heading "Purchases Summary of purchases Fulfillment All purchases" at bounding box center [95, 25] width 155 height 15
click at [93, 43] on li "Summary of purchases" at bounding box center [95, 44] width 155 height 9
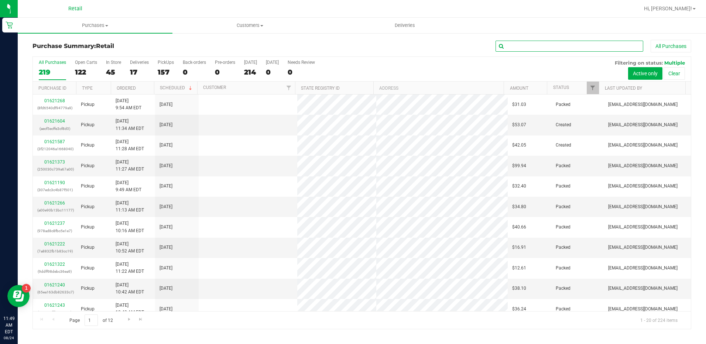
click at [606, 48] on input "text" at bounding box center [569, 46] width 148 height 11
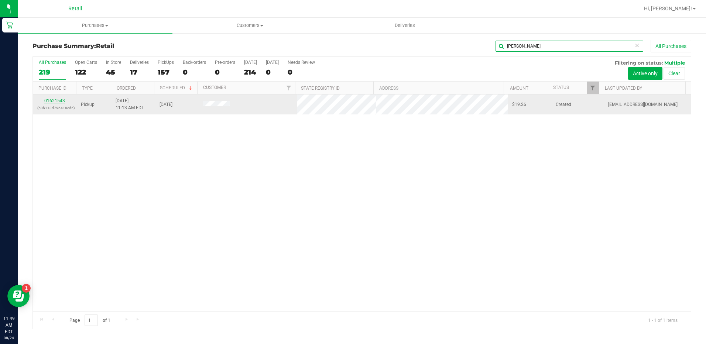
type input "[PERSON_NAME]"
click at [56, 101] on link "01621543" at bounding box center [54, 100] width 21 height 5
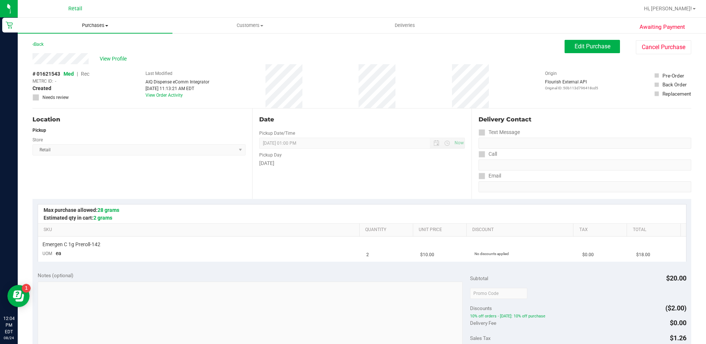
drag, startPoint x: 98, startPoint y: 28, endPoint x: 95, endPoint y: 37, distance: 9.2
click at [97, 28] on span "Purchases" at bounding box center [95, 25] width 155 height 7
click at [101, 46] on li "Summary of purchases" at bounding box center [95, 44] width 155 height 9
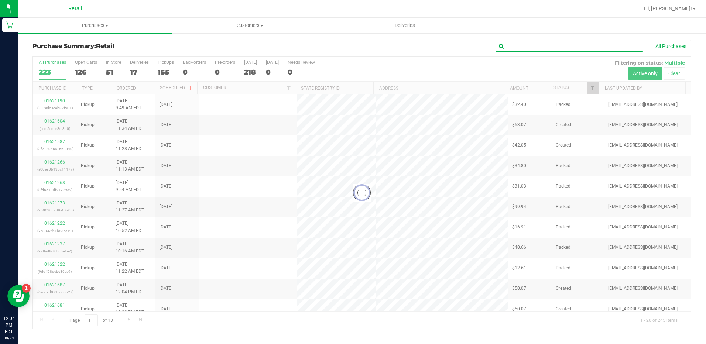
click at [538, 49] on input "text" at bounding box center [569, 46] width 148 height 11
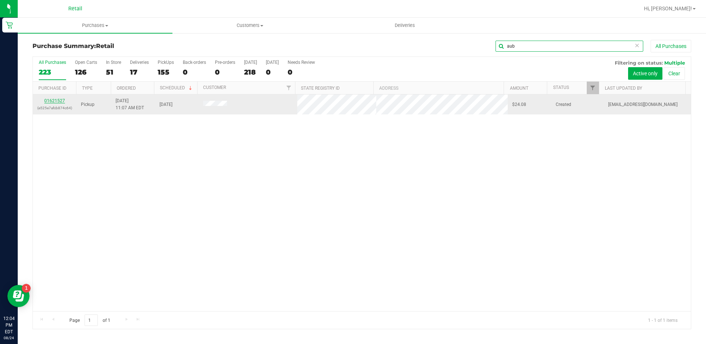
type input "aub"
click at [58, 101] on link "01621527" at bounding box center [54, 100] width 21 height 5
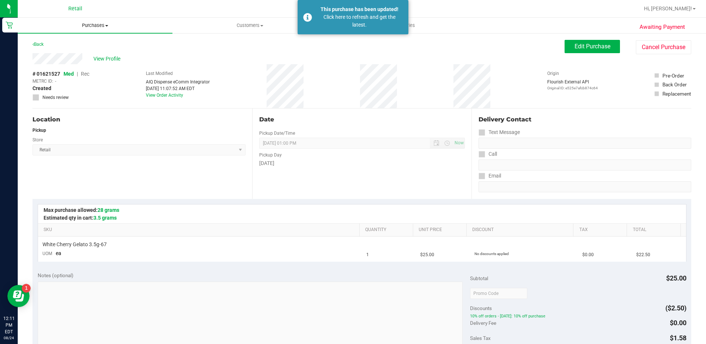
click at [89, 21] on uib-tab-heading "Purchases Summary of purchases Fulfillment All purchases" at bounding box center [95, 25] width 155 height 15
click at [96, 63] on li "All purchases" at bounding box center [95, 62] width 155 height 9
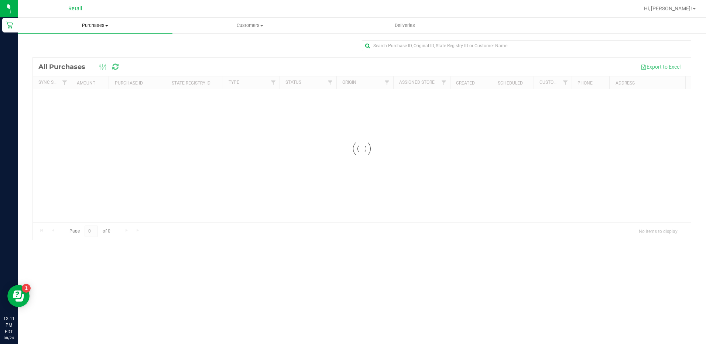
click at [98, 23] on span "Purchases" at bounding box center [95, 25] width 155 height 7
click at [97, 48] on li "Summary of purchases" at bounding box center [95, 44] width 155 height 9
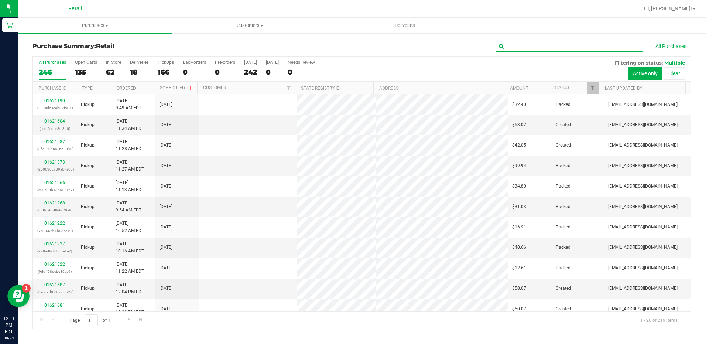
click at [549, 46] on input "text" at bounding box center [569, 46] width 148 height 11
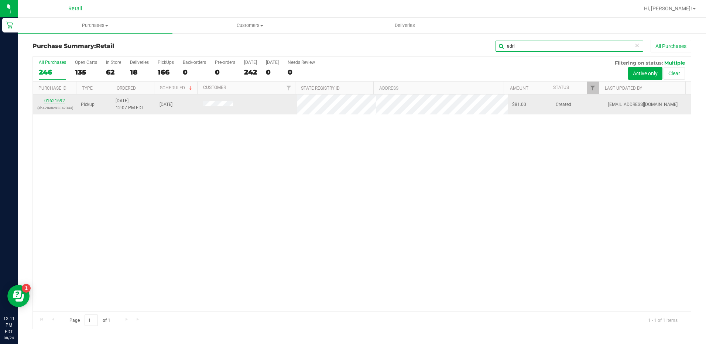
type input "adri"
click at [58, 101] on link "01621692" at bounding box center [54, 100] width 21 height 5
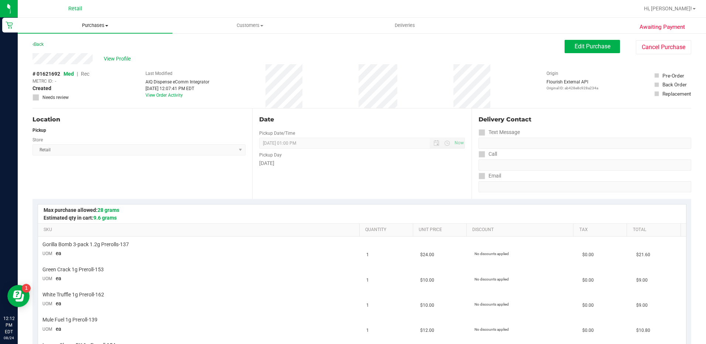
click at [108, 25] on span "Purchases" at bounding box center [95, 25] width 155 height 7
click at [111, 44] on li "Summary of purchases" at bounding box center [95, 44] width 155 height 9
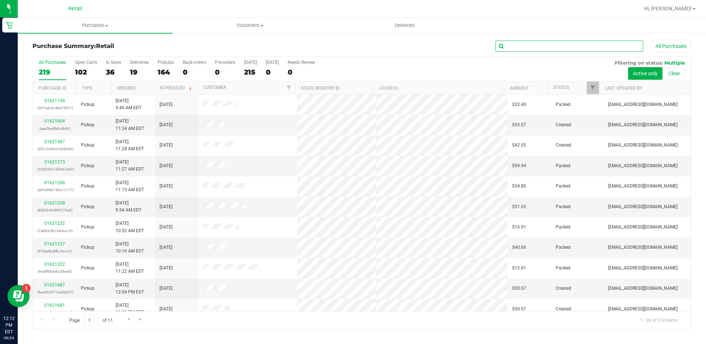
click at [562, 47] on input "text" at bounding box center [569, 46] width 148 height 11
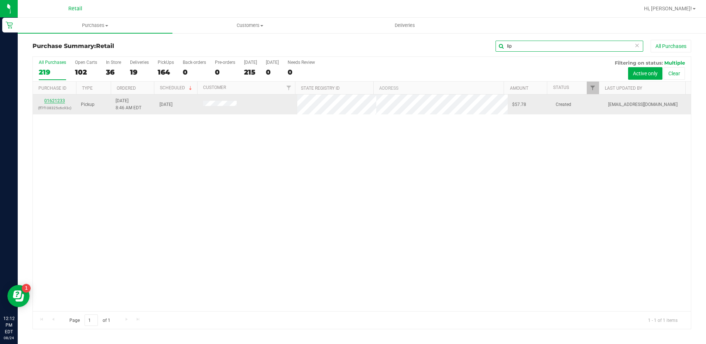
type input "lip"
click at [54, 103] on link "01621233" at bounding box center [54, 100] width 21 height 5
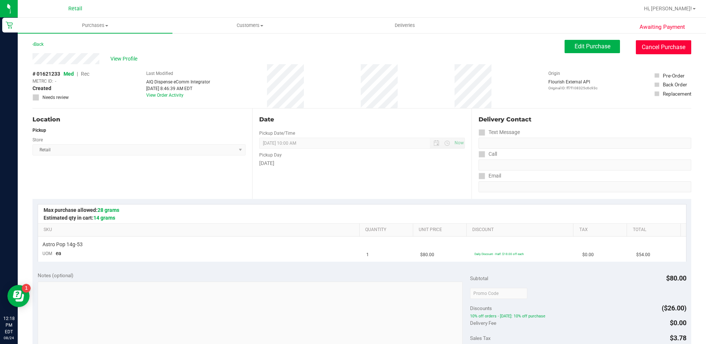
drag, startPoint x: 656, startPoint y: 45, endPoint x: 394, endPoint y: 34, distance: 262.6
click at [656, 45] on button "Cancel Purchase" at bounding box center [662, 47] width 55 height 14
click at [98, 21] on uib-tab-heading "Purchases Summary of purchases Fulfillment All purchases" at bounding box center [95, 25] width 155 height 15
click at [92, 44] on span "Summary of purchases" at bounding box center [56, 44] width 76 height 6
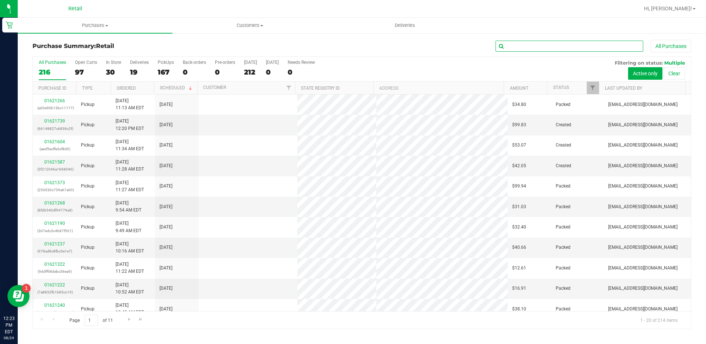
click at [541, 46] on input "text" at bounding box center [569, 46] width 148 height 11
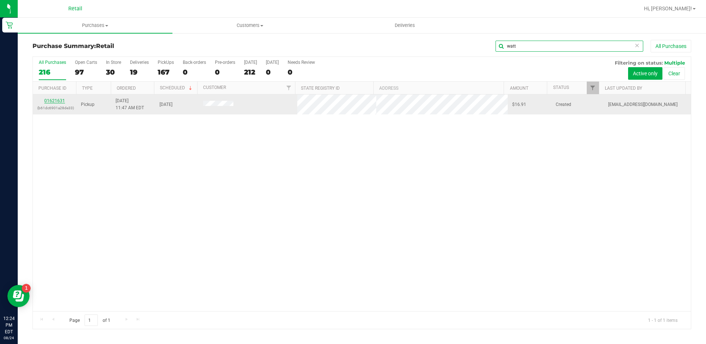
type input "watt"
click at [54, 100] on link "01621631" at bounding box center [54, 100] width 21 height 5
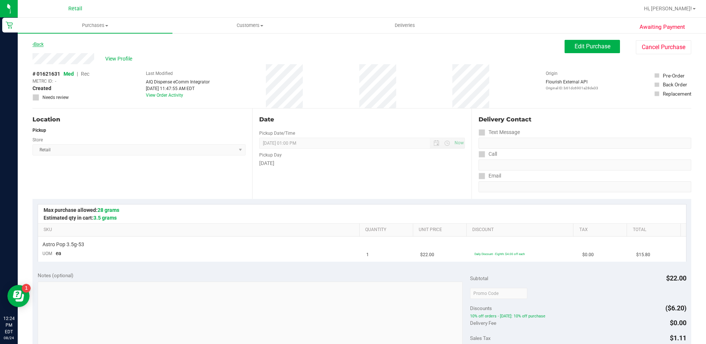
click at [40, 44] on link "Back" at bounding box center [37, 44] width 11 height 5
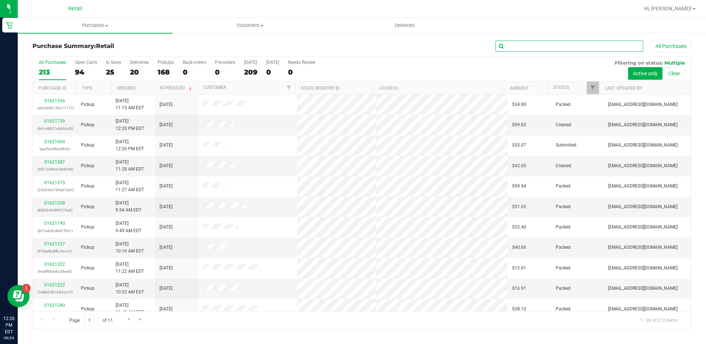
click at [575, 46] on input "text" at bounding box center [569, 46] width 148 height 11
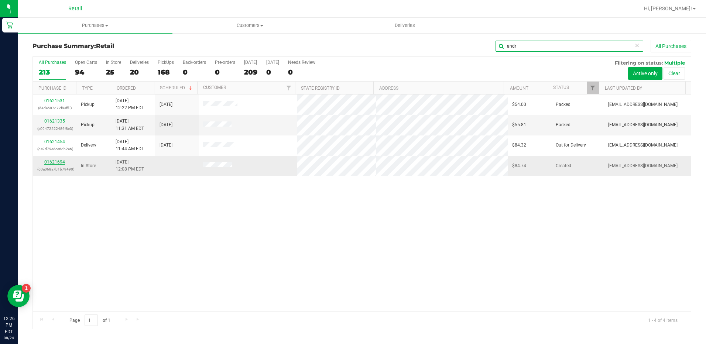
type input "andr"
click at [51, 161] on link "01621694" at bounding box center [54, 161] width 21 height 5
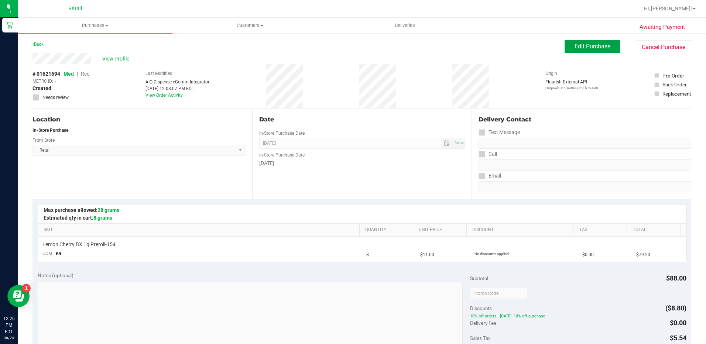
click at [588, 47] on span "Edit Purchase" at bounding box center [592, 46] width 36 height 7
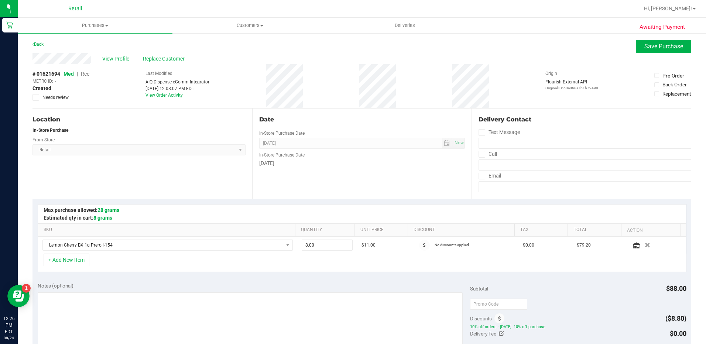
click at [86, 76] on span "Rec" at bounding box center [85, 74] width 8 height 6
click at [176, 57] on span "Replace Customer" at bounding box center [165, 59] width 44 height 8
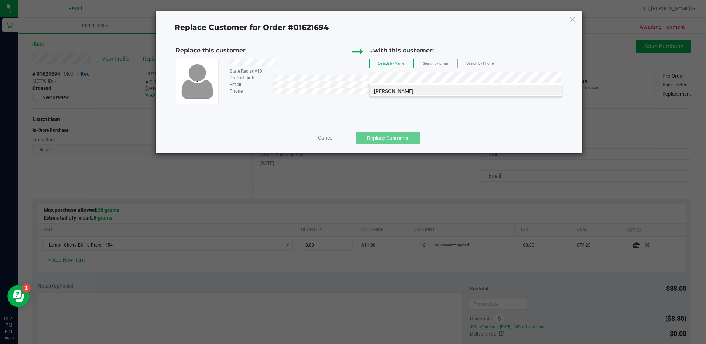
click at [418, 84] on div "[PERSON_NAME]" at bounding box center [465, 90] width 193 height 14
click at [418, 91] on li "[PERSON_NAME]" at bounding box center [465, 90] width 192 height 10
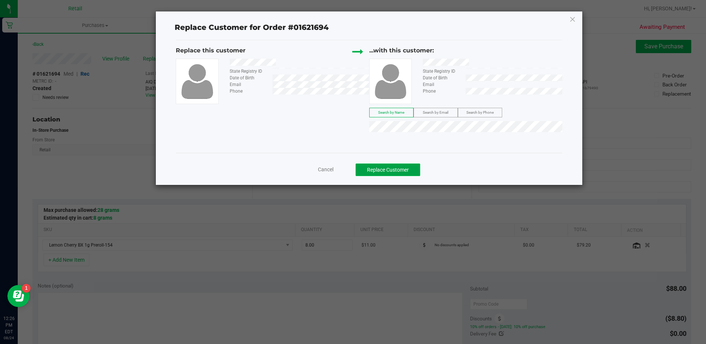
click at [394, 166] on button "Replace Customer" at bounding box center [387, 169] width 65 height 13
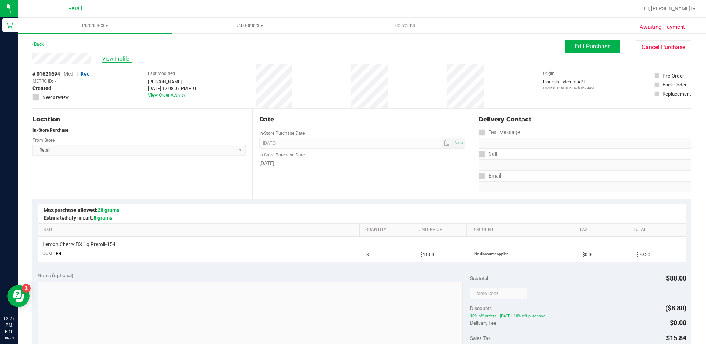
click at [116, 58] on span "View Profile" at bounding box center [117, 59] width 30 height 8
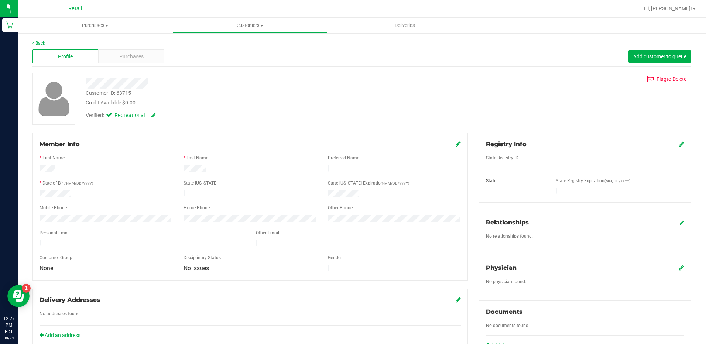
click at [455, 141] on icon at bounding box center [457, 144] width 5 height 6
click at [456, 142] on icon at bounding box center [457, 145] width 7 height 6
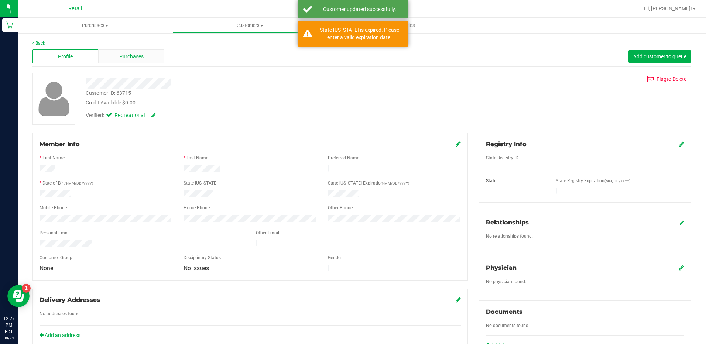
click at [139, 61] on div "Purchases" at bounding box center [131, 56] width 66 height 14
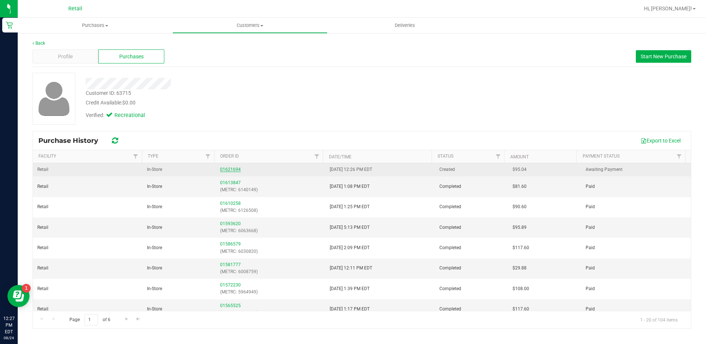
click at [232, 168] on link "01621694" at bounding box center [230, 169] width 21 height 5
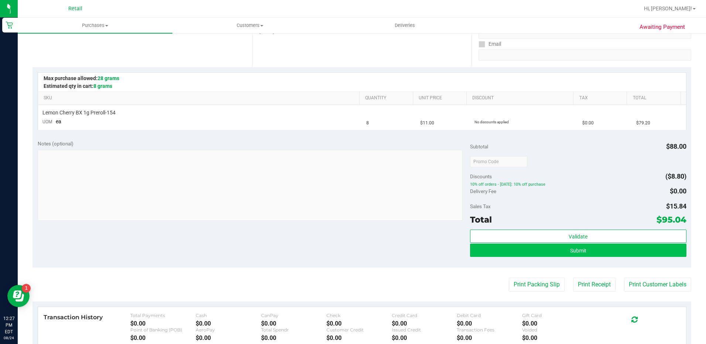
scroll to position [148, 0]
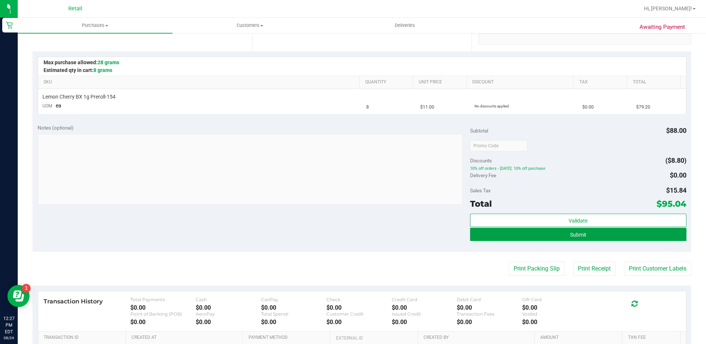
click at [604, 239] on button "Submit" at bounding box center [578, 234] width 216 height 13
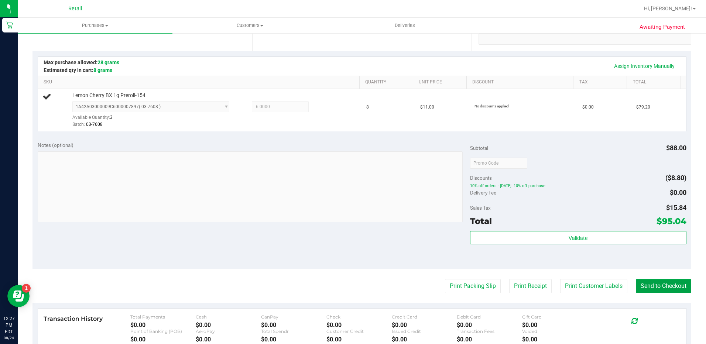
click at [640, 283] on button "Send to Checkout" at bounding box center [662, 286] width 55 height 14
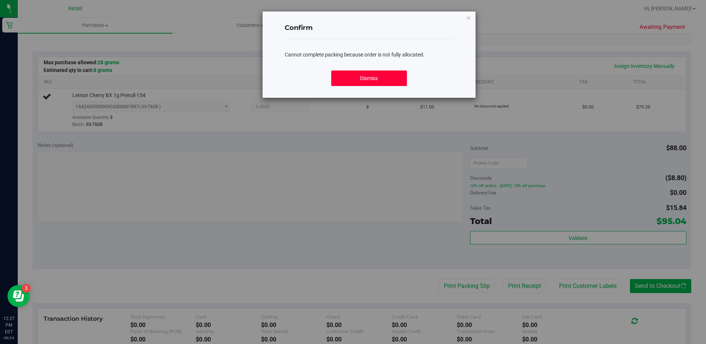
click at [379, 81] on button "Dismiss" at bounding box center [369, 77] width 76 height 15
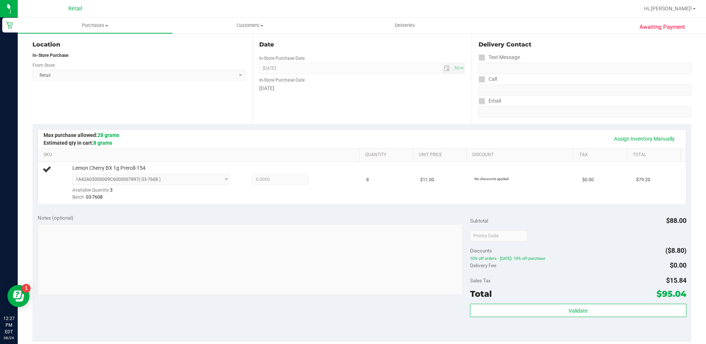
scroll to position [0, 0]
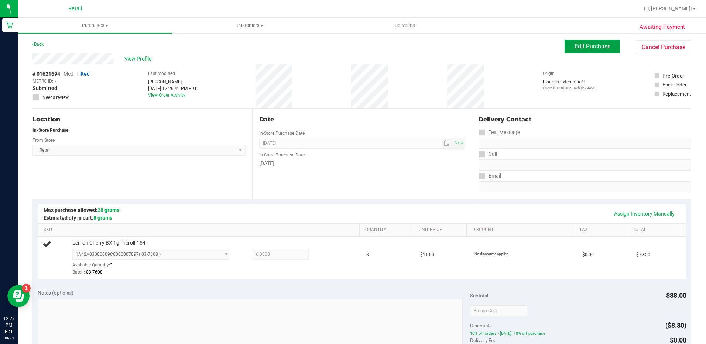
click at [581, 51] on button "Edit Purchase" at bounding box center [591, 46] width 55 height 13
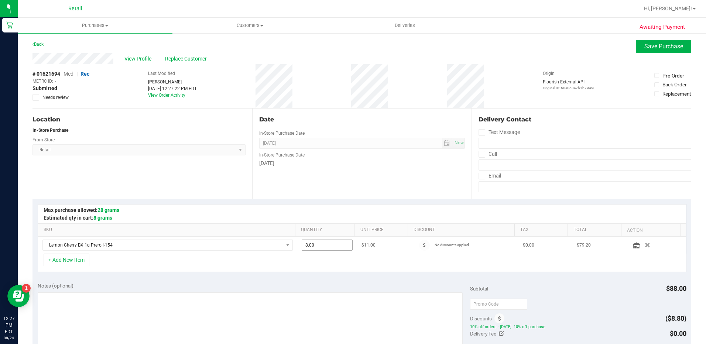
click at [321, 243] on span "8.00 8" at bounding box center [326, 244] width 51 height 11
click at [321, 243] on input "8" at bounding box center [327, 245] width 50 height 10
type input "6"
click at [658, 48] on span "Save Purchase" at bounding box center [663, 46] width 39 height 7
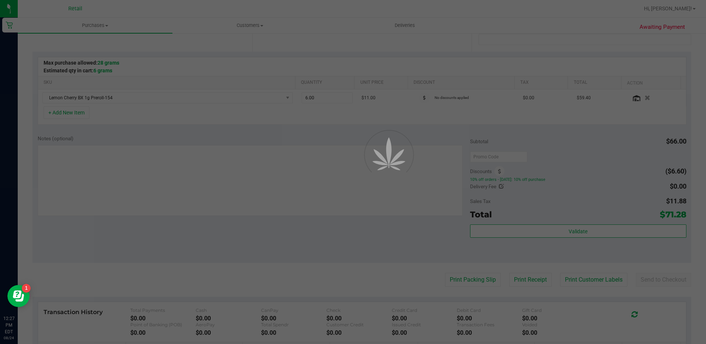
scroll to position [148, 0]
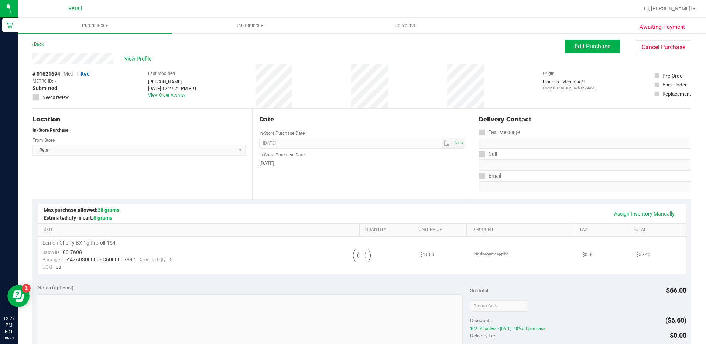
drag, startPoint x: 627, startPoint y: 213, endPoint x: 672, endPoint y: 283, distance: 83.5
click at [672, 279] on div "Assign Inventory Manually SKU Quantity Unit Price Discount Tax Total Loading...…" at bounding box center [361, 239] width 658 height 80
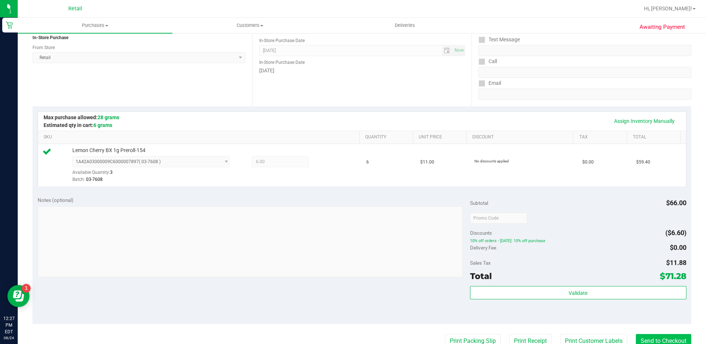
scroll to position [148, 0]
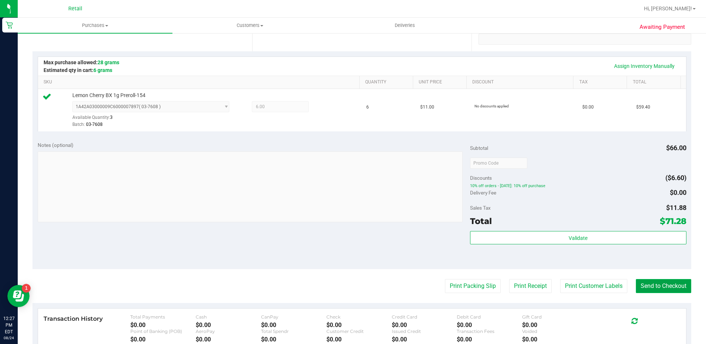
click at [649, 284] on button "Send to Checkout" at bounding box center [662, 286] width 55 height 14
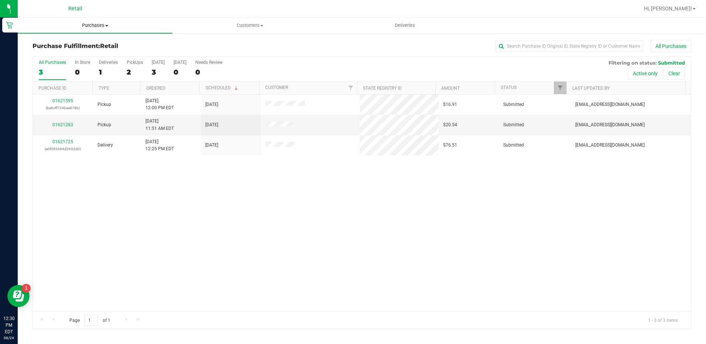
click at [101, 26] on span "Purchases" at bounding box center [95, 25] width 155 height 7
click at [115, 41] on li "Summary of purchases" at bounding box center [95, 44] width 155 height 9
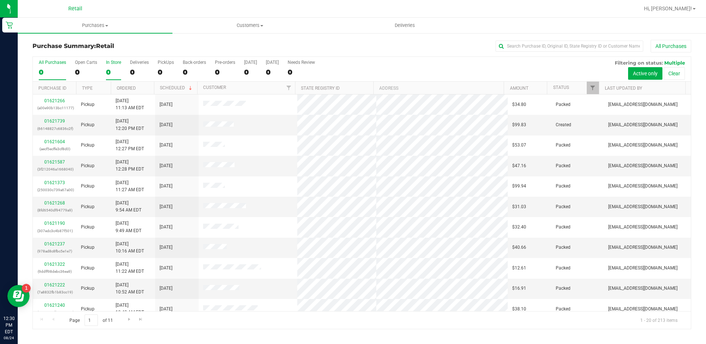
click at [112, 69] on div "0" at bounding box center [113, 72] width 15 height 8
click at [0, 0] on input "In Store 0" at bounding box center [0, 0] width 0 height 0
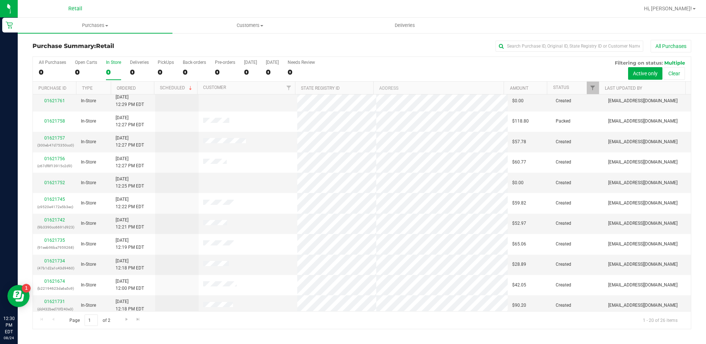
scroll to position [37, 0]
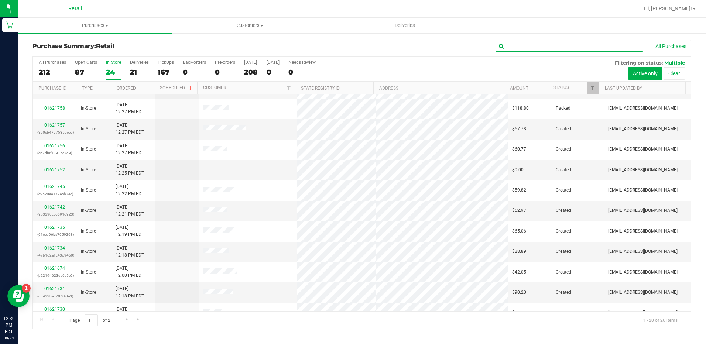
click at [546, 44] on input "text" at bounding box center [569, 46] width 148 height 11
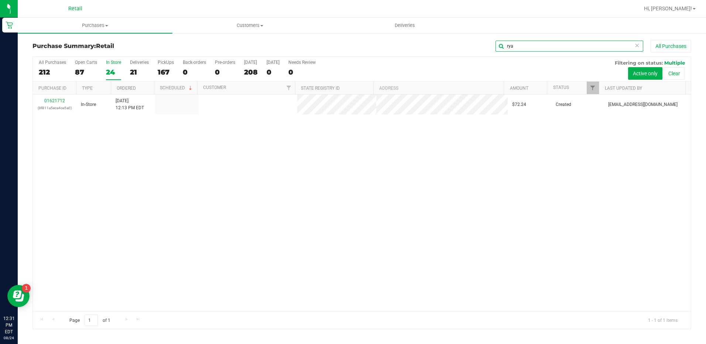
scroll to position [0, 0]
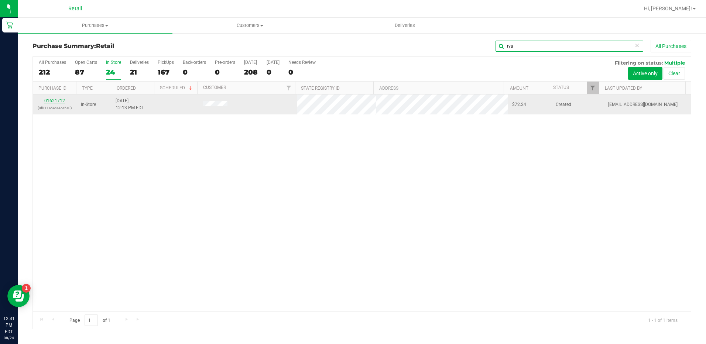
type input "rya"
click at [54, 98] on link "01621712" at bounding box center [54, 100] width 21 height 5
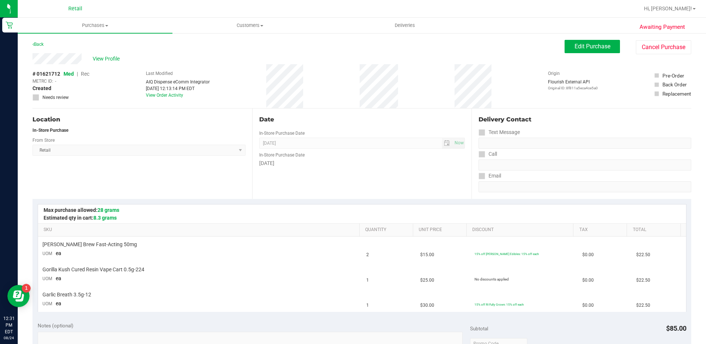
scroll to position [184, 0]
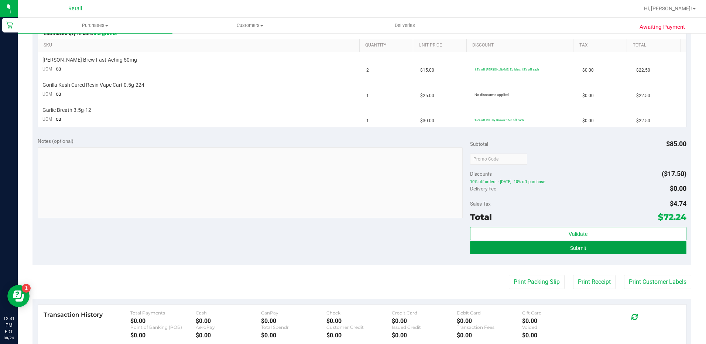
drag, startPoint x: 589, startPoint y: 245, endPoint x: 550, endPoint y: 246, distance: 39.5
click at [589, 245] on button "Submit" at bounding box center [578, 247] width 216 height 13
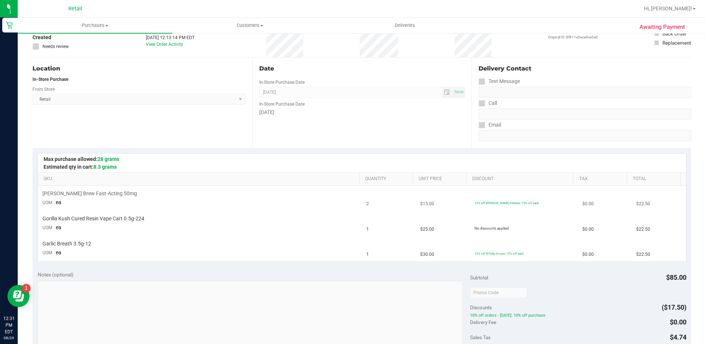
scroll to position [0, 0]
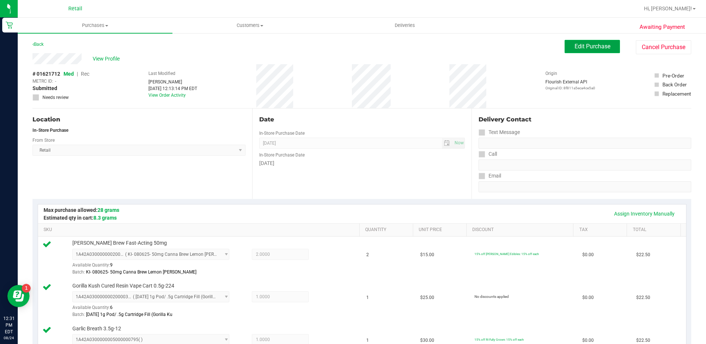
click at [574, 49] on span "Edit Purchase" at bounding box center [592, 46] width 36 height 7
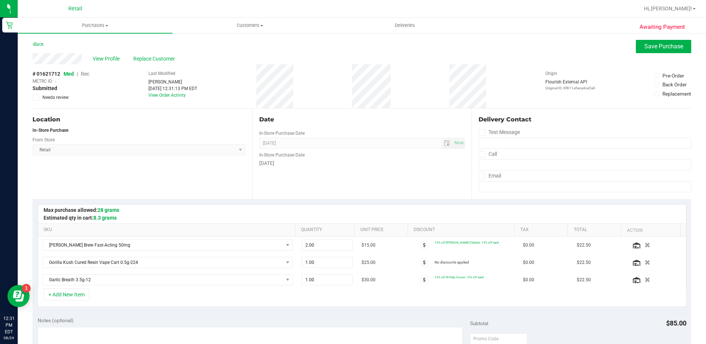
click at [88, 74] on span "Rec" at bounding box center [85, 74] width 8 height 6
click at [638, 52] on button "Save Purchase" at bounding box center [662, 46] width 55 height 13
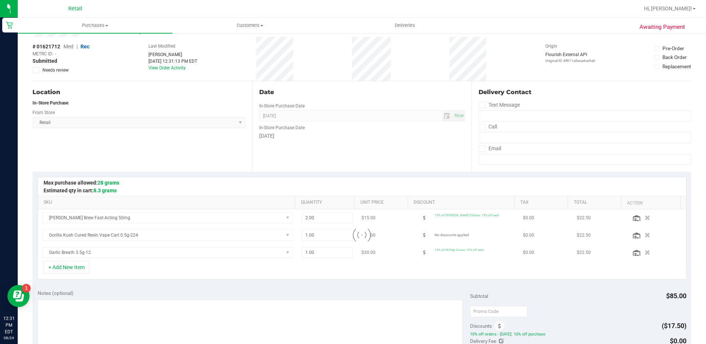
scroll to position [148, 0]
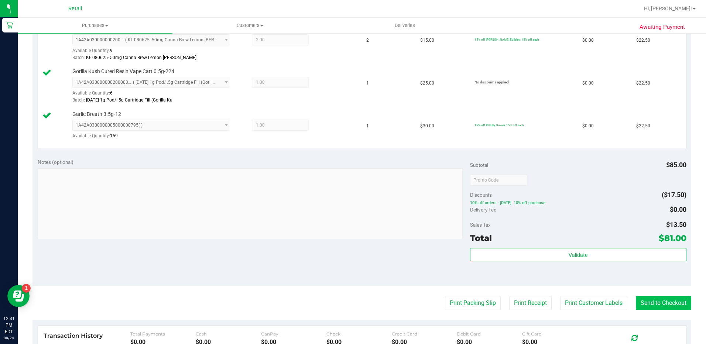
scroll to position [221, 0]
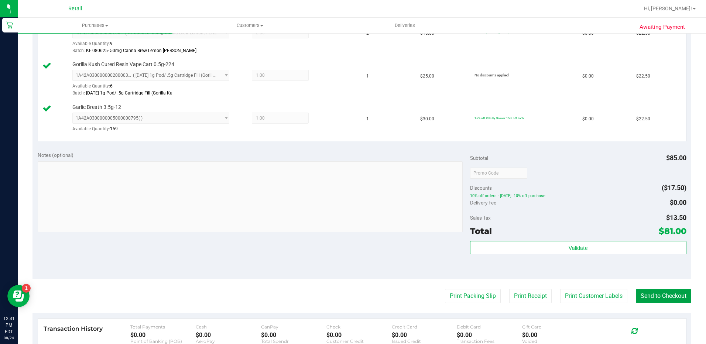
click at [653, 299] on button "Send to Checkout" at bounding box center [662, 296] width 55 height 14
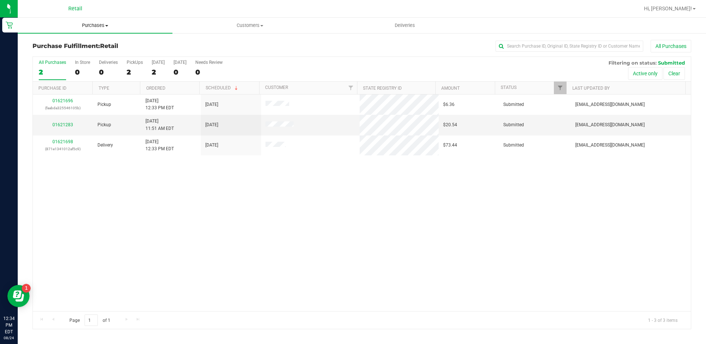
click at [84, 27] on span "Purchases" at bounding box center [95, 25] width 155 height 7
click at [110, 45] on li "Summary of purchases" at bounding box center [95, 44] width 155 height 9
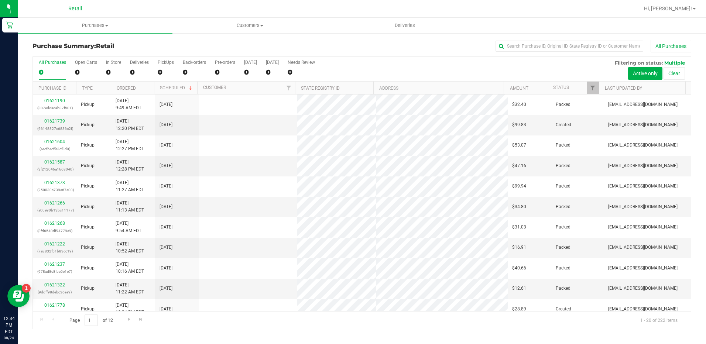
click at [597, 40] on div "All Purchases" at bounding box center [471, 46] width 439 height 13
click at [596, 42] on input "text" at bounding box center [569, 46] width 148 height 11
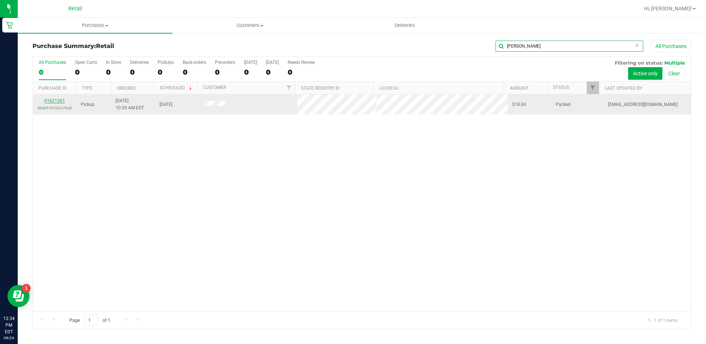
type input "[PERSON_NAME]"
click at [61, 101] on link "01621261" at bounding box center [54, 100] width 21 height 5
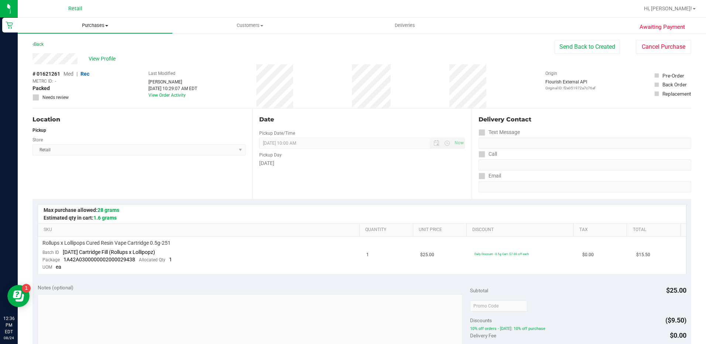
click at [89, 21] on uib-tab-heading "Purchases Summary of purchases Fulfillment All purchases" at bounding box center [95, 25] width 155 height 15
click at [100, 45] on li "Summary of purchases" at bounding box center [95, 44] width 155 height 9
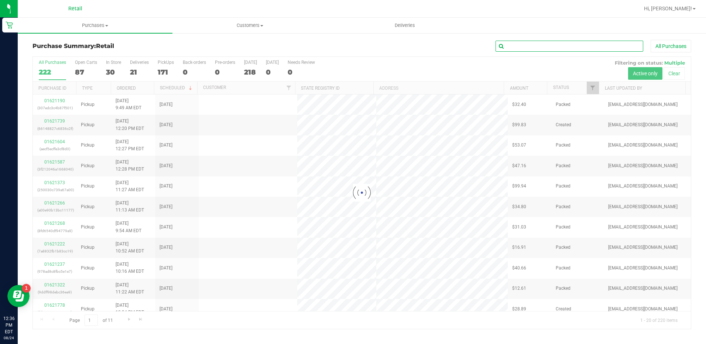
click at [590, 50] on input "text" at bounding box center [569, 46] width 148 height 11
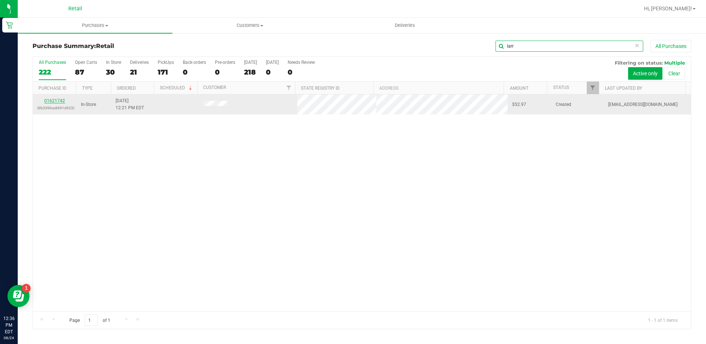
type input "larr"
click at [49, 101] on link "01621742" at bounding box center [54, 100] width 21 height 5
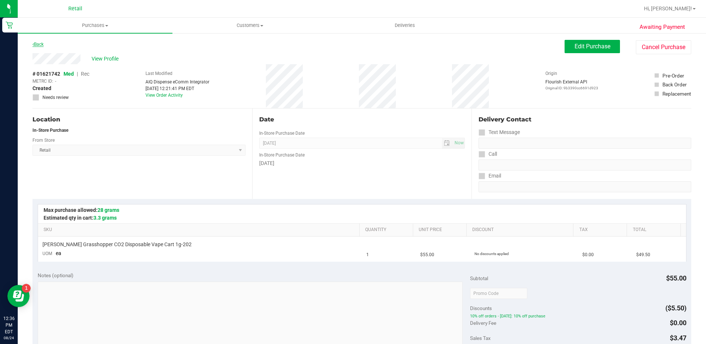
click at [39, 45] on link "Back" at bounding box center [37, 44] width 11 height 5
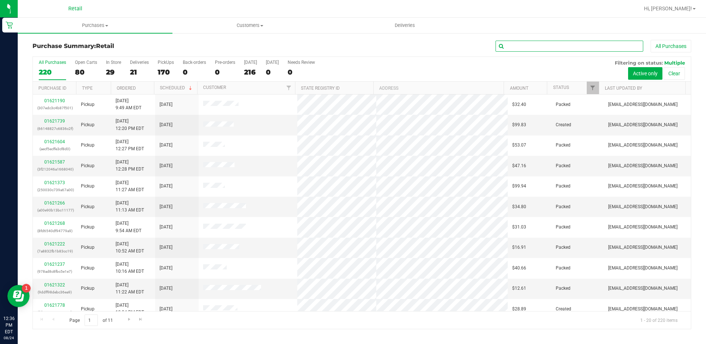
click at [594, 47] on input "text" at bounding box center [569, 46] width 148 height 11
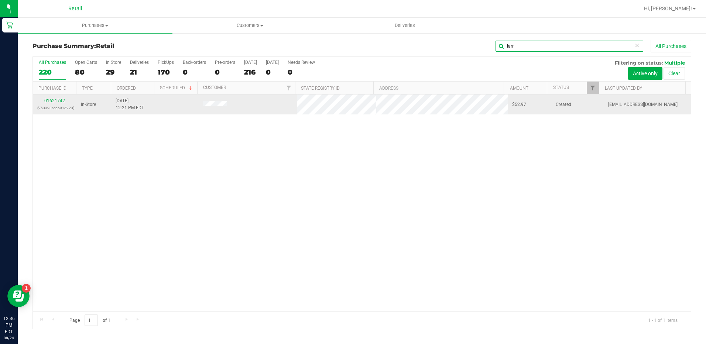
type input "larr"
click at [61, 104] on div "01621742 (9b3390cc6691d923)" at bounding box center [54, 104] width 35 height 14
click at [62, 103] on link "01621742" at bounding box center [54, 100] width 21 height 5
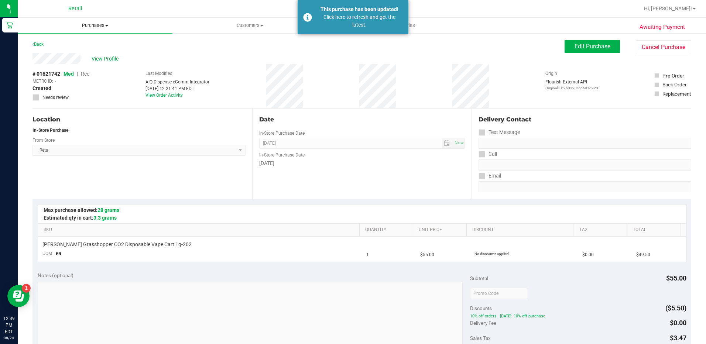
click at [93, 24] on span "Purchases" at bounding box center [95, 25] width 155 height 7
click at [92, 45] on span "Summary of purchases" at bounding box center [56, 44] width 76 height 6
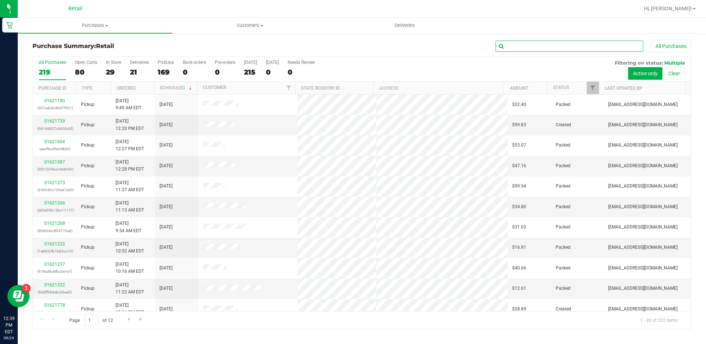
click at [548, 48] on input "text" at bounding box center [569, 46] width 148 height 11
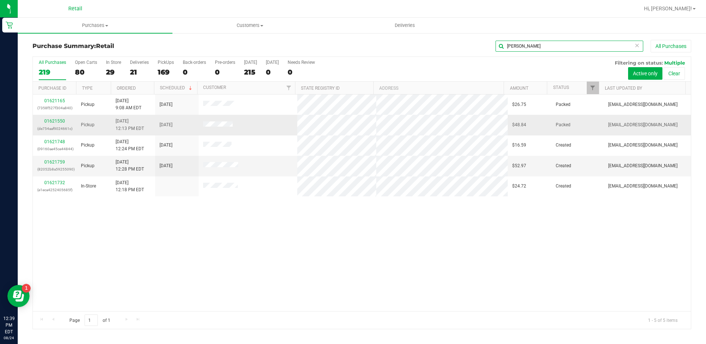
type input "[PERSON_NAME]"
click at [53, 118] on div "01621550 (de754aaf9024661c)" at bounding box center [54, 125] width 35 height 14
click at [55, 122] on link "01621550" at bounding box center [54, 120] width 21 height 5
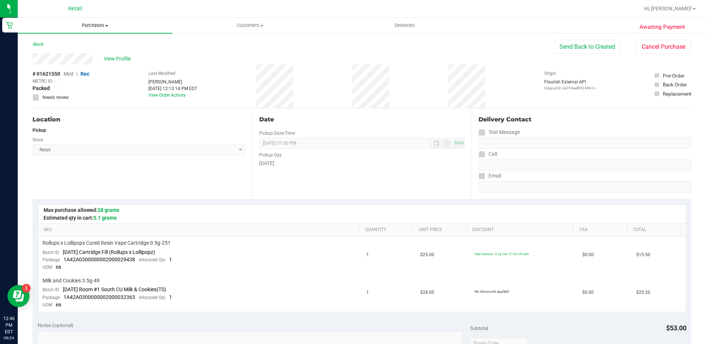
click at [96, 26] on span "Purchases" at bounding box center [95, 25] width 155 height 7
click at [105, 45] on li "Summary of purchases" at bounding box center [95, 44] width 155 height 9
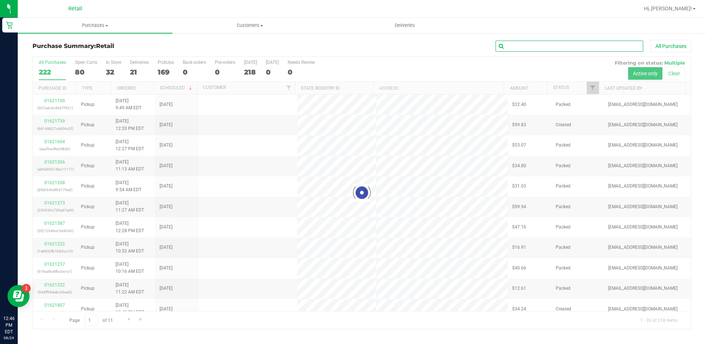
click at [569, 43] on input "text" at bounding box center [569, 46] width 148 height 11
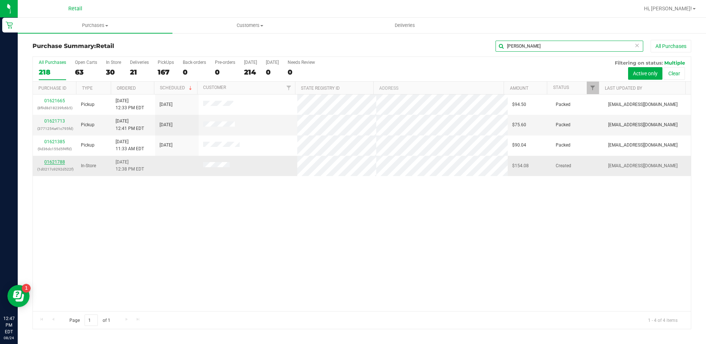
type input "[PERSON_NAME]"
click at [63, 163] on link "01621788" at bounding box center [54, 161] width 21 height 5
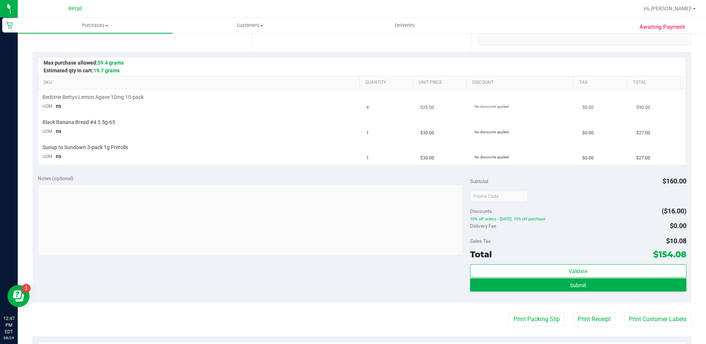
scroll to position [148, 0]
click at [589, 284] on button "Submit" at bounding box center [578, 284] width 216 height 13
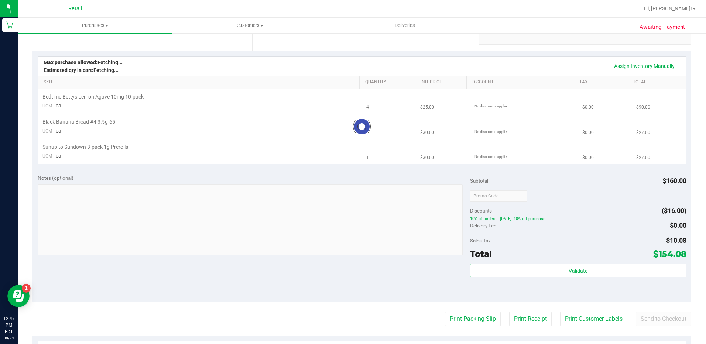
scroll to position [0, 0]
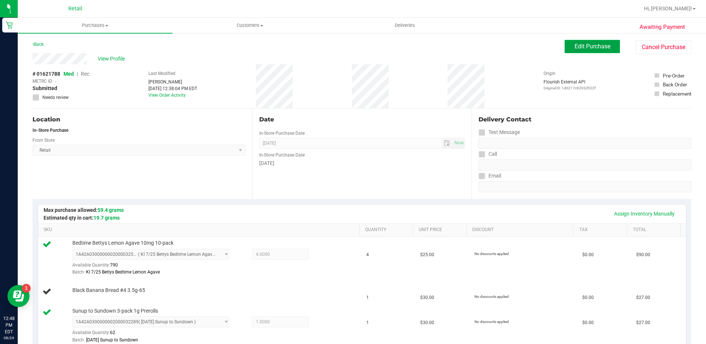
click at [599, 49] on span "Edit Purchase" at bounding box center [592, 46] width 36 height 7
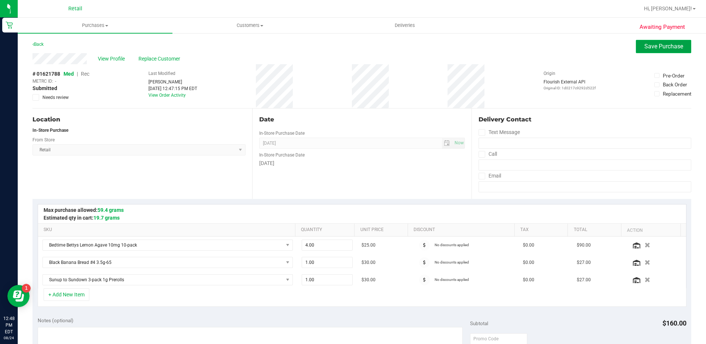
click at [656, 50] on button "Save Purchase" at bounding box center [662, 46] width 55 height 13
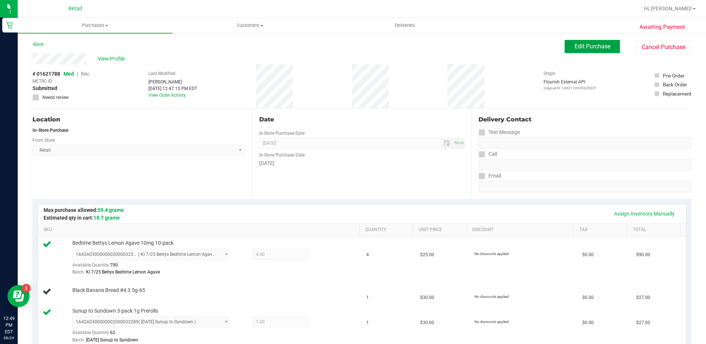
click at [581, 46] on span "Edit Purchase" at bounding box center [592, 46] width 36 height 7
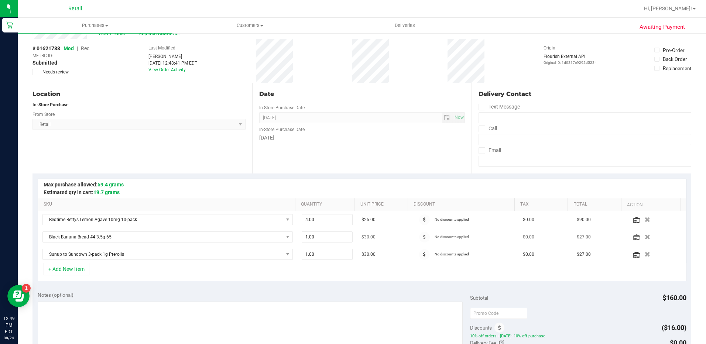
scroll to position [74, 0]
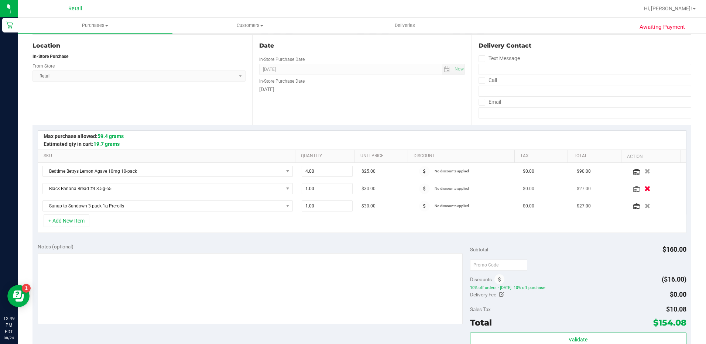
click at [644, 188] on icon "button" at bounding box center [647, 189] width 6 height 6
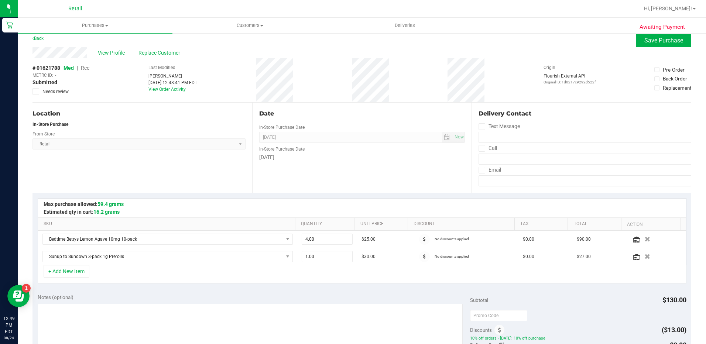
scroll to position [0, 0]
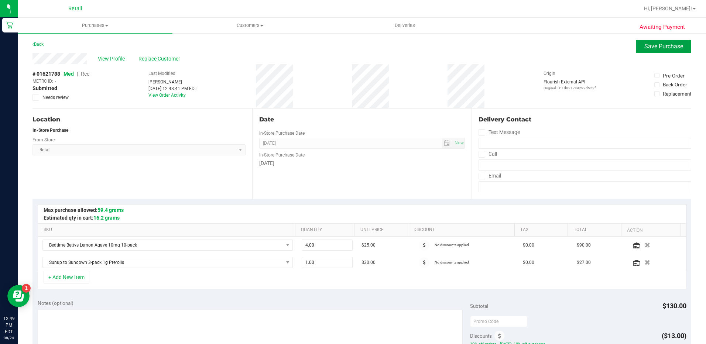
click at [660, 47] on span "Save Purchase" at bounding box center [663, 46] width 39 height 7
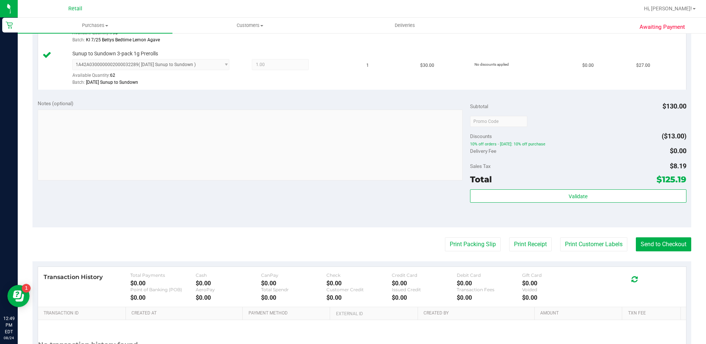
scroll to position [295, 0]
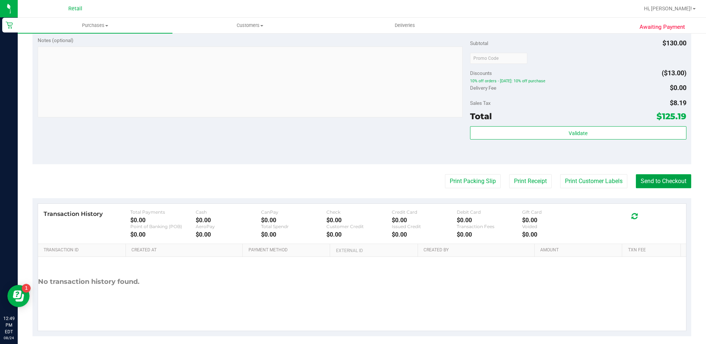
click at [655, 176] on button "Send to Checkout" at bounding box center [662, 181] width 55 height 14
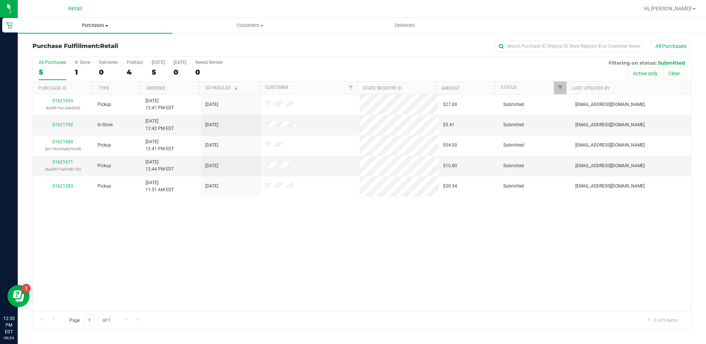
click at [93, 23] on span "Purchases" at bounding box center [95, 25] width 155 height 7
click at [97, 45] on li "Summary of purchases" at bounding box center [95, 44] width 155 height 9
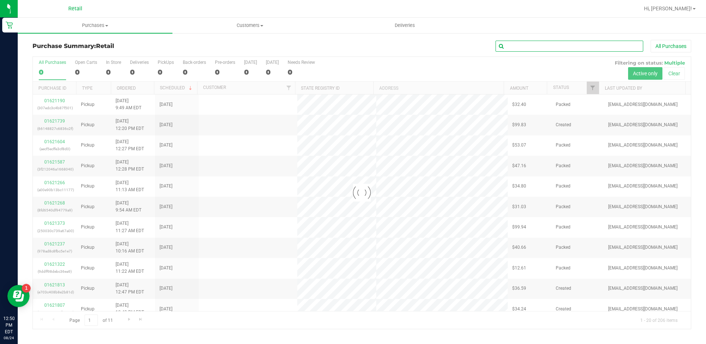
click at [544, 47] on input "text" at bounding box center [569, 46] width 148 height 11
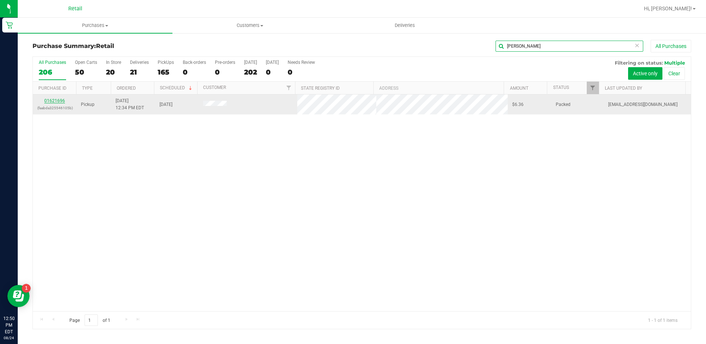
type input "[PERSON_NAME]"
click at [57, 102] on link "01621696" at bounding box center [54, 100] width 21 height 5
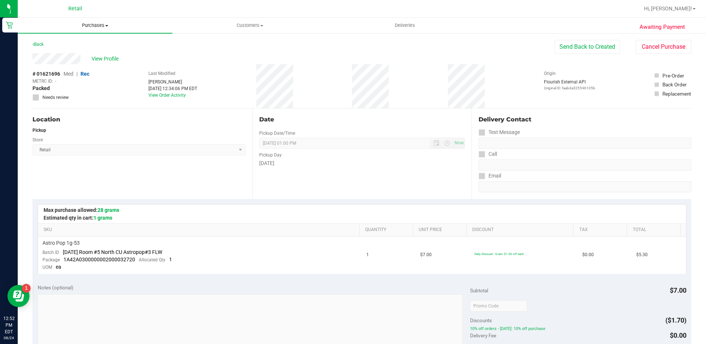
click at [96, 24] on span "Purchases" at bounding box center [95, 25] width 155 height 7
click at [97, 44] on li "Summary of purchases" at bounding box center [95, 44] width 155 height 9
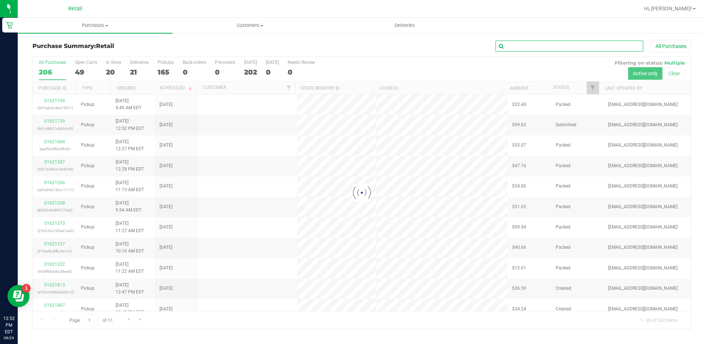
click at [558, 46] on input "text" at bounding box center [569, 46] width 148 height 11
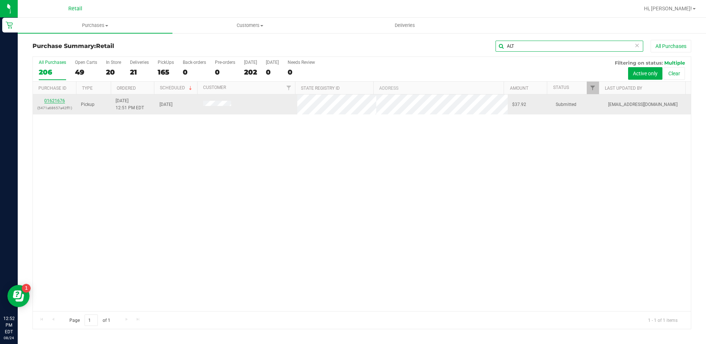
type input "ALT"
click at [59, 99] on link "01621676" at bounding box center [54, 100] width 21 height 5
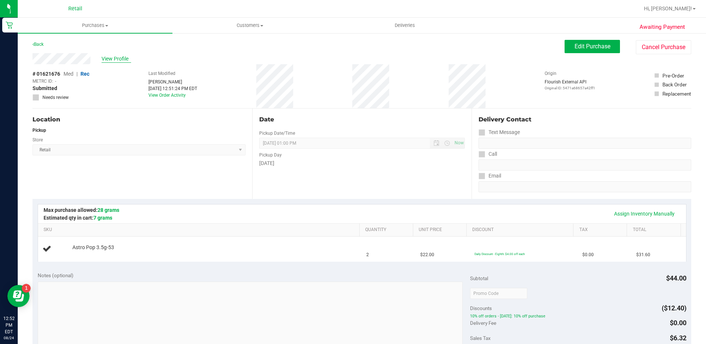
click at [117, 55] on span "View Profile" at bounding box center [116, 59] width 30 height 8
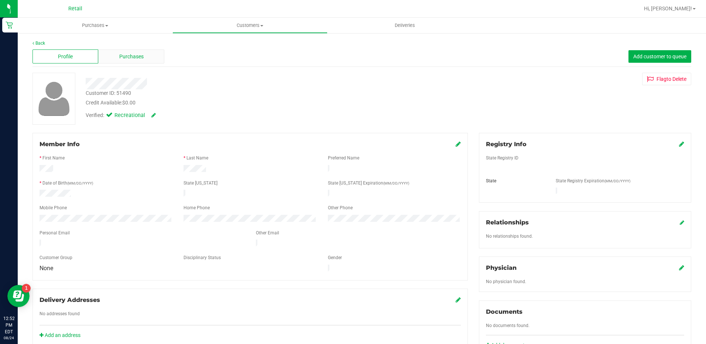
click at [121, 61] on div "Purchases" at bounding box center [131, 56] width 66 height 14
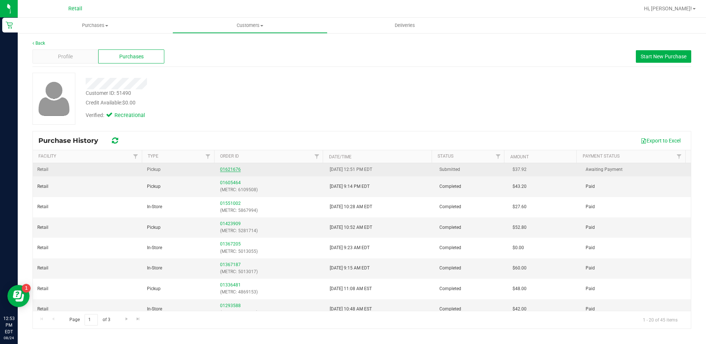
click at [223, 169] on link "01621676" at bounding box center [230, 169] width 21 height 5
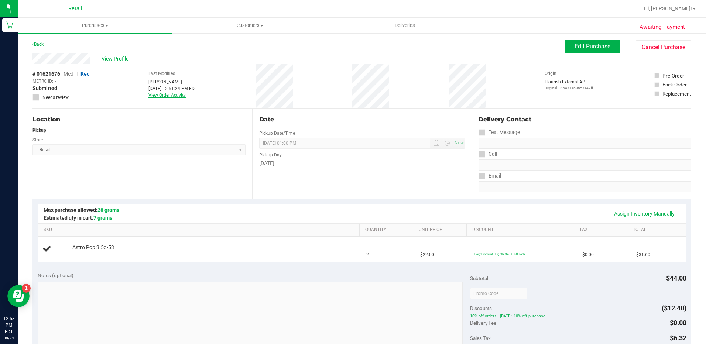
click at [163, 97] on link "View Order Activity" at bounding box center [166, 95] width 37 height 5
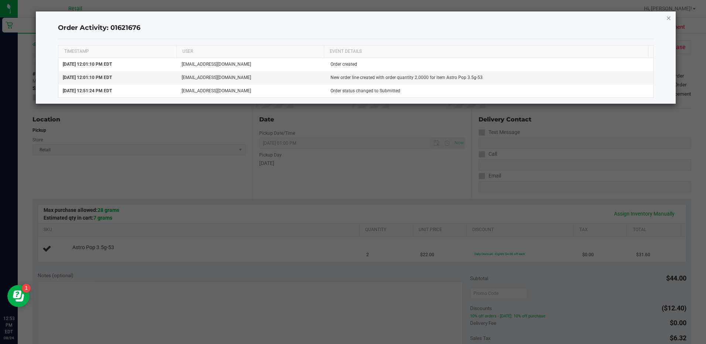
click at [666, 15] on icon "button" at bounding box center [668, 17] width 5 height 9
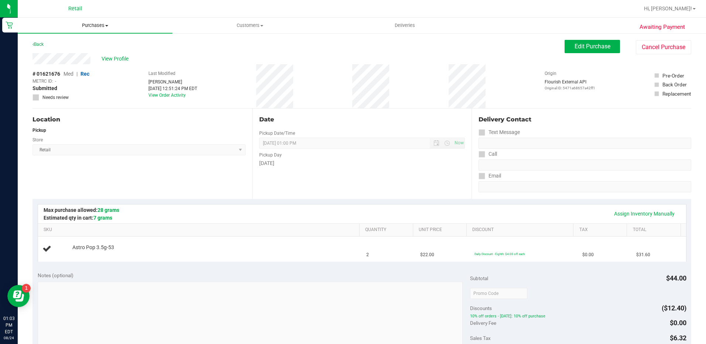
click at [96, 29] on uib-tab-heading "Purchases Summary of purchases Fulfillment All purchases" at bounding box center [95, 25] width 155 height 15
click at [103, 44] on li "Summary of purchases" at bounding box center [95, 44] width 155 height 9
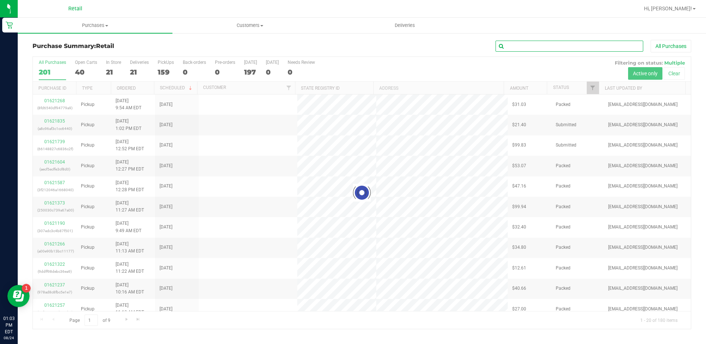
click at [540, 47] on input "text" at bounding box center [569, 46] width 148 height 11
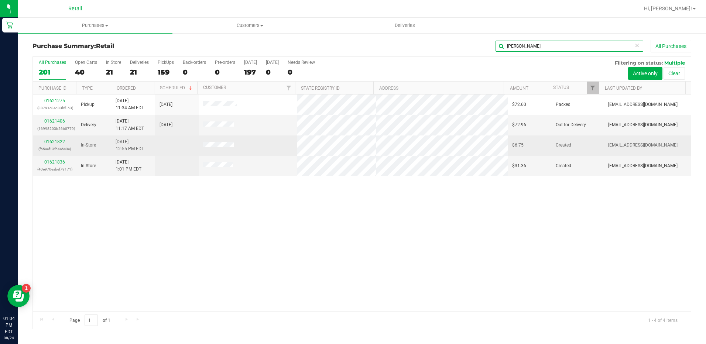
type input "[PERSON_NAME]"
click at [57, 142] on link "01621822" at bounding box center [54, 141] width 21 height 5
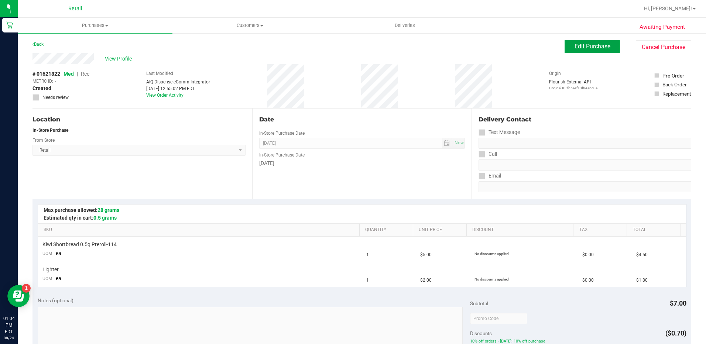
click at [599, 46] on span "Edit Purchase" at bounding box center [592, 46] width 36 height 7
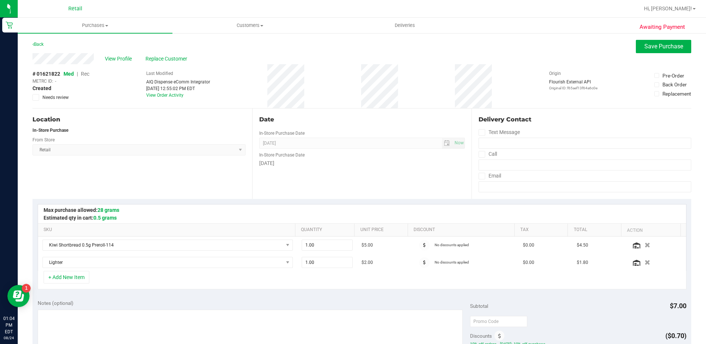
click at [86, 72] on span "Rec" at bounding box center [85, 74] width 8 height 6
click at [166, 59] on span "Replace Customer" at bounding box center [167, 59] width 44 height 8
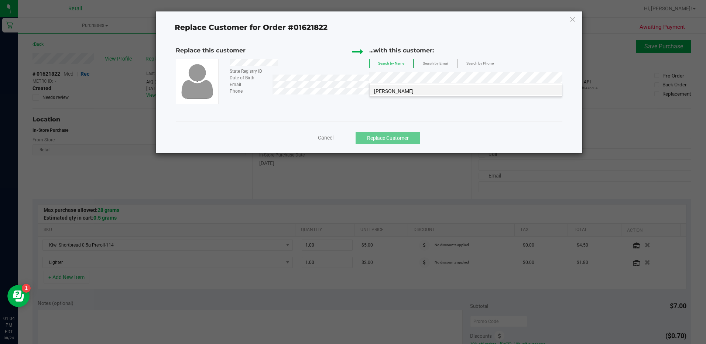
click at [418, 94] on li "Jeremy Taveras" at bounding box center [465, 90] width 192 height 10
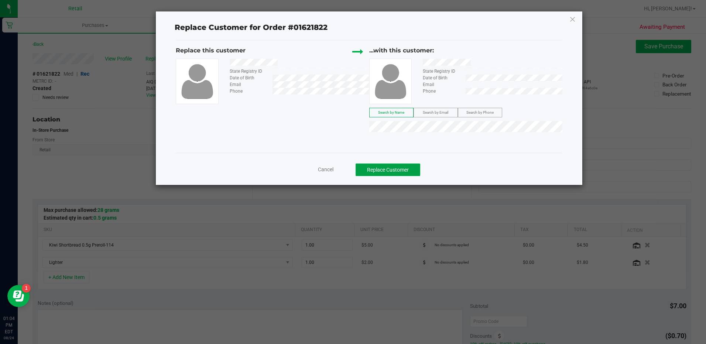
click at [405, 164] on button "Replace Customer" at bounding box center [387, 169] width 65 height 13
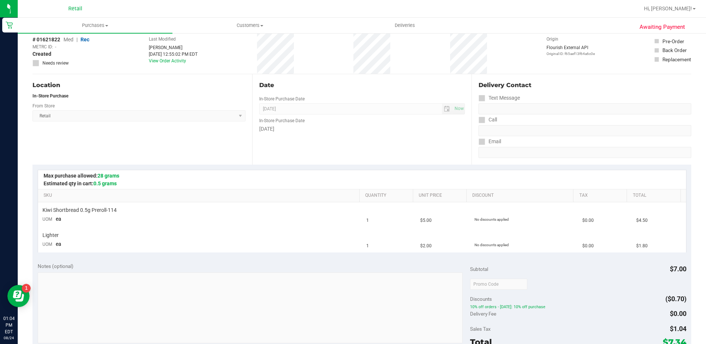
scroll to position [111, 0]
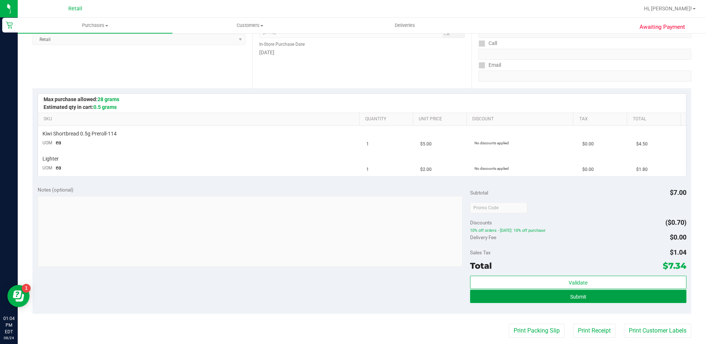
click at [612, 300] on button "Submit" at bounding box center [578, 296] width 216 height 13
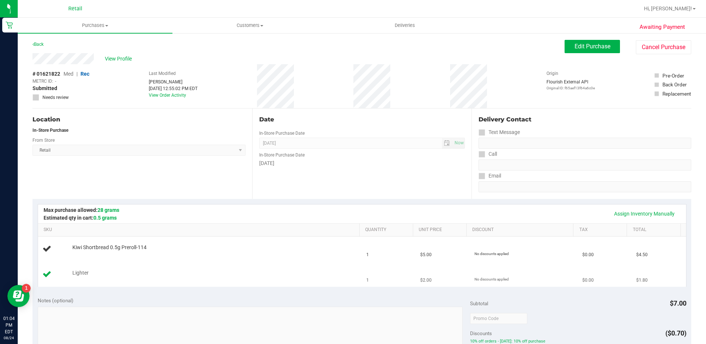
scroll to position [148, 0]
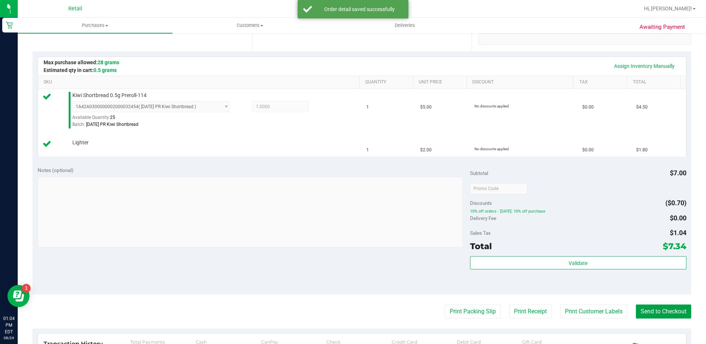
click at [672, 312] on button "Send to Checkout" at bounding box center [662, 311] width 55 height 14
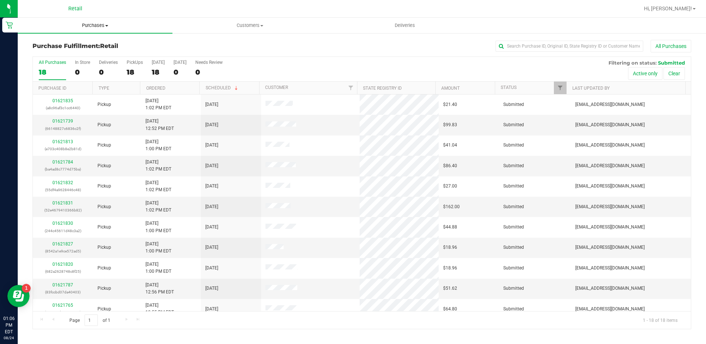
drag, startPoint x: 96, startPoint y: 22, endPoint x: 98, endPoint y: 26, distance: 4.3
click at [96, 22] on span "Purchases" at bounding box center [95, 25] width 155 height 7
click at [109, 41] on li "Summary of purchases" at bounding box center [95, 44] width 155 height 9
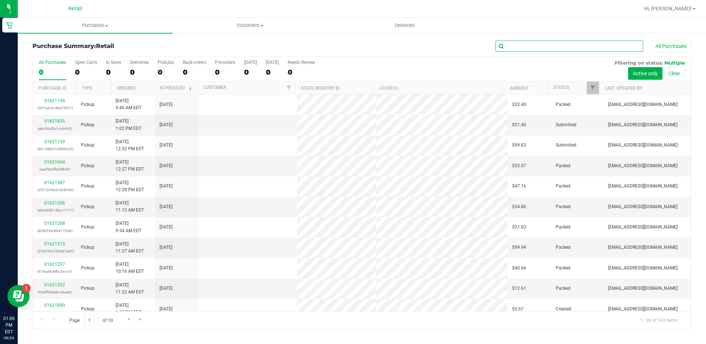
click at [541, 45] on input "text" at bounding box center [569, 46] width 148 height 11
type input "K"
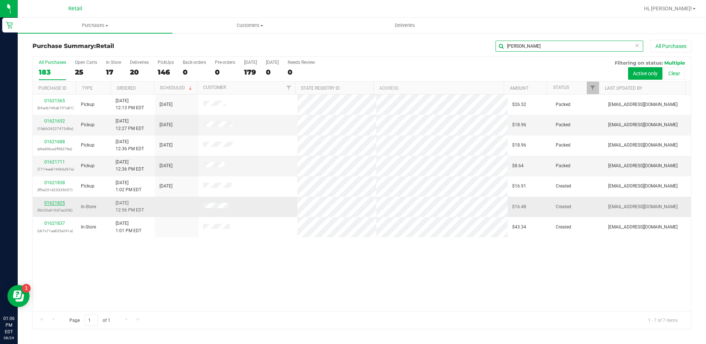
type input "JOS"
click at [61, 201] on link "01621825" at bounding box center [54, 202] width 21 height 5
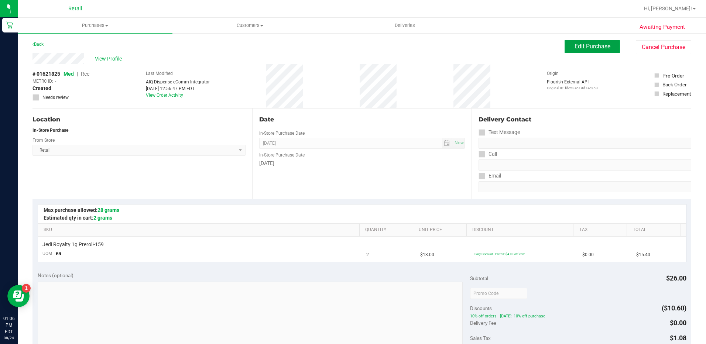
click at [590, 47] on span "Edit Purchase" at bounding box center [592, 46] width 36 height 7
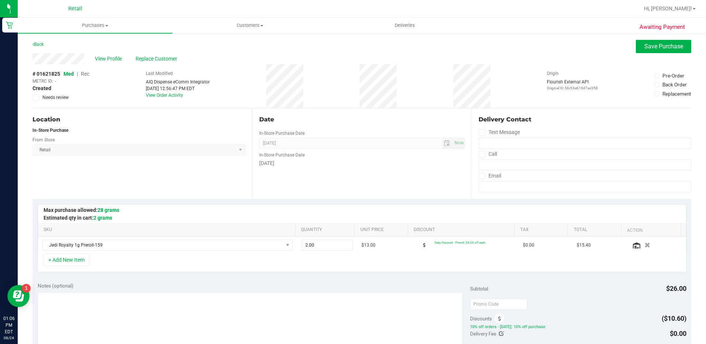
click at [86, 75] on span "Rec" at bounding box center [85, 74] width 8 height 6
click at [163, 61] on span "Replace Customer" at bounding box center [157, 59] width 44 height 8
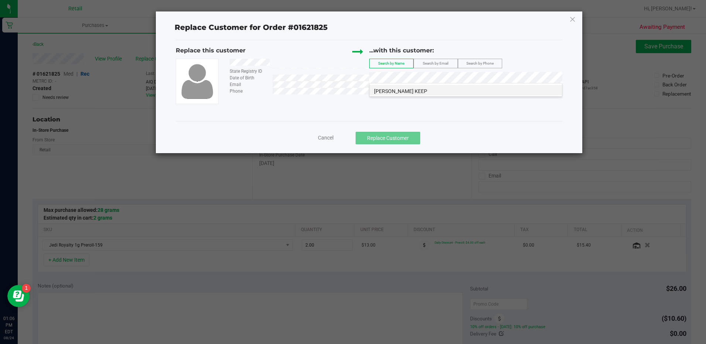
click at [446, 91] on li "jose arreaga KEEP" at bounding box center [465, 90] width 192 height 10
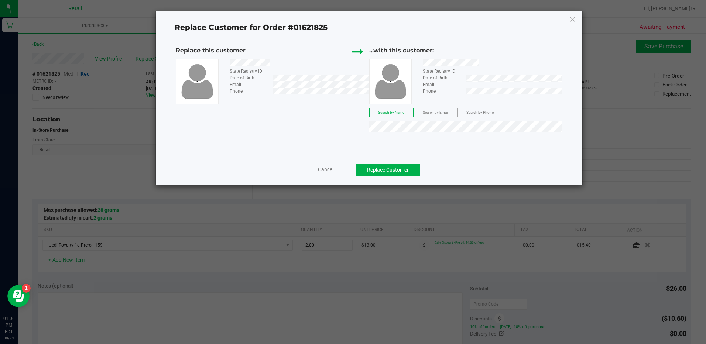
click at [390, 182] on div "Replace Customer for Order #01621825 Replace this customer State Registry ID Da…" at bounding box center [369, 97] width 426 height 173
click at [391, 173] on button "Replace Customer" at bounding box center [387, 169] width 65 height 13
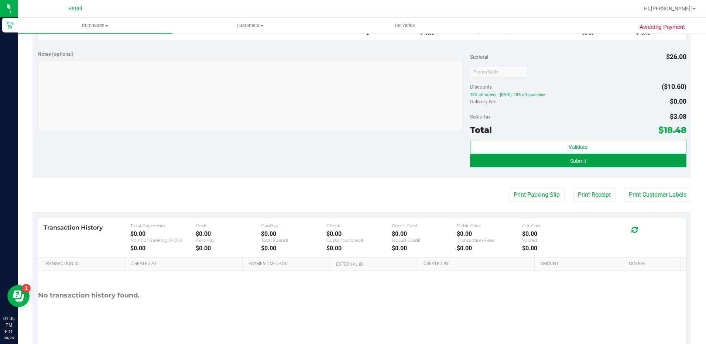
click at [594, 158] on button "Submit" at bounding box center [578, 160] width 216 height 13
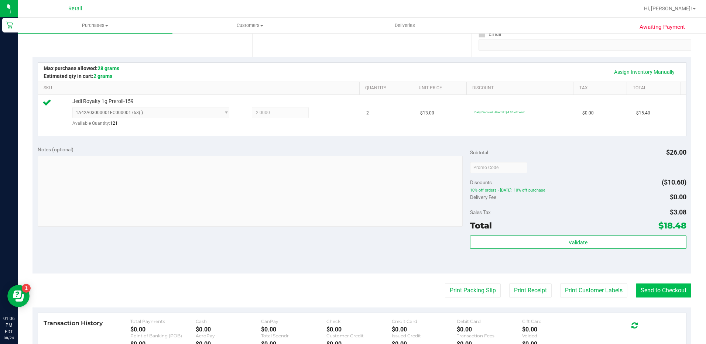
scroll to position [184, 0]
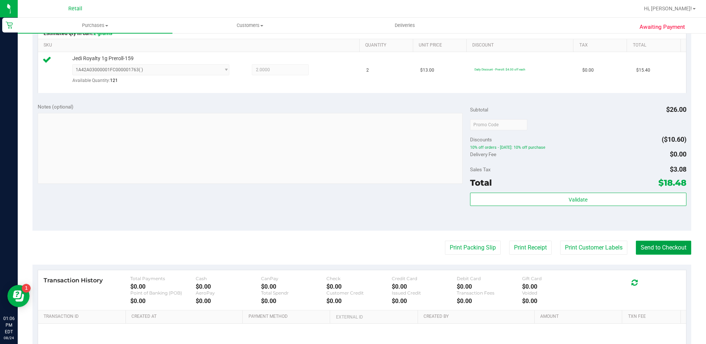
click at [662, 245] on button "Send to Checkout" at bounding box center [662, 248] width 55 height 14
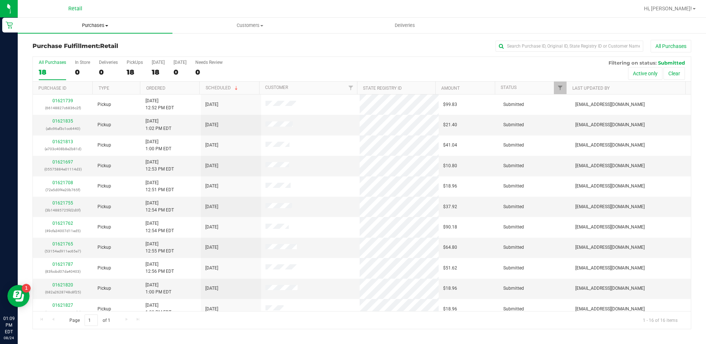
drag, startPoint x: 100, startPoint y: 25, endPoint x: 99, endPoint y: 29, distance: 3.8
click at [100, 25] on span "Purchases" at bounding box center [95, 25] width 155 height 7
click at [94, 42] on li "Summary of purchases" at bounding box center [95, 44] width 155 height 9
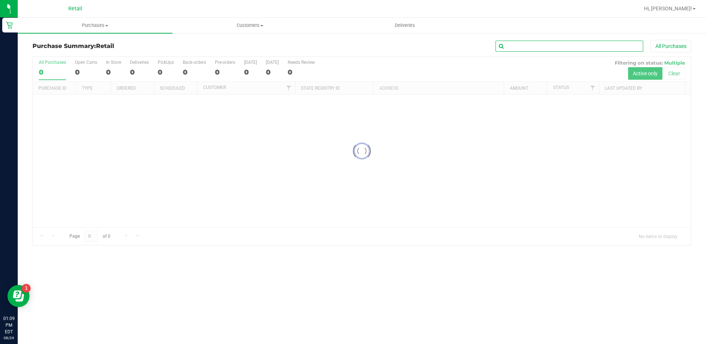
click at [548, 47] on input "text" at bounding box center [569, 46] width 148 height 11
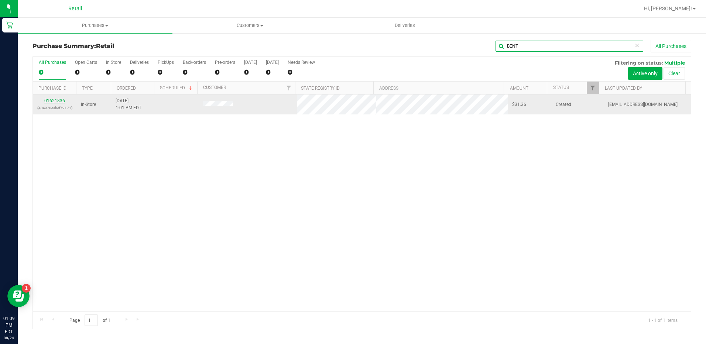
type input "BENT"
click at [50, 100] on div "01621836 (40e970eabef79171)" at bounding box center [54, 104] width 35 height 14
click at [52, 102] on link "01621836" at bounding box center [54, 100] width 21 height 5
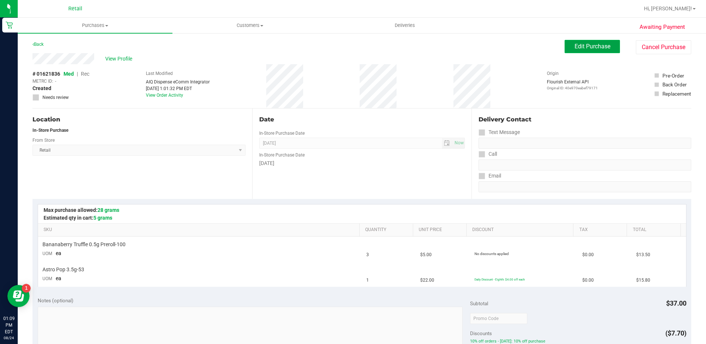
click at [584, 46] on span "Edit Purchase" at bounding box center [592, 46] width 36 height 7
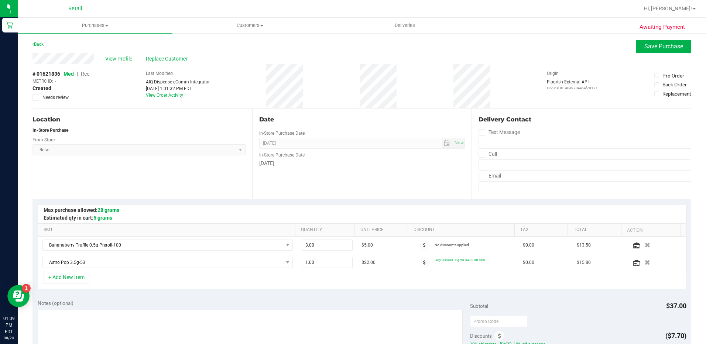
click at [86, 73] on span "Rec" at bounding box center [85, 74] width 8 height 6
click at [177, 62] on span "Replace Customer" at bounding box center [168, 59] width 44 height 8
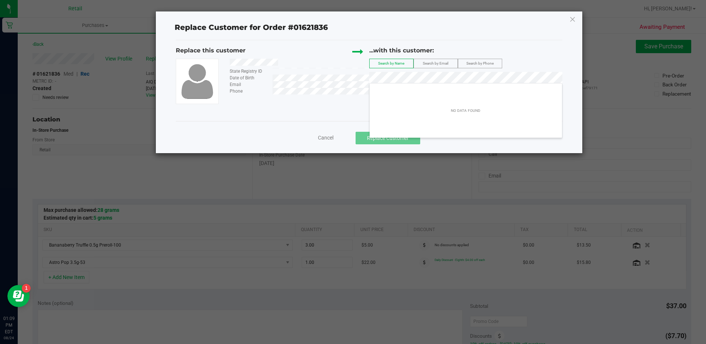
click at [325, 138] on span "Cancel" at bounding box center [325, 138] width 15 height 6
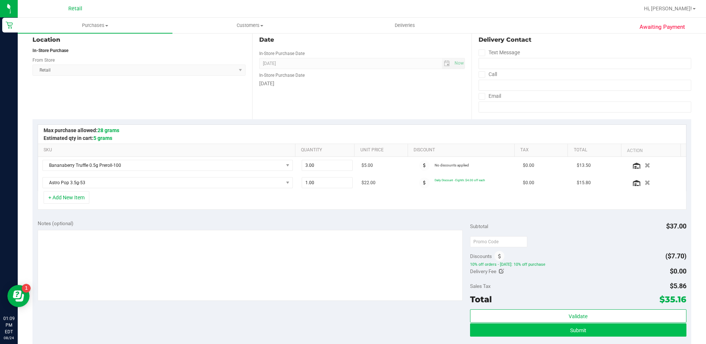
scroll to position [148, 0]
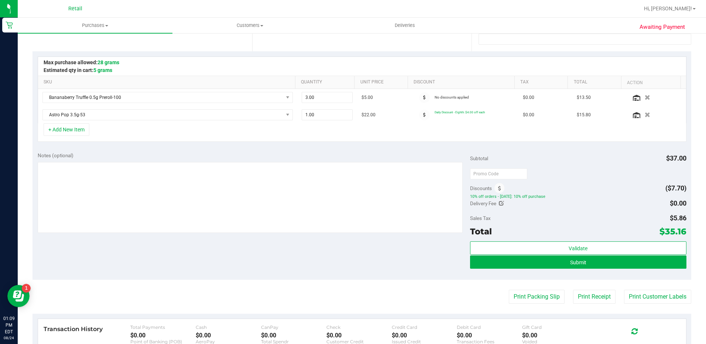
click at [624, 269] on div "Validate Submit" at bounding box center [578, 257] width 216 height 33
click at [624, 263] on button "Submit" at bounding box center [578, 261] width 216 height 13
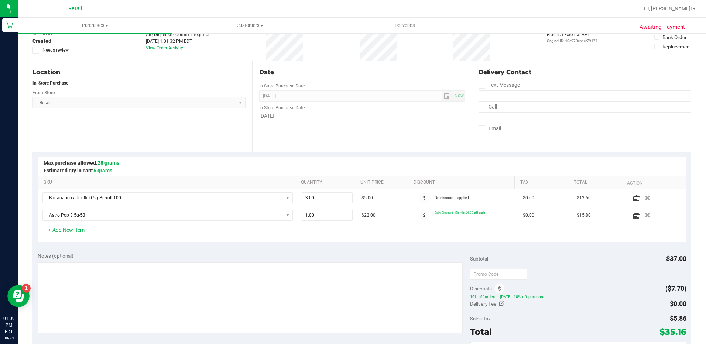
scroll to position [37, 0]
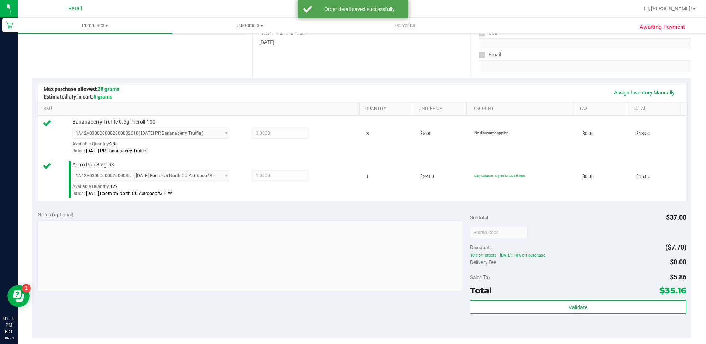
scroll to position [148, 0]
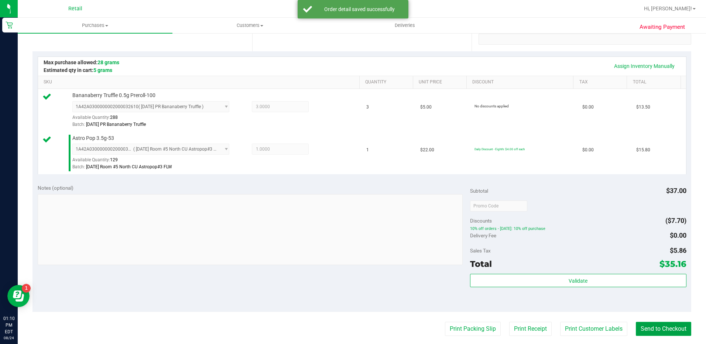
drag, startPoint x: 652, startPoint y: 330, endPoint x: 620, endPoint y: 322, distance: 32.9
click at [649, 331] on button "Send to Checkout" at bounding box center [662, 329] width 55 height 14
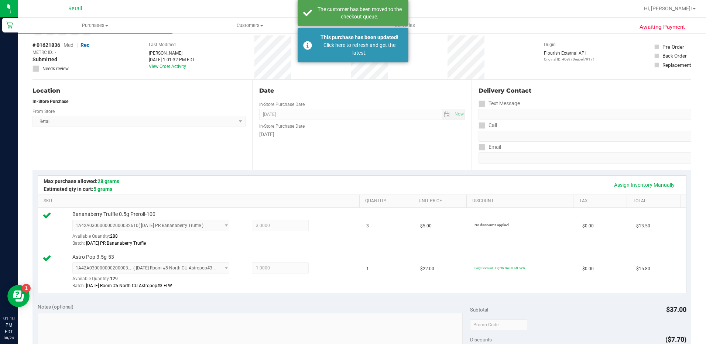
scroll to position [0, 0]
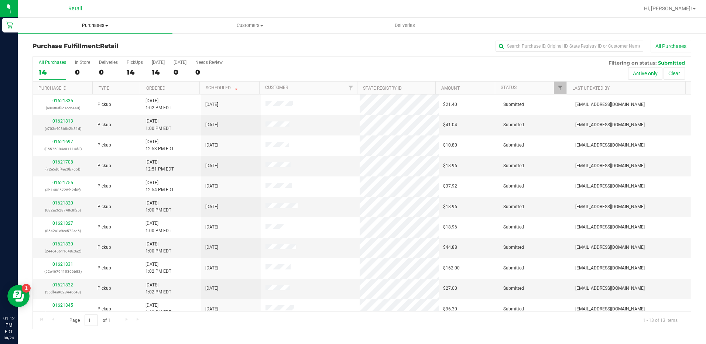
click at [94, 27] on span "Purchases" at bounding box center [95, 25] width 155 height 7
click at [101, 45] on li "Summary of purchases" at bounding box center [95, 44] width 155 height 9
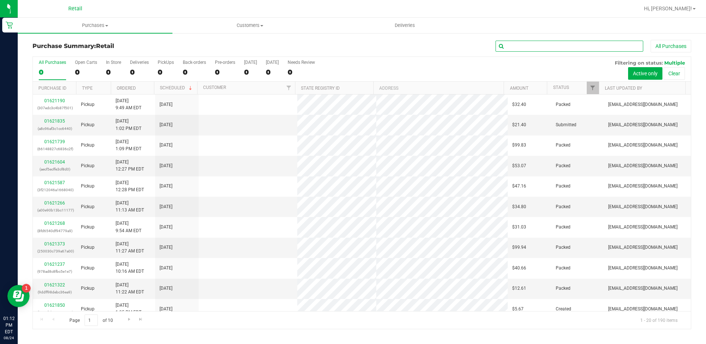
click at [530, 46] on input "text" at bounding box center [569, 46] width 148 height 11
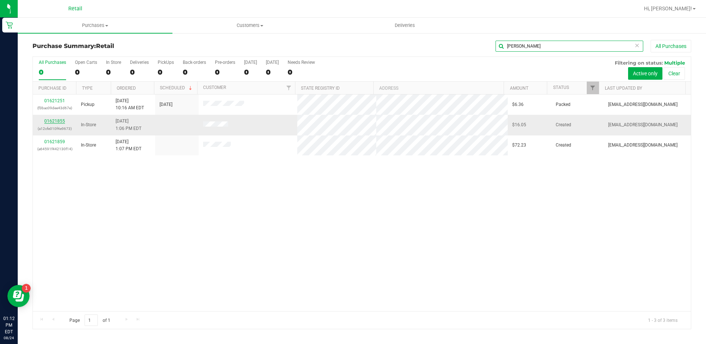
type input "JAMES"
click at [54, 121] on link "01621855" at bounding box center [54, 120] width 21 height 5
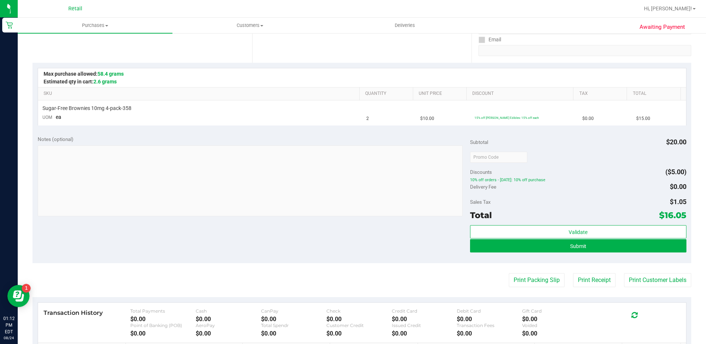
scroll to position [148, 0]
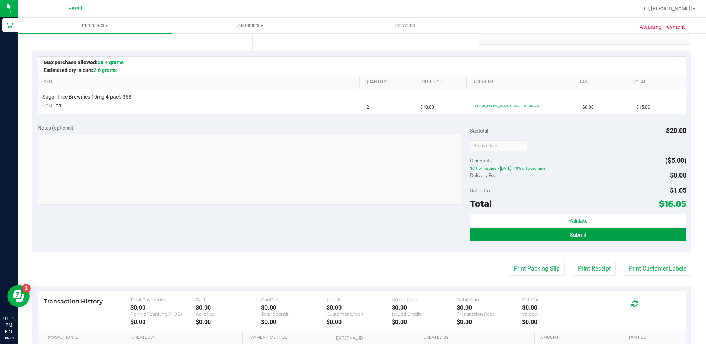
click at [524, 237] on button "Submit" at bounding box center [578, 234] width 216 height 13
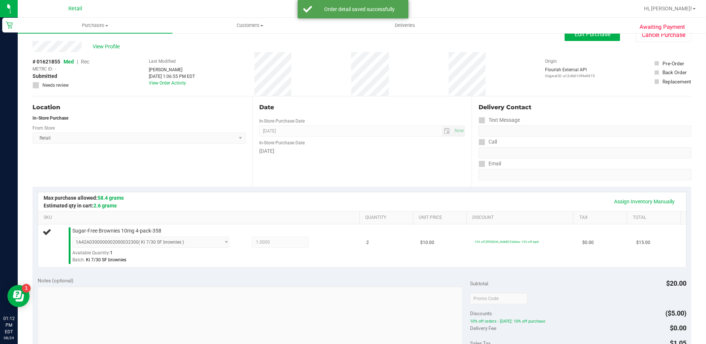
scroll to position [0, 0]
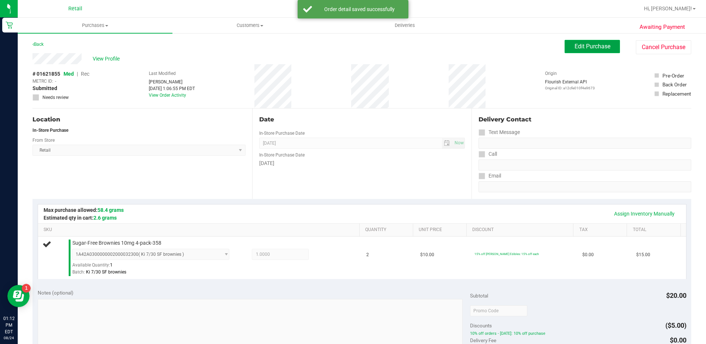
click at [586, 46] on span "Edit Purchase" at bounding box center [592, 46] width 36 height 7
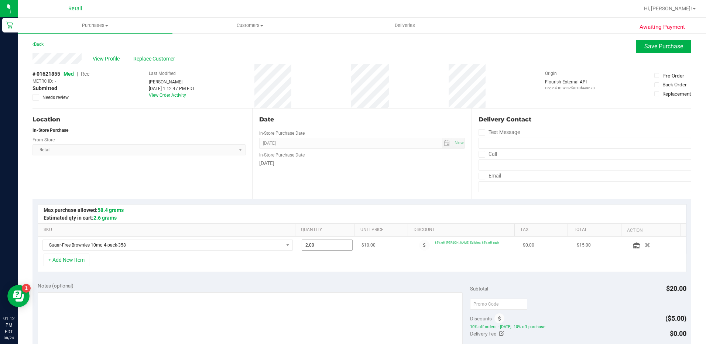
click at [321, 246] on span "2.00 2" at bounding box center [326, 244] width 51 height 11
click at [321, 246] on input "2" at bounding box center [327, 245] width 50 height 10
type input "1"
drag, startPoint x: 651, startPoint y: 45, endPoint x: 656, endPoint y: 45, distance: 4.4
click at [652, 45] on span "Save Purchase" at bounding box center [663, 46] width 39 height 7
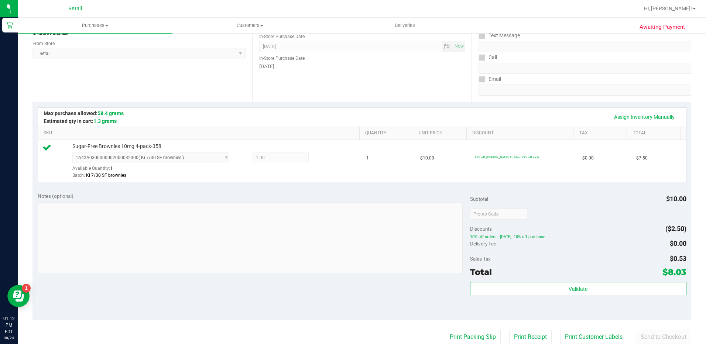
scroll to position [111, 0]
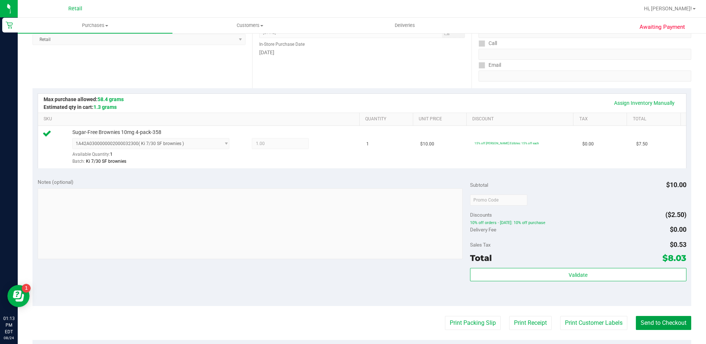
drag, startPoint x: 652, startPoint y: 325, endPoint x: 635, endPoint y: 313, distance: 20.6
click at [652, 325] on button "Send to Checkout" at bounding box center [662, 323] width 55 height 14
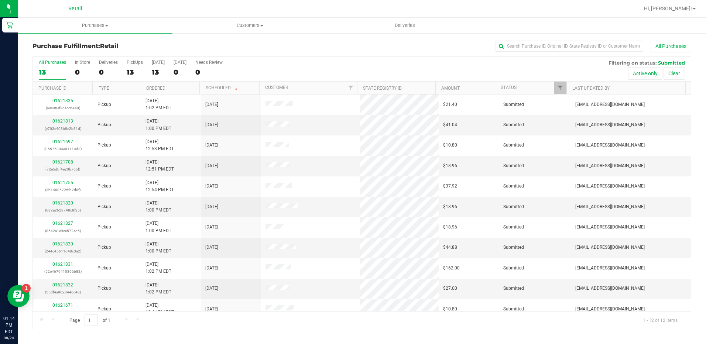
click at [97, 14] on div "Retail" at bounding box center [76, 8] width 111 height 14
click at [99, 23] on span "Purchases" at bounding box center [95, 25] width 155 height 7
click at [100, 37] on ul "Summary of purchases Fulfillment All purchases" at bounding box center [95, 54] width 155 height 40
click at [98, 27] on span "Purchases" at bounding box center [95, 25] width 155 height 7
click at [103, 45] on li "Summary of purchases" at bounding box center [95, 44] width 155 height 9
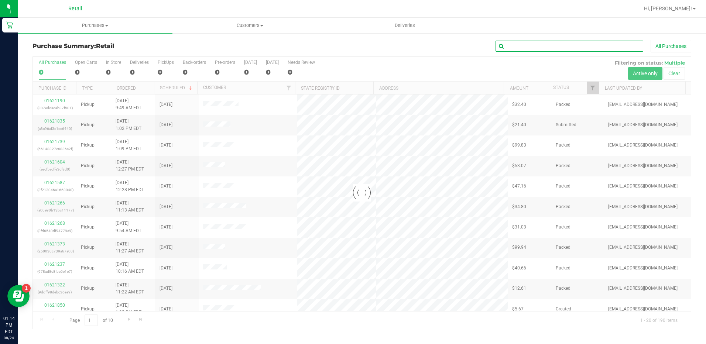
click at [545, 44] on input "text" at bounding box center [569, 46] width 148 height 11
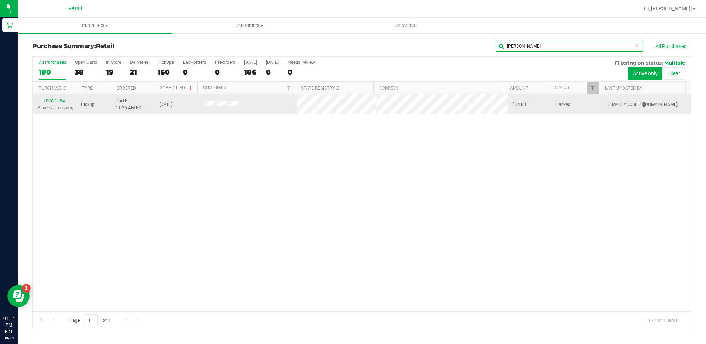
type input "SIMON"
click at [49, 100] on link "01621294" at bounding box center [54, 100] width 21 height 5
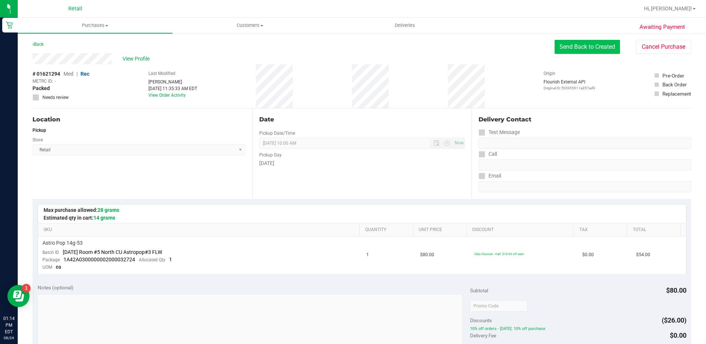
drag, startPoint x: 608, startPoint y: 47, endPoint x: 598, endPoint y: 47, distance: 10.0
click at [607, 47] on button "Send Back to Created" at bounding box center [586, 47] width 65 height 14
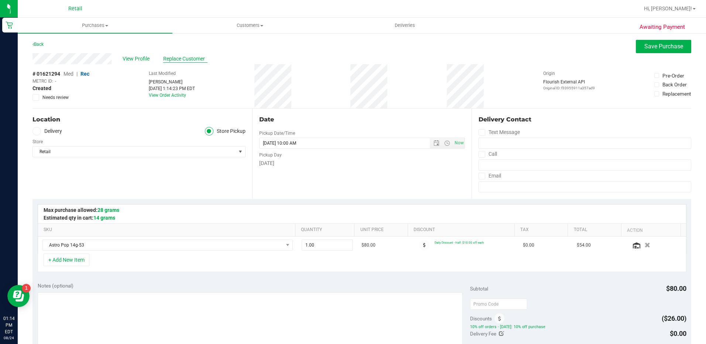
click at [185, 58] on span "Replace Customer" at bounding box center [185, 59] width 44 height 8
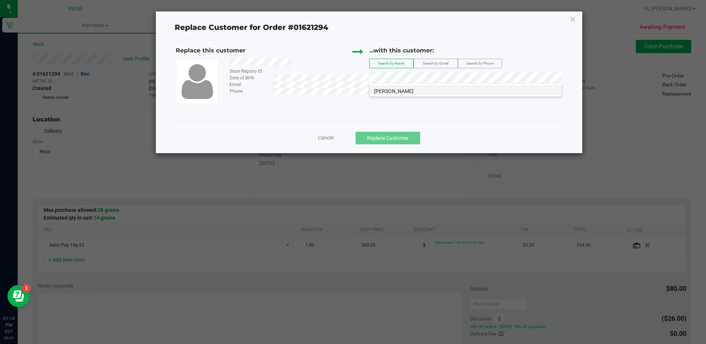
click at [413, 92] on span "Antonio Simoneau Jr" at bounding box center [393, 91] width 39 height 6
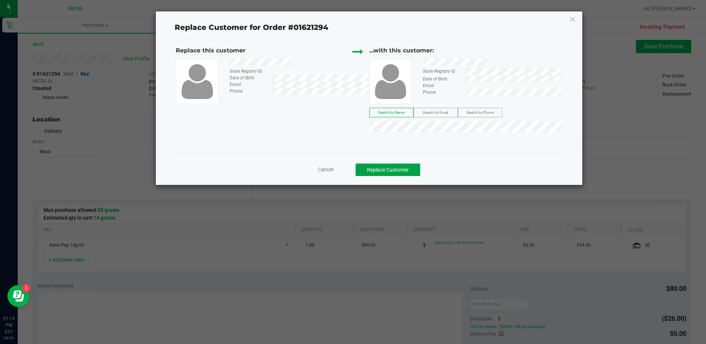
click at [406, 168] on button "Replace Customer" at bounding box center [387, 169] width 65 height 13
click at [384, 179] on div "Cancel Replace Customer" at bounding box center [369, 167] width 386 height 29
click at [383, 171] on button "Replace Customer" at bounding box center [387, 169] width 65 height 13
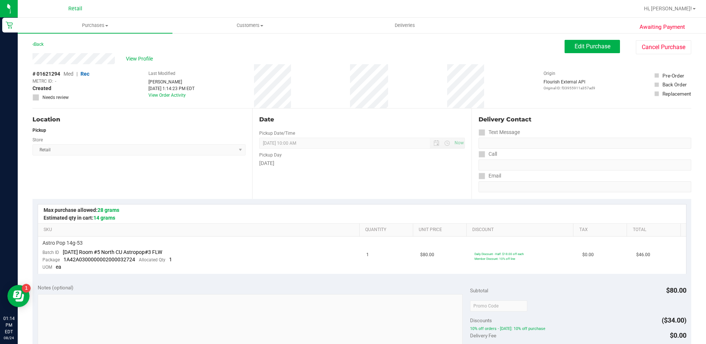
click at [70, 73] on span "Med" at bounding box center [68, 74] width 10 height 6
click at [581, 48] on span "Edit Purchase" at bounding box center [592, 46] width 36 height 7
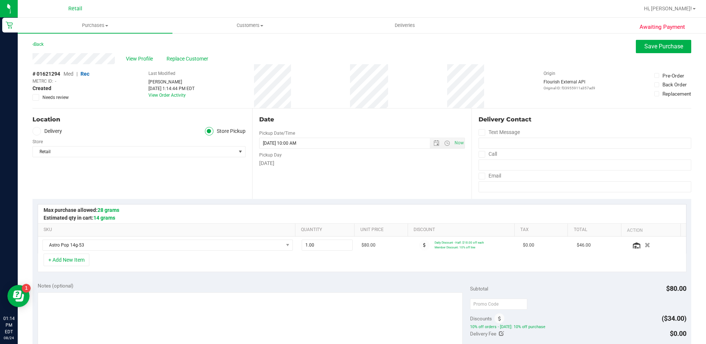
click at [69, 73] on span "Med" at bounding box center [68, 74] width 10 height 6
drag, startPoint x: 628, startPoint y: 41, endPoint x: 634, endPoint y: 42, distance: 6.3
click at [631, 41] on div "Back Save Purchase" at bounding box center [361, 46] width 658 height 13
click at [644, 44] on span "Save Purchase" at bounding box center [663, 46] width 39 height 7
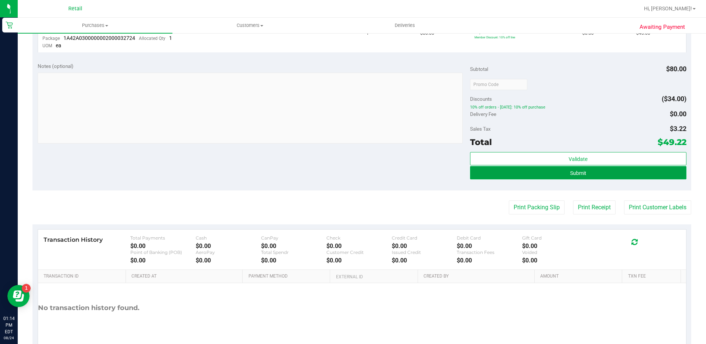
click at [574, 170] on span "Submit" at bounding box center [578, 173] width 16 height 6
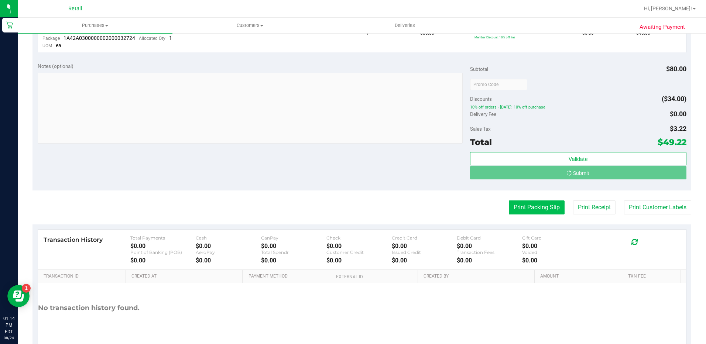
scroll to position [210, 0]
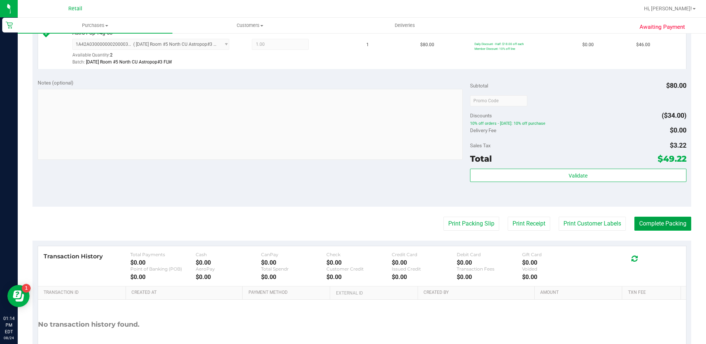
click at [658, 224] on button "Complete Packing" at bounding box center [662, 224] width 57 height 14
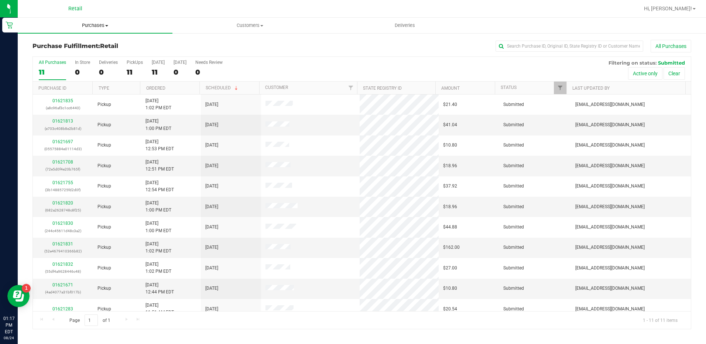
click at [101, 23] on span "Purchases" at bounding box center [95, 25] width 155 height 7
click at [101, 41] on li "Summary of purchases" at bounding box center [95, 44] width 155 height 9
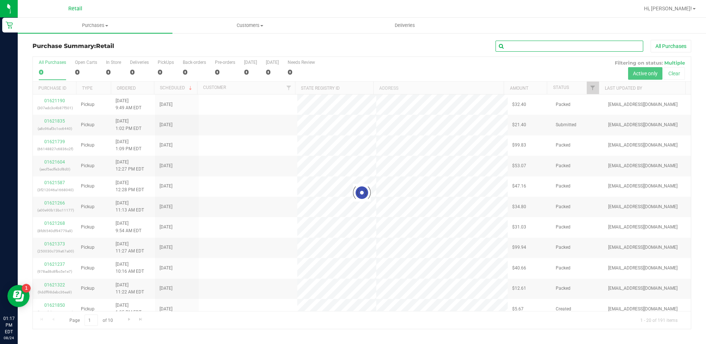
click at [535, 42] on input "text" at bounding box center [569, 46] width 148 height 11
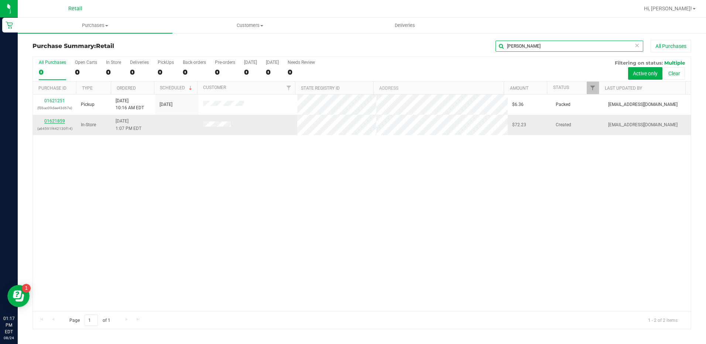
type input "JAMES"
click at [56, 119] on link "01621859" at bounding box center [54, 120] width 21 height 5
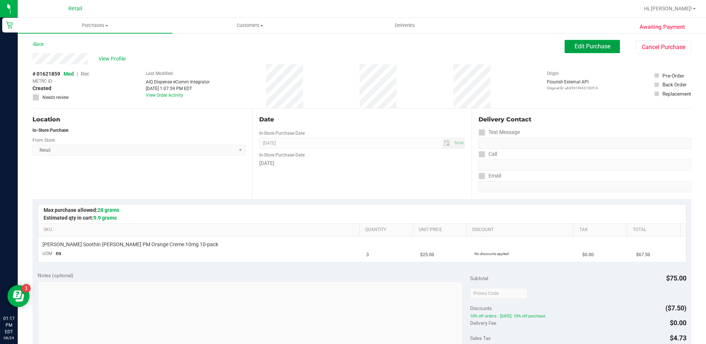
click at [582, 45] on span "Edit Purchase" at bounding box center [592, 46] width 36 height 7
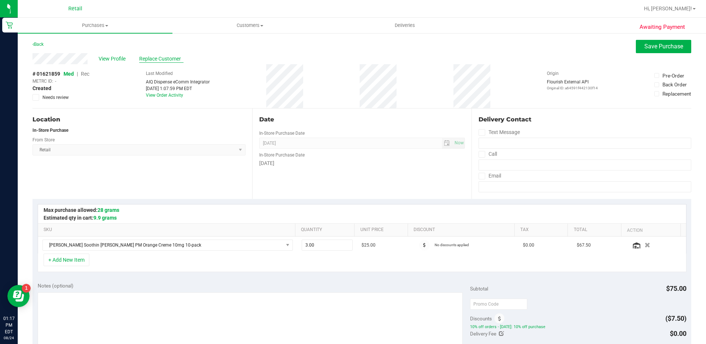
click at [171, 58] on span "Replace Customer" at bounding box center [161, 59] width 44 height 8
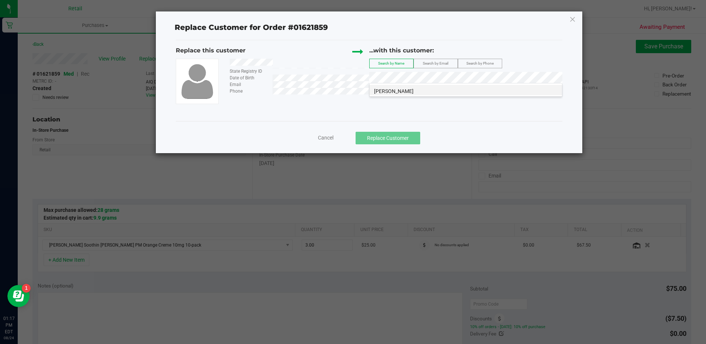
click at [429, 92] on li "James Wilson" at bounding box center [465, 90] width 192 height 10
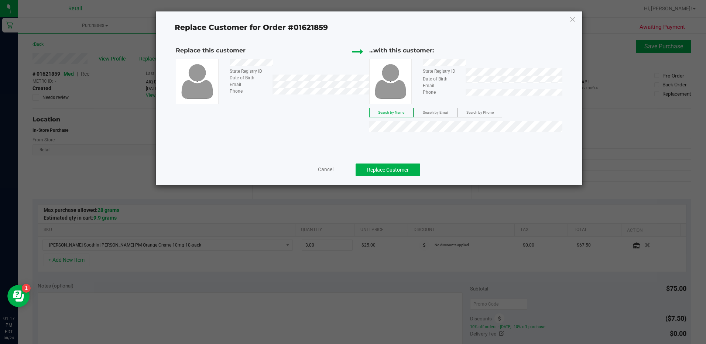
click at [402, 162] on div "Cancel Replace Customer" at bounding box center [369, 167] width 386 height 29
click at [397, 181] on div "Cancel Replace Customer" at bounding box center [369, 167] width 386 height 29
click at [392, 170] on button "Replace Customer" at bounding box center [387, 169] width 65 height 13
click at [397, 170] on button "Replace Customer" at bounding box center [387, 169] width 65 height 13
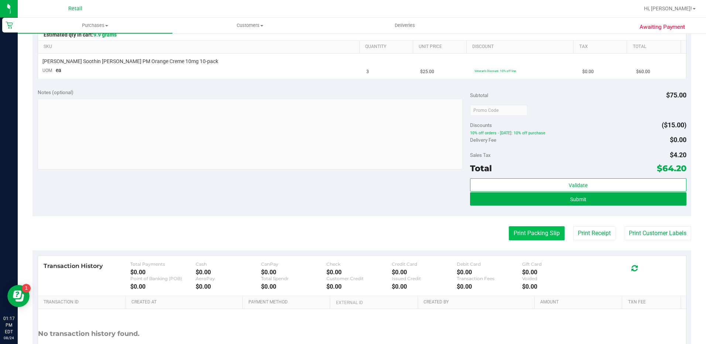
scroll to position [184, 0]
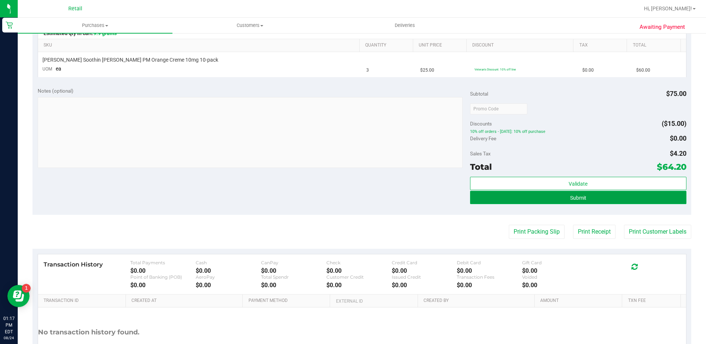
click at [581, 195] on span "Submit" at bounding box center [578, 198] width 16 height 6
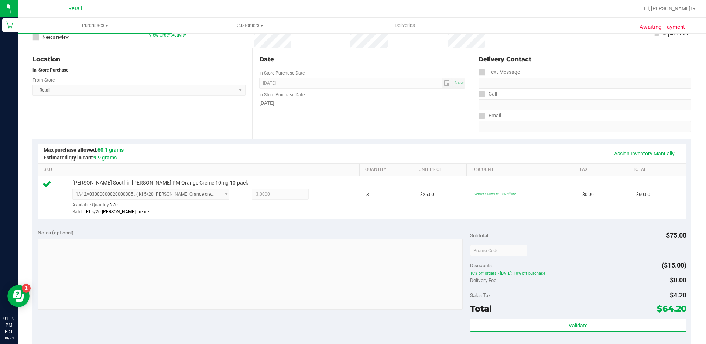
scroll to position [148, 0]
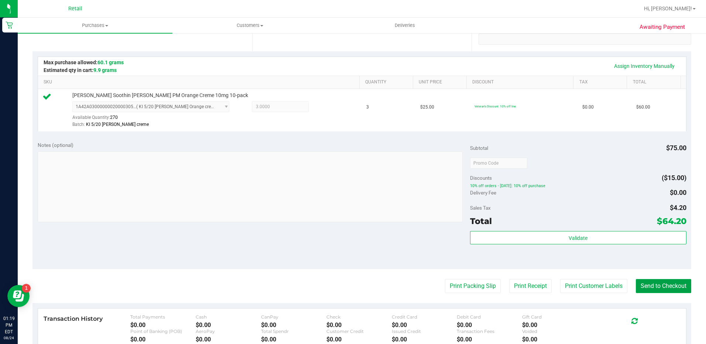
drag, startPoint x: 659, startPoint y: 284, endPoint x: 625, endPoint y: 265, distance: 39.3
click at [659, 284] on button "Send to Checkout" at bounding box center [662, 286] width 55 height 14
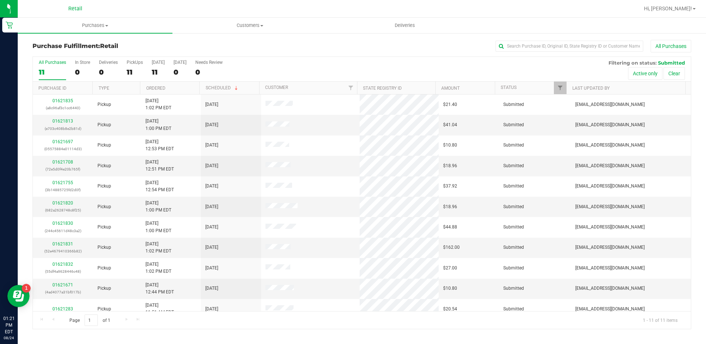
click at [90, 33] on link "Purchases Summary of purchases Fulfillment All purchases" at bounding box center [95, 25] width 155 height 15
click at [86, 41] on li "Summary of purchases" at bounding box center [95, 44] width 155 height 9
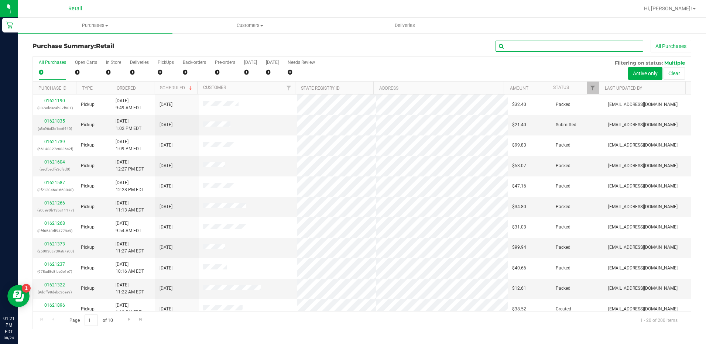
click at [541, 46] on input "text" at bounding box center [569, 46] width 148 height 11
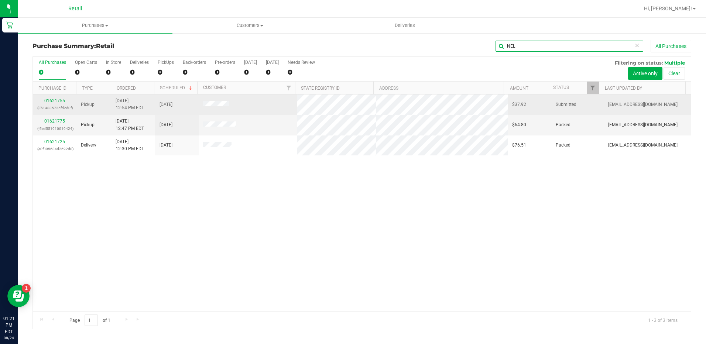
type input "NEL"
click at [60, 103] on div "01621755 (3b14885725fd2d0f)" at bounding box center [54, 104] width 35 height 14
click at [59, 102] on link "01621755" at bounding box center [54, 100] width 21 height 5
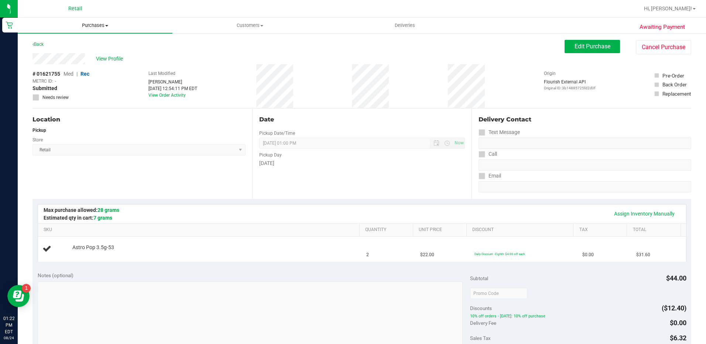
click at [94, 23] on span "Purchases" at bounding box center [95, 25] width 155 height 7
click at [98, 45] on li "Summary of purchases" at bounding box center [95, 44] width 155 height 9
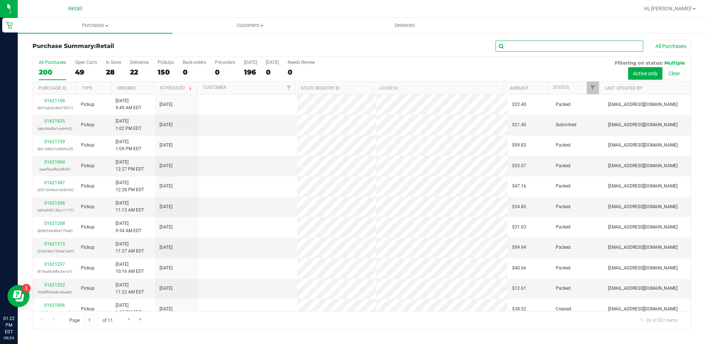
click at [595, 46] on input "text" at bounding box center [569, 46] width 148 height 11
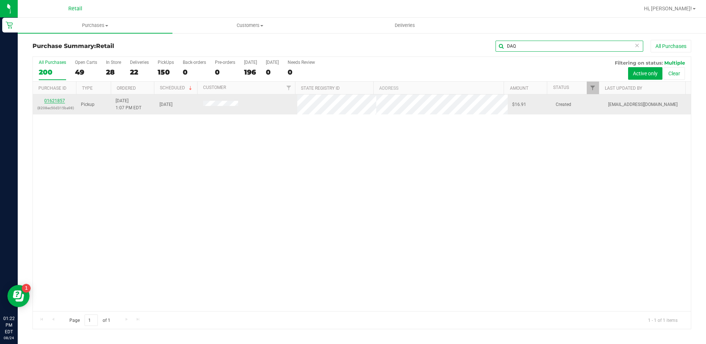
type input "DAQ"
click at [56, 100] on link "01621857" at bounding box center [54, 100] width 21 height 5
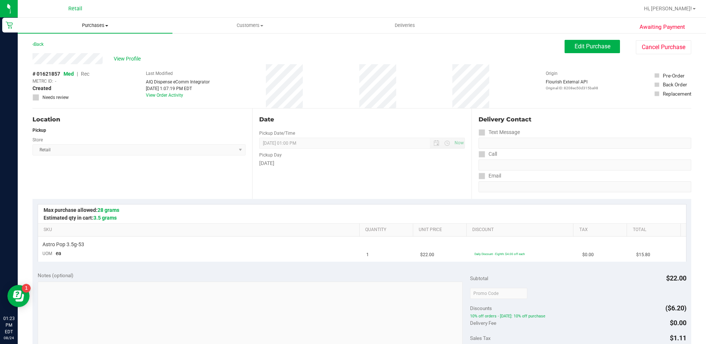
click at [96, 28] on span "Purchases" at bounding box center [95, 25] width 155 height 7
click at [101, 44] on li "Summary of purchases" at bounding box center [95, 44] width 155 height 9
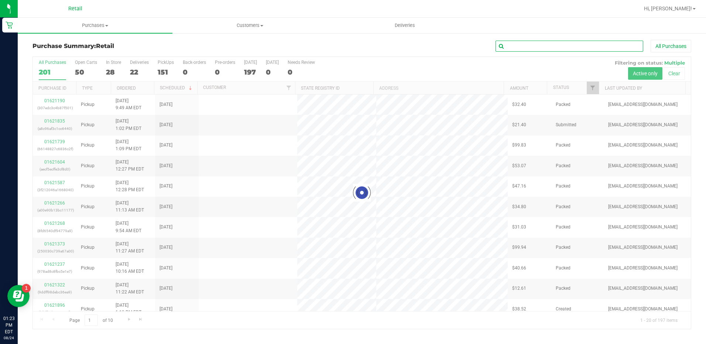
click at [545, 45] on input "text" at bounding box center [569, 46] width 148 height 11
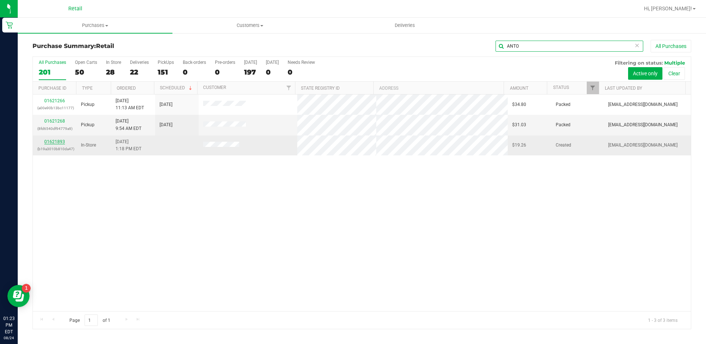
type input "ANTO"
click at [52, 141] on link "01621893" at bounding box center [54, 141] width 21 height 5
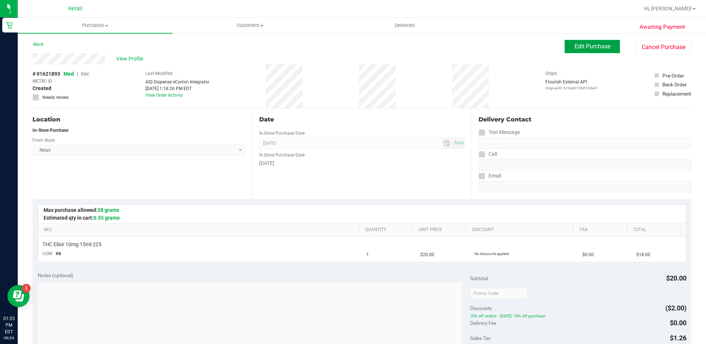
click at [581, 40] on button "Edit Purchase" at bounding box center [591, 46] width 55 height 13
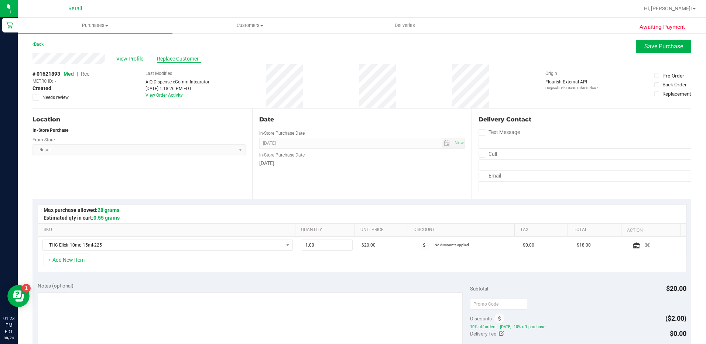
click at [162, 60] on span "Replace Customer" at bounding box center [179, 59] width 44 height 8
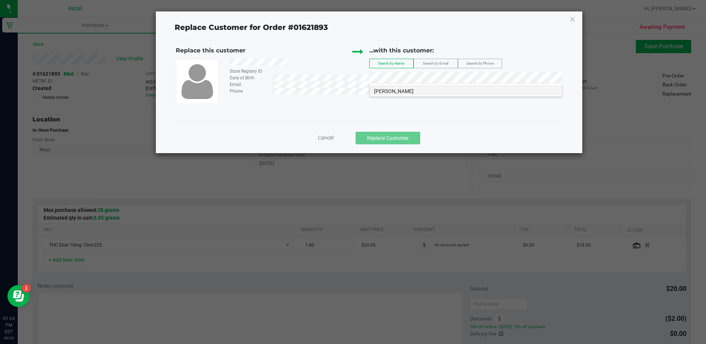
click at [432, 93] on li "Antonio Simoneau Jr" at bounding box center [465, 90] width 192 height 10
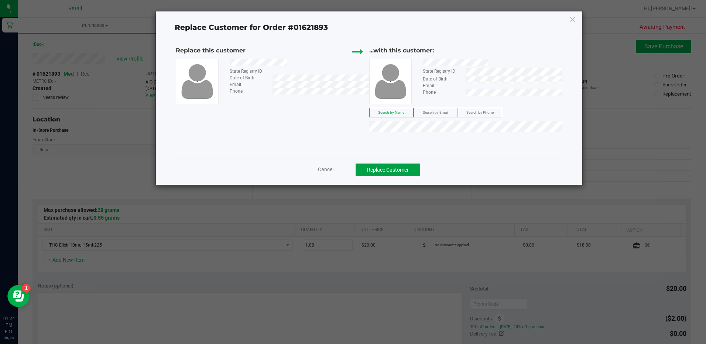
click at [404, 173] on button "Replace Customer" at bounding box center [387, 169] width 65 height 13
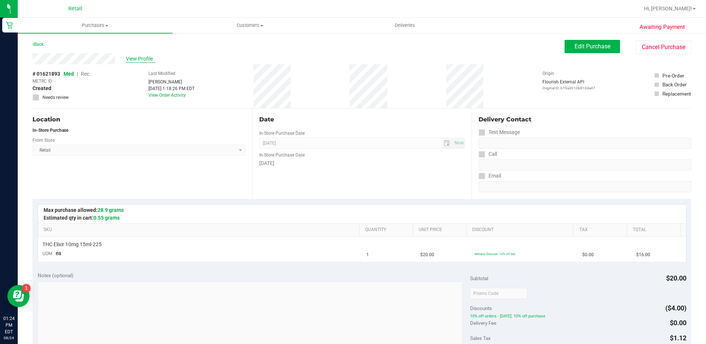
click at [139, 57] on span "View Profile" at bounding box center [141, 59] width 30 height 8
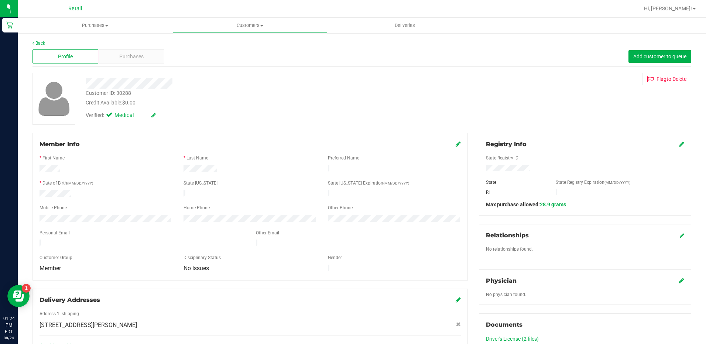
click at [459, 144] on div "Member Info * First Name * Last Name Preferred Name * Date of Birth (MM/DD/YYYY…" at bounding box center [249, 207] width 435 height 148
click at [455, 145] on icon at bounding box center [457, 144] width 5 height 6
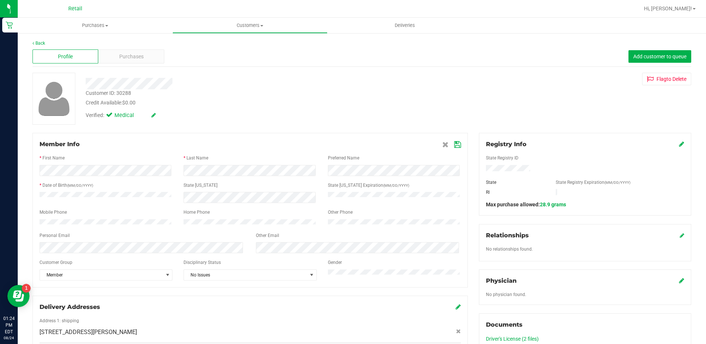
click at [455, 142] on icon at bounding box center [457, 145] width 7 height 6
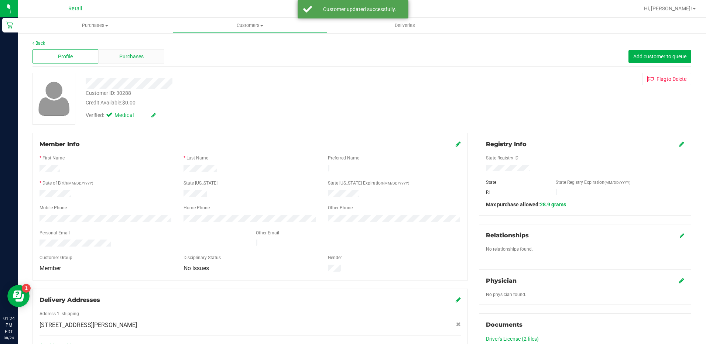
click at [125, 56] on span "Purchases" at bounding box center [131, 57] width 24 height 8
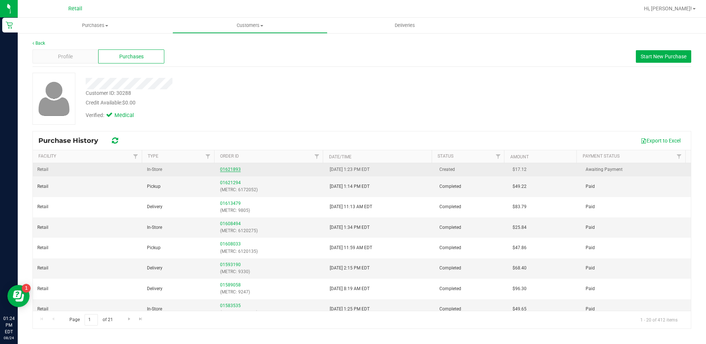
click at [226, 167] on link "01621893" at bounding box center [230, 169] width 21 height 5
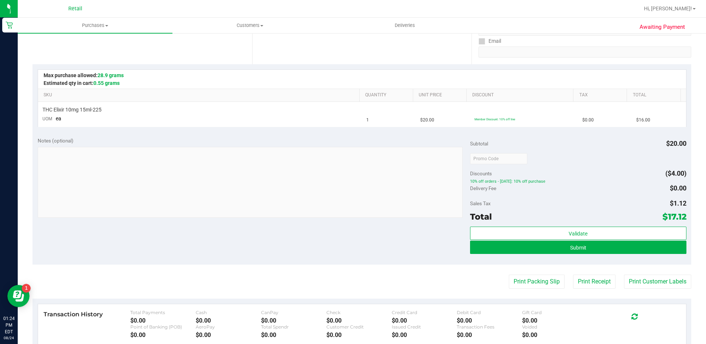
scroll to position [148, 0]
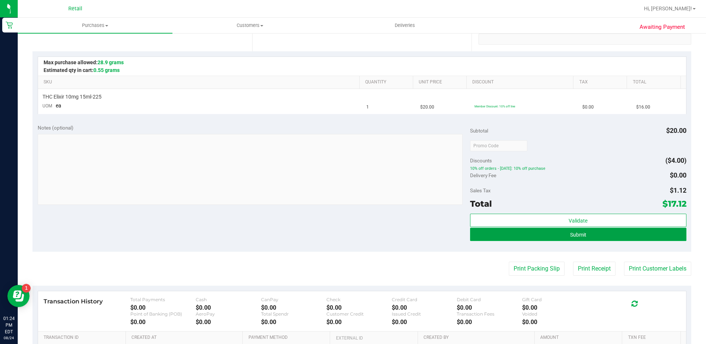
click at [572, 234] on span "Submit" at bounding box center [578, 235] width 16 height 6
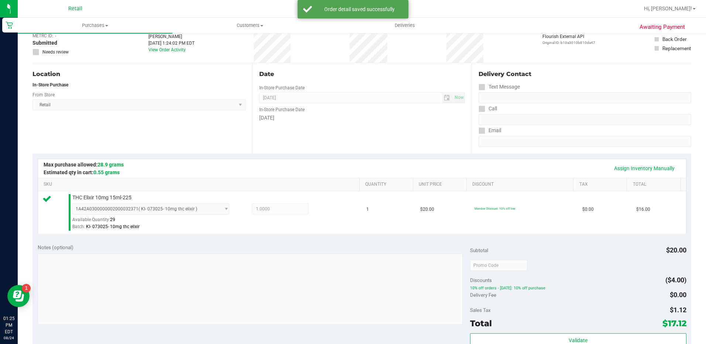
scroll to position [111, 0]
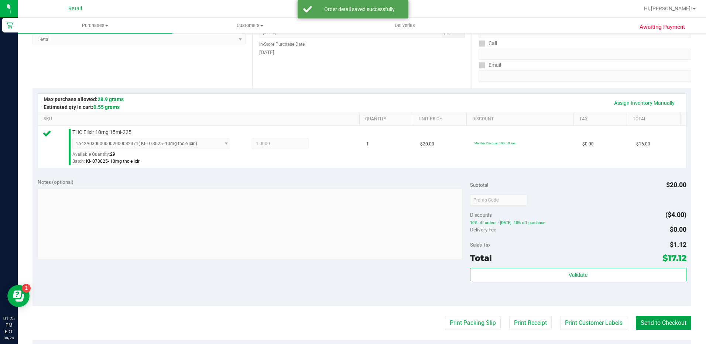
drag, startPoint x: 641, startPoint y: 322, endPoint x: 574, endPoint y: 294, distance: 72.9
click at [641, 323] on button "Send to Checkout" at bounding box center [662, 323] width 55 height 14
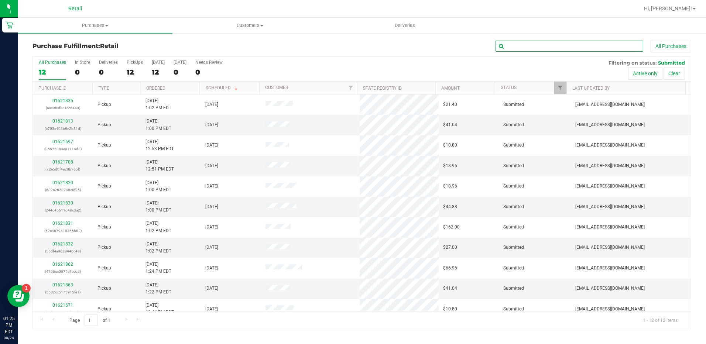
click at [622, 46] on input "text" at bounding box center [569, 46] width 148 height 11
click at [85, 25] on span "Purchases" at bounding box center [95, 25] width 155 height 7
click at [92, 47] on span "Summary of purchases" at bounding box center [56, 44] width 76 height 6
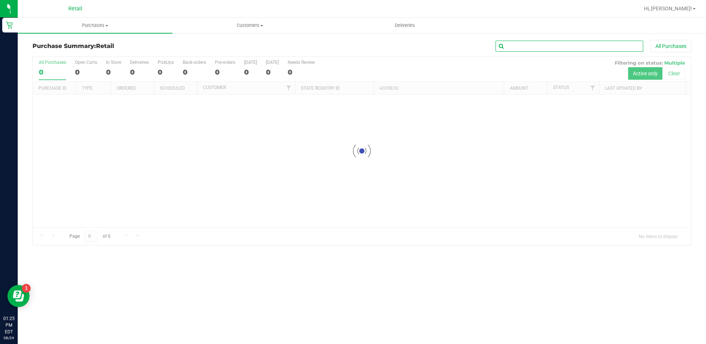
click at [563, 44] on input "text" at bounding box center [569, 46] width 148 height 11
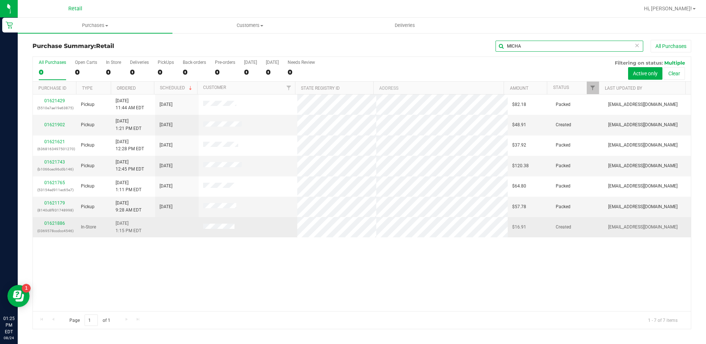
type input "MICHA"
click at [51, 220] on div "01621886 (0369578ccdcc4546)" at bounding box center [54, 227] width 35 height 14
click at [51, 223] on link "01621886" at bounding box center [54, 223] width 21 height 5
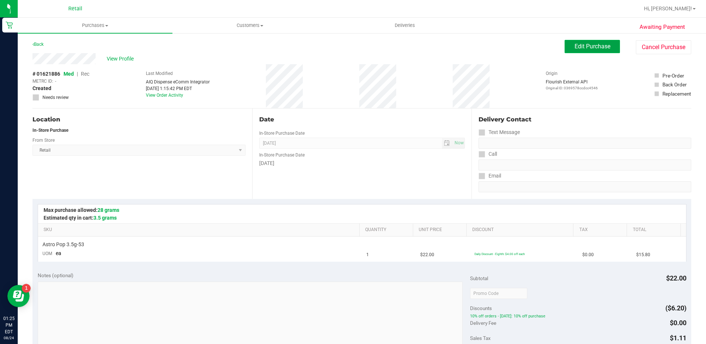
click at [583, 45] on span "Edit Purchase" at bounding box center [592, 46] width 36 height 7
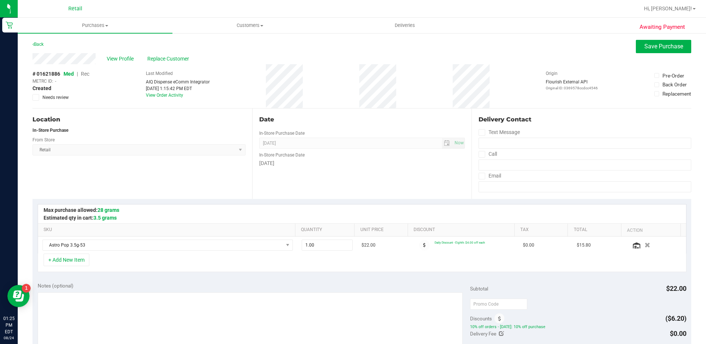
click at [84, 73] on span "Rec" at bounding box center [85, 74] width 8 height 6
click at [163, 55] on span "Replace Customer" at bounding box center [169, 59] width 44 height 8
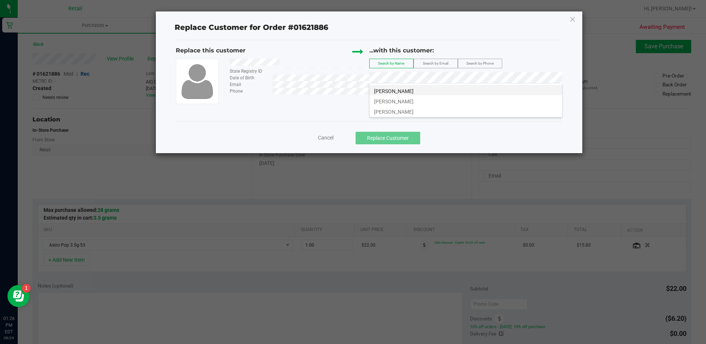
click at [437, 91] on li "Michael Baldino" at bounding box center [465, 90] width 192 height 10
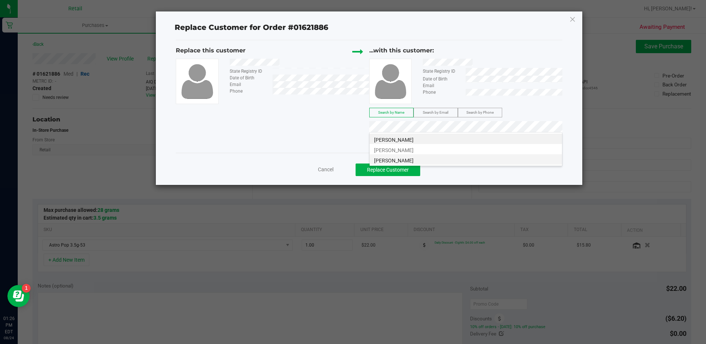
click at [498, 159] on li "Michael Baldino" at bounding box center [465, 159] width 192 height 10
click at [400, 169] on button "Replace Customer" at bounding box center [387, 169] width 65 height 13
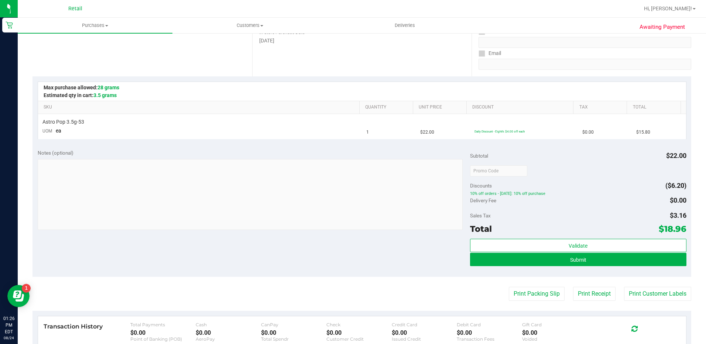
scroll to position [184, 0]
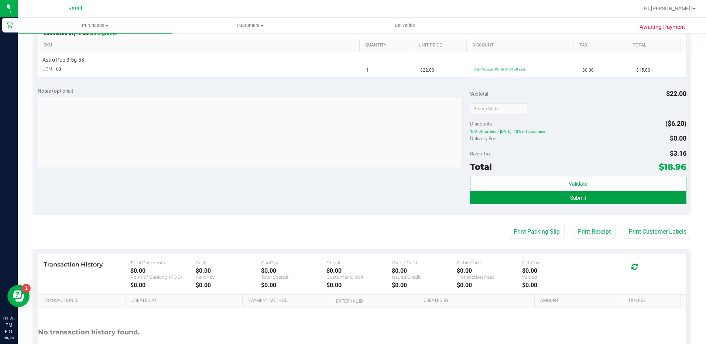
click at [587, 198] on button "Submit" at bounding box center [578, 197] width 216 height 13
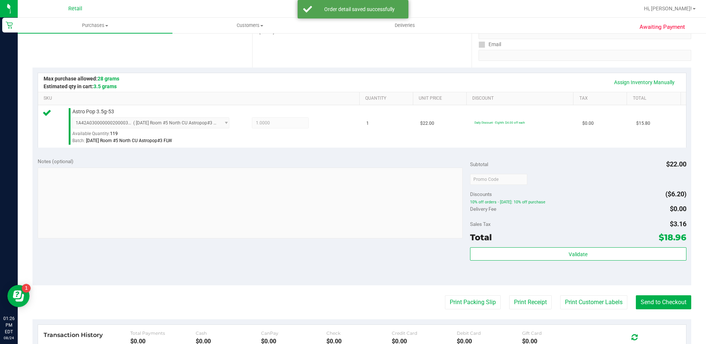
scroll to position [148, 0]
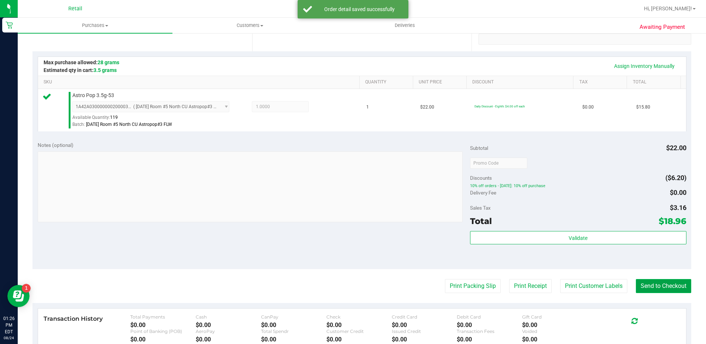
drag, startPoint x: 652, startPoint y: 283, endPoint x: 521, endPoint y: 193, distance: 159.8
click at [652, 283] on button "Send to Checkout" at bounding box center [662, 286] width 55 height 14
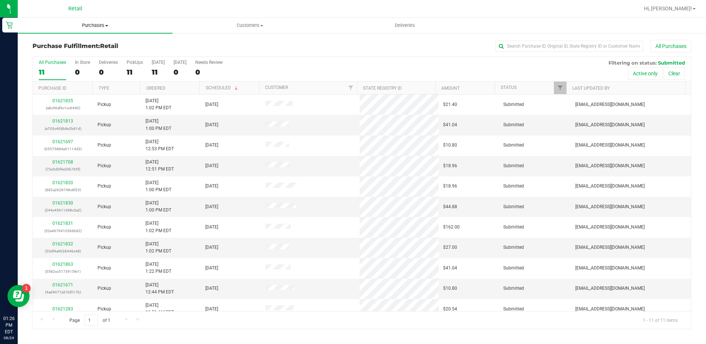
click at [99, 26] on span "Purchases" at bounding box center [95, 25] width 155 height 7
click at [102, 44] on li "Summary of purchases" at bounding box center [95, 44] width 155 height 9
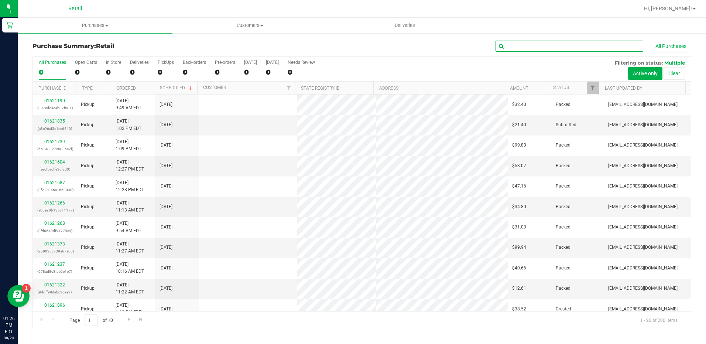
click at [553, 45] on input "text" at bounding box center [569, 46] width 148 height 11
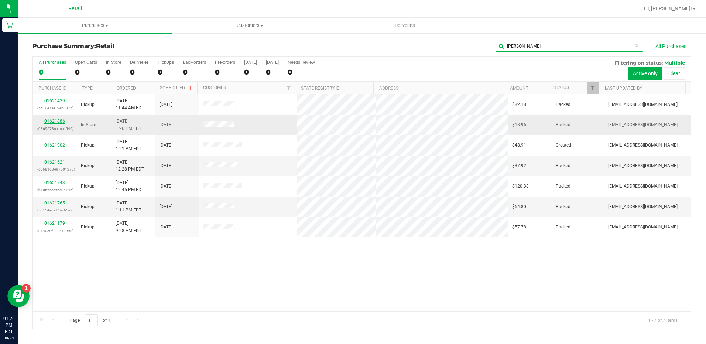
type input "MICHAEL"
click at [60, 121] on link "01621886" at bounding box center [54, 120] width 21 height 5
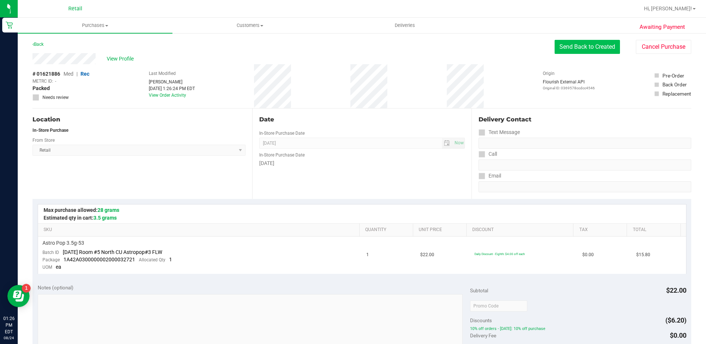
click at [579, 48] on button "Send Back to Created" at bounding box center [586, 47] width 65 height 14
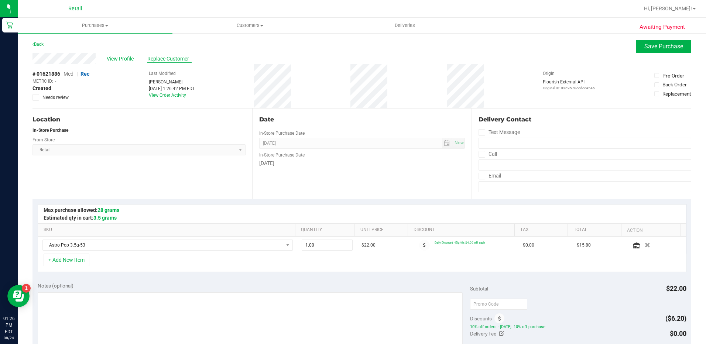
click at [162, 58] on span "Replace Customer" at bounding box center [169, 59] width 44 height 8
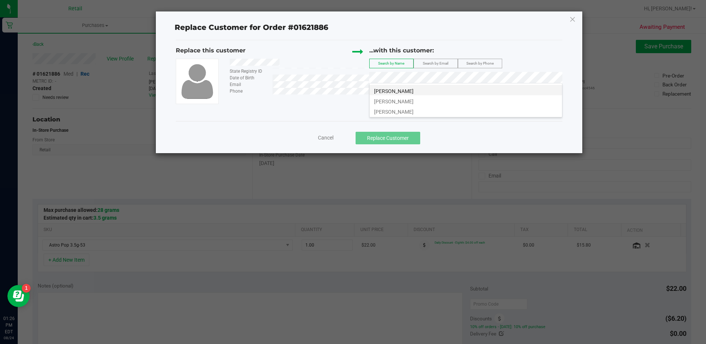
click at [511, 92] on li "Michael Baldino" at bounding box center [465, 90] width 192 height 10
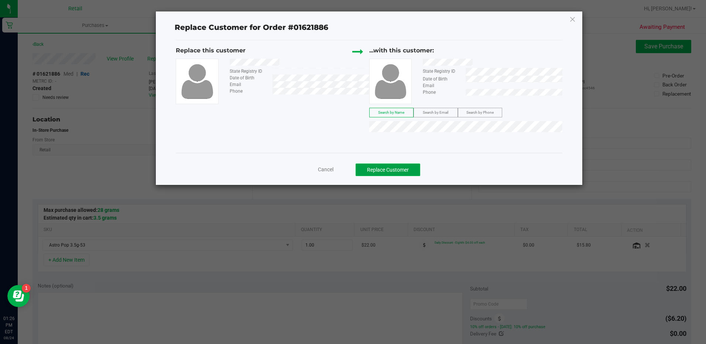
click at [394, 172] on button "Replace Customer" at bounding box center [387, 169] width 65 height 13
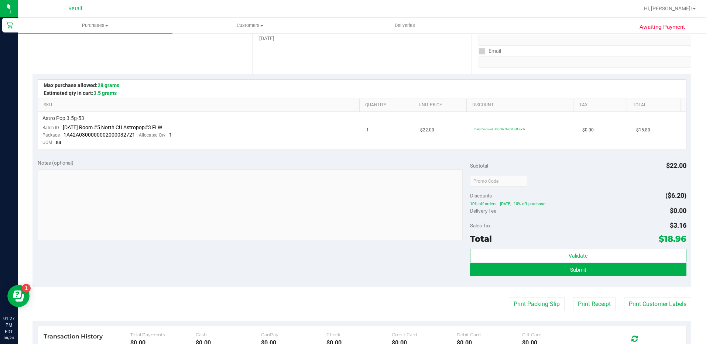
scroll to position [148, 0]
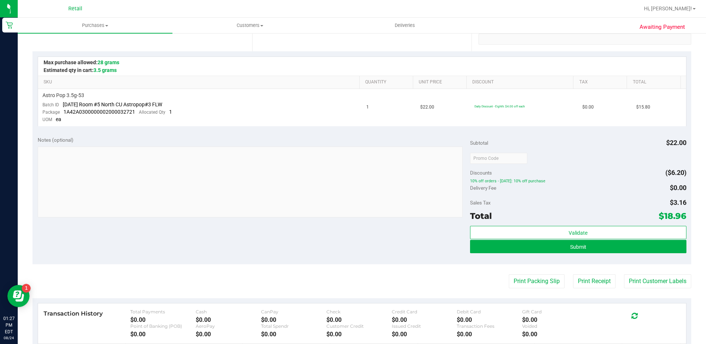
click at [605, 256] on div "Validate Submit" at bounding box center [578, 242] width 216 height 33
click at [606, 248] on button "Submit" at bounding box center [578, 246] width 216 height 13
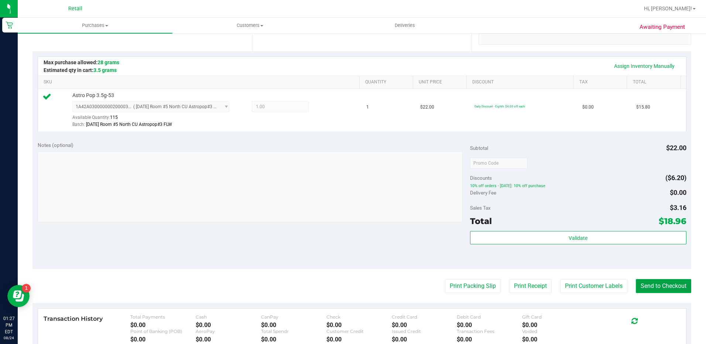
click at [637, 281] on button "Send to Checkout" at bounding box center [662, 286] width 55 height 14
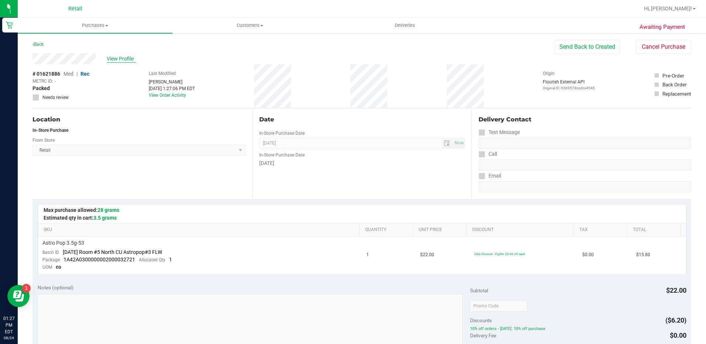
click at [121, 58] on span "View Profile" at bounding box center [122, 59] width 30 height 8
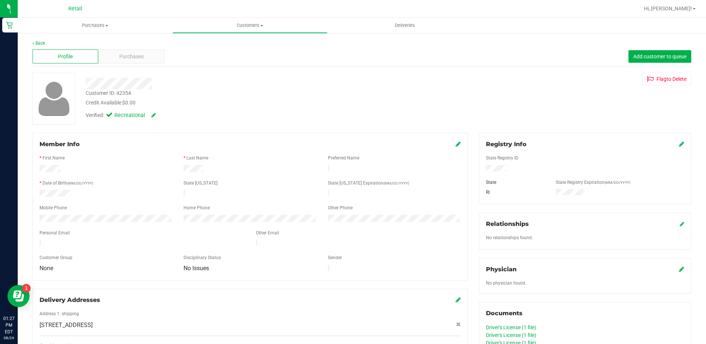
click at [455, 143] on icon at bounding box center [457, 144] width 5 height 6
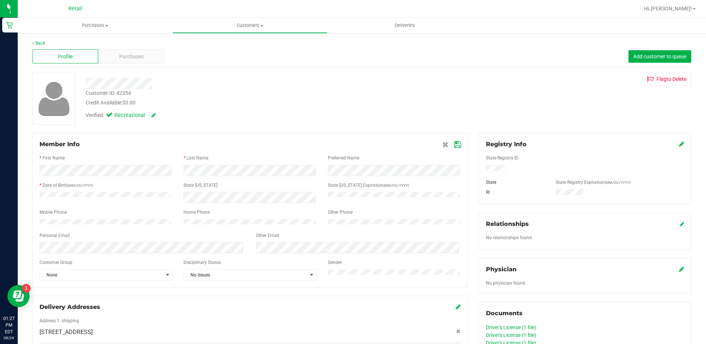
click at [454, 144] on icon at bounding box center [457, 145] width 7 height 6
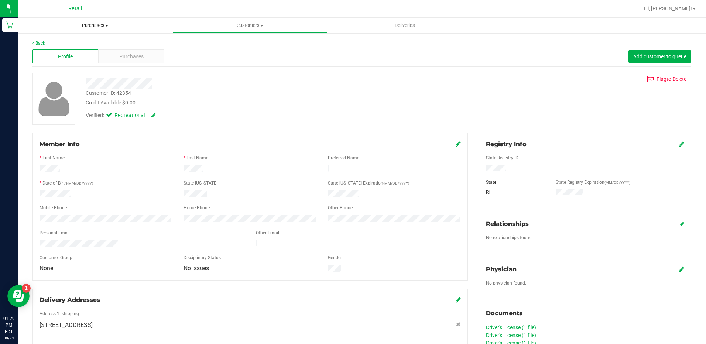
drag, startPoint x: 107, startPoint y: 24, endPoint x: 99, endPoint y: 36, distance: 14.5
click at [107, 24] on span "Purchases" at bounding box center [95, 25] width 155 height 7
click at [103, 43] on li "Summary of purchases" at bounding box center [95, 44] width 155 height 9
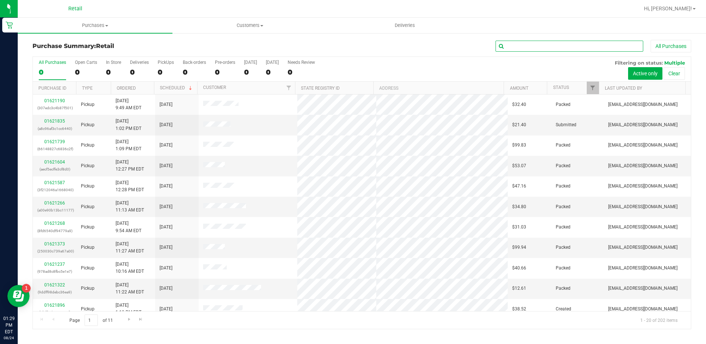
click at [539, 45] on input "text" at bounding box center [569, 46] width 148 height 11
type input "o"
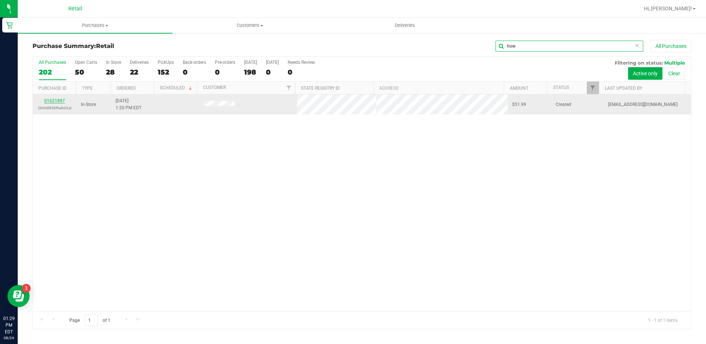
type input "how"
click at [62, 99] on link "01621897" at bounding box center [54, 100] width 21 height 5
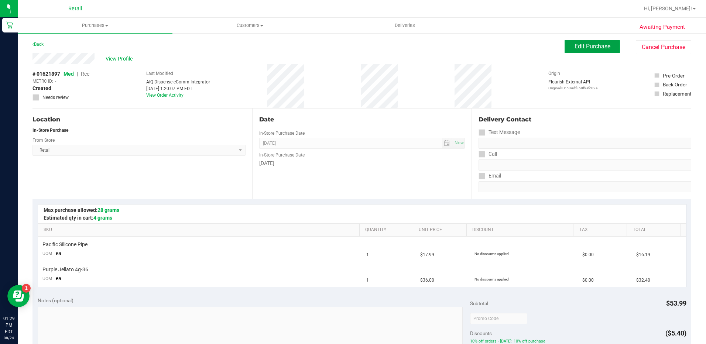
click at [576, 44] on span "Edit Purchase" at bounding box center [592, 46] width 36 height 7
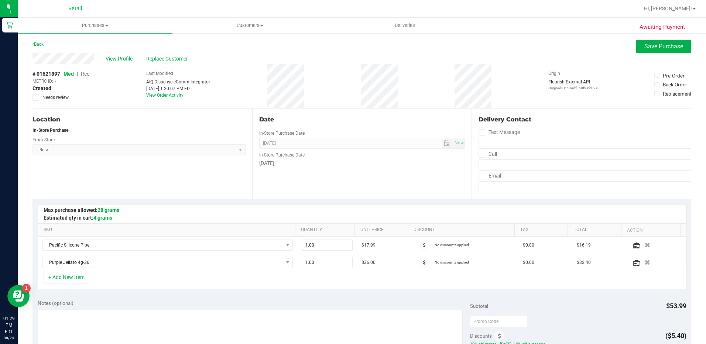
click at [86, 74] on span "Rec" at bounding box center [85, 74] width 8 height 6
click at [157, 58] on span "Replace Customer" at bounding box center [168, 59] width 44 height 8
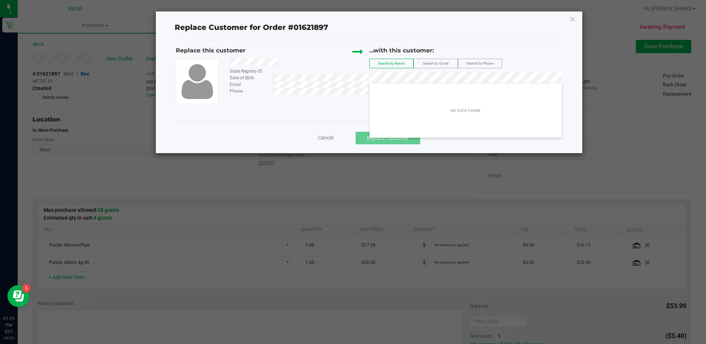
click at [322, 134] on div "Cancel Replace Customer" at bounding box center [368, 138] width 375 height 13
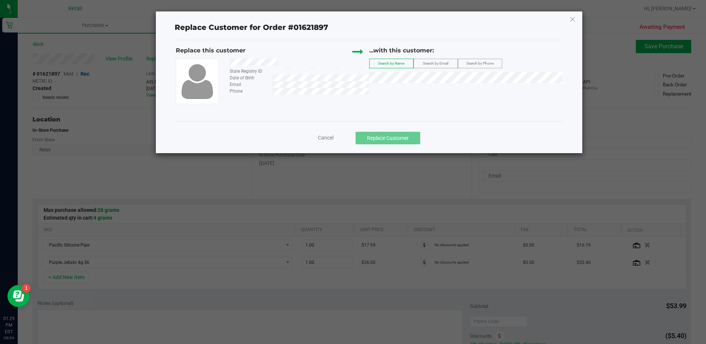
click at [321, 136] on span "Cancel" at bounding box center [325, 138] width 15 height 6
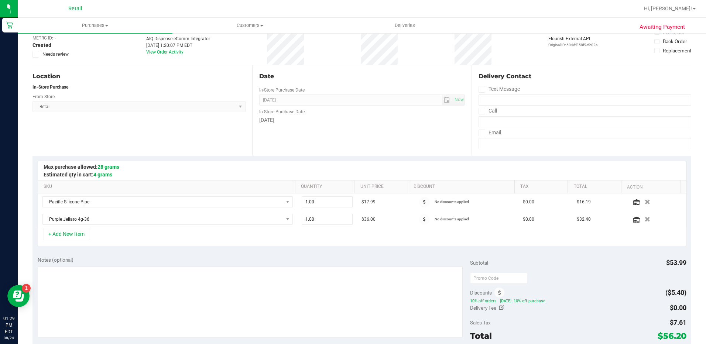
scroll to position [148, 0]
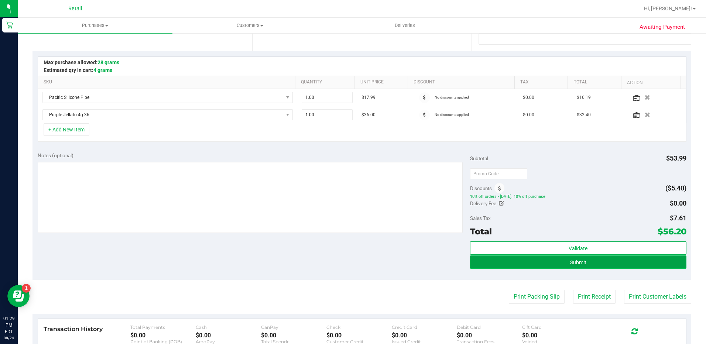
click at [613, 261] on button "Submit" at bounding box center [578, 261] width 216 height 13
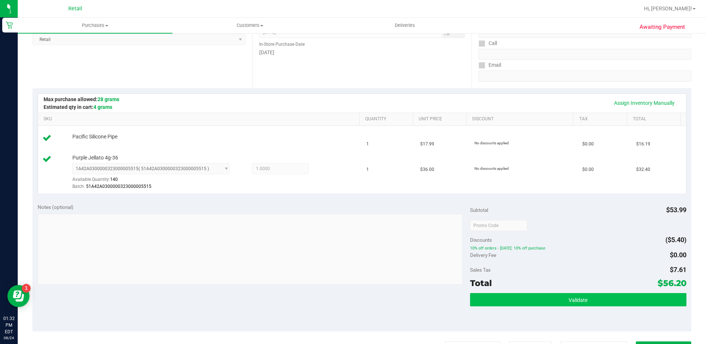
scroll to position [148, 0]
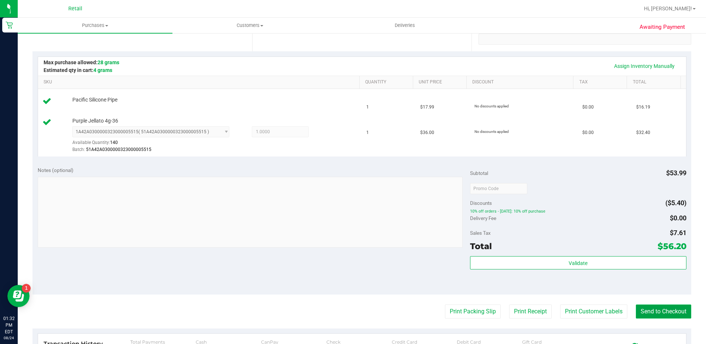
click at [650, 312] on button "Send to Checkout" at bounding box center [662, 311] width 55 height 14
